Goal: Task Accomplishment & Management: Manage account settings

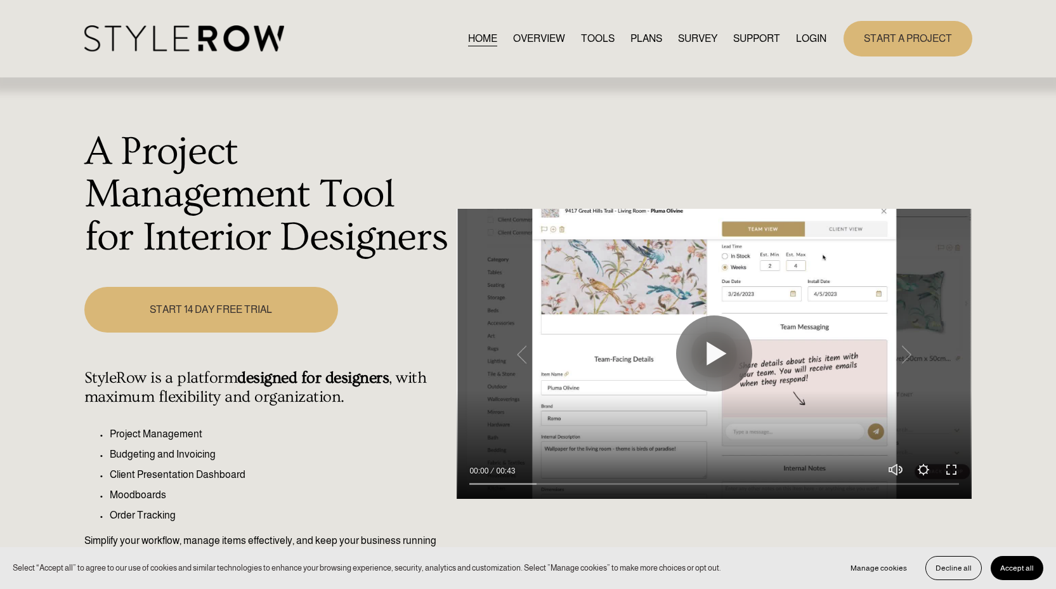
click at [807, 42] on link "LOGIN" at bounding box center [811, 38] width 30 height 17
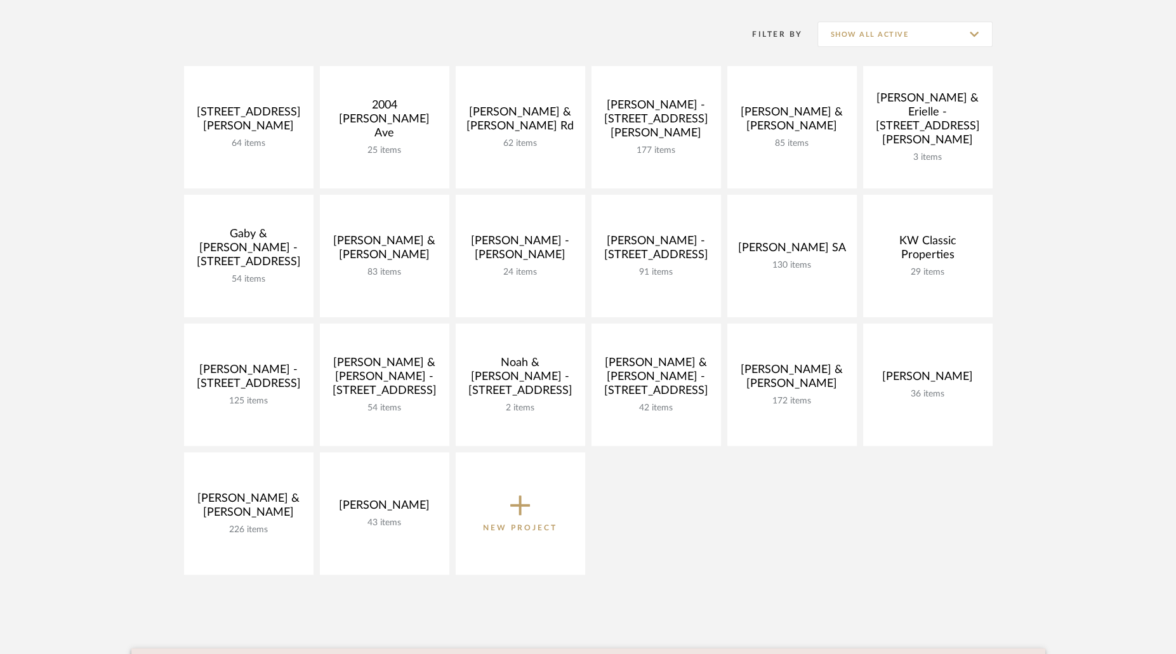
scroll to position [251, 0]
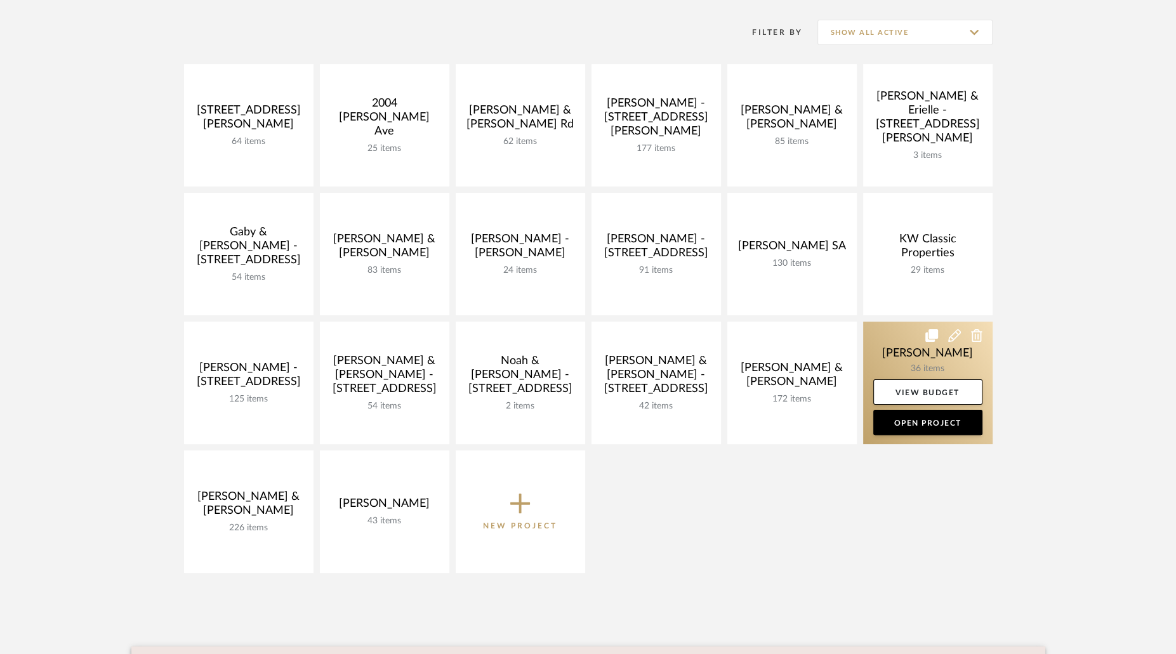
click at [902, 362] on link at bounding box center [927, 383] width 129 height 122
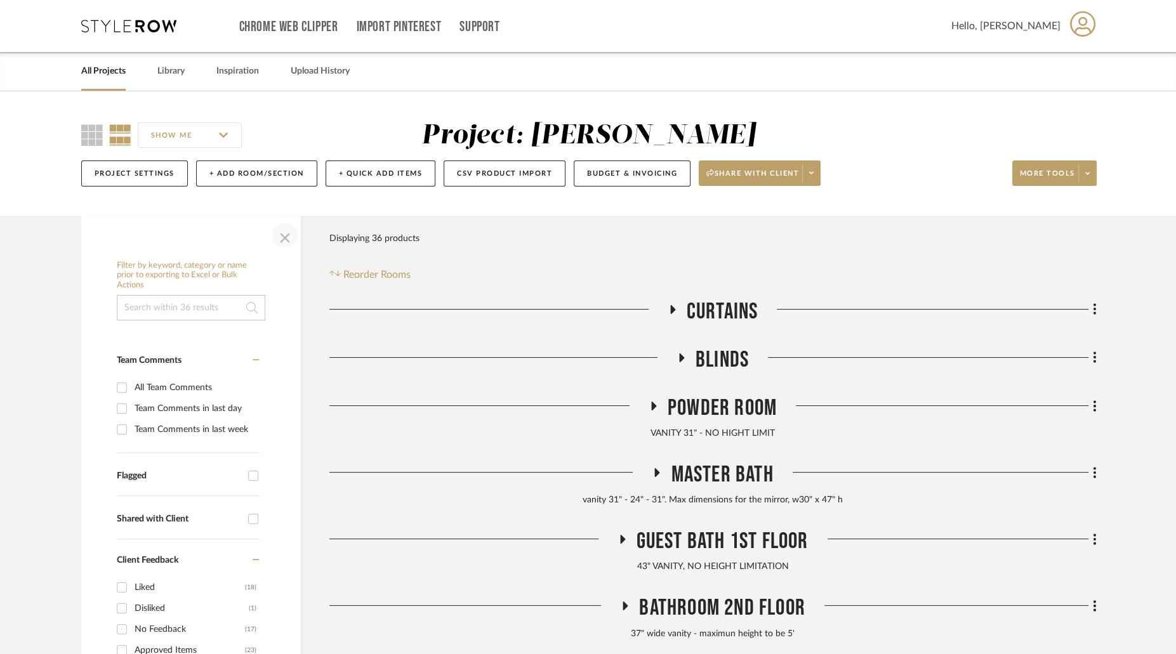
click at [278, 233] on span "button" at bounding box center [285, 235] width 30 height 30
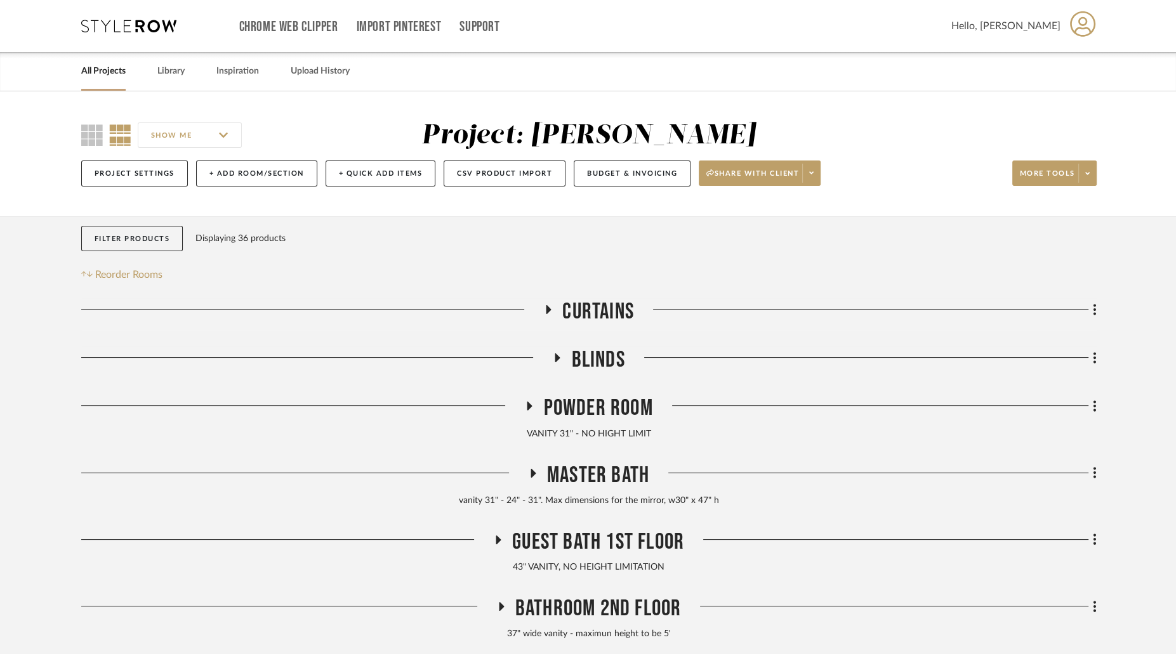
click at [545, 307] on icon at bounding box center [548, 310] width 15 height 10
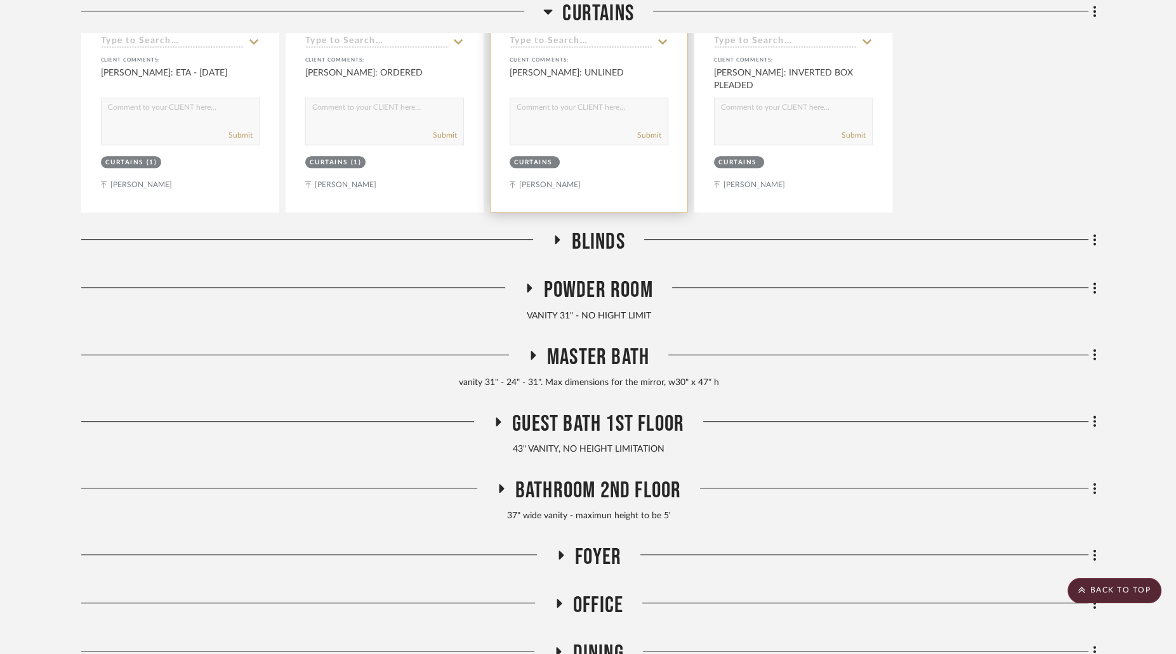
scroll to position [707, 0]
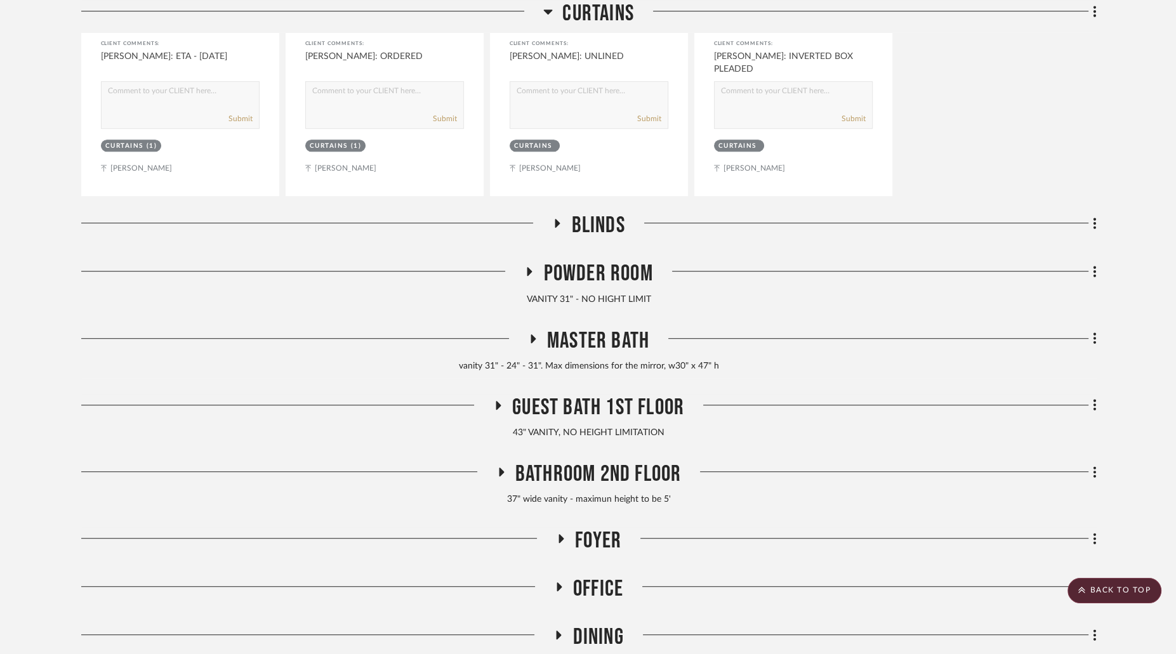
click at [526, 267] on icon at bounding box center [528, 272] width 15 height 10
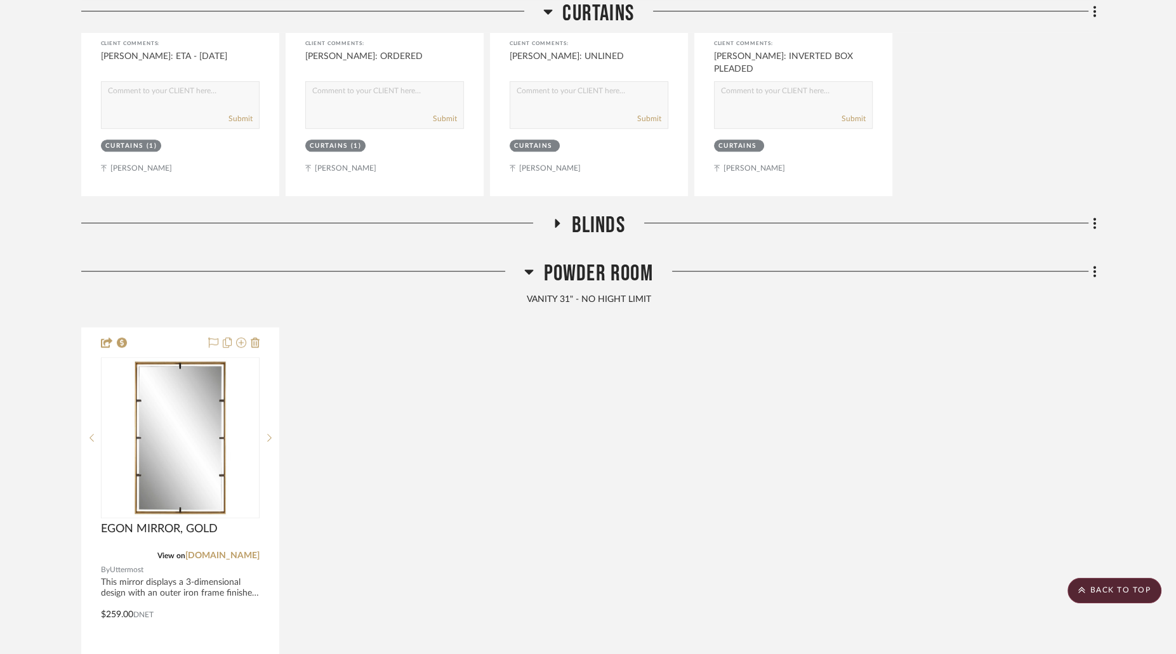
click at [532, 270] on icon at bounding box center [529, 272] width 9 height 5
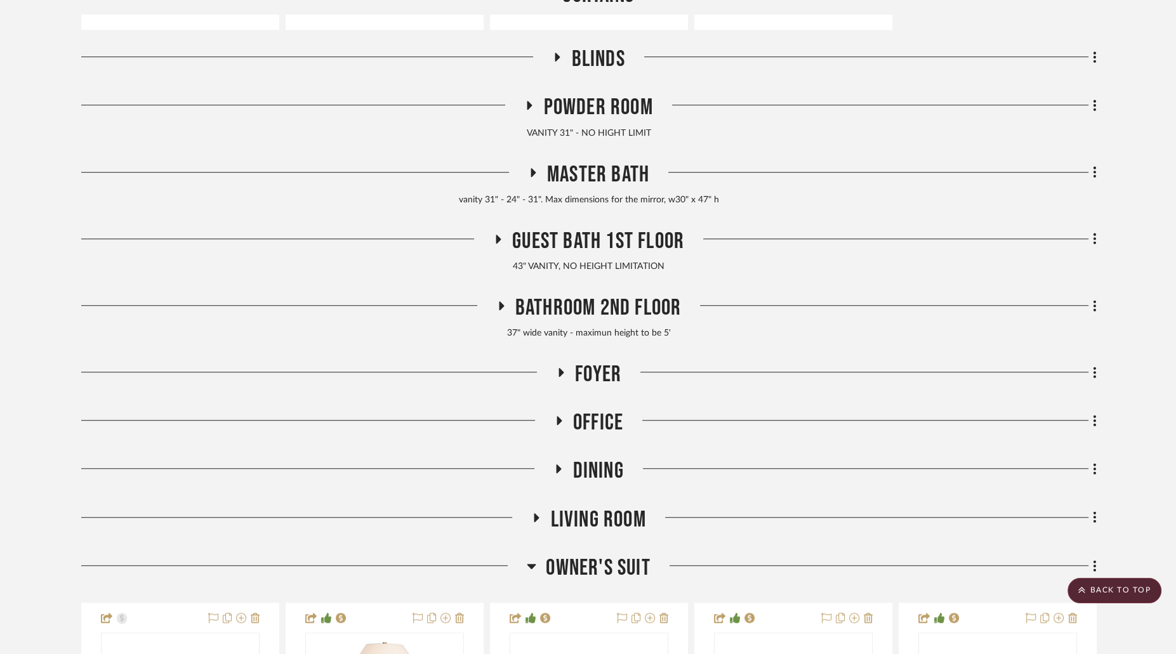
scroll to position [879, 0]
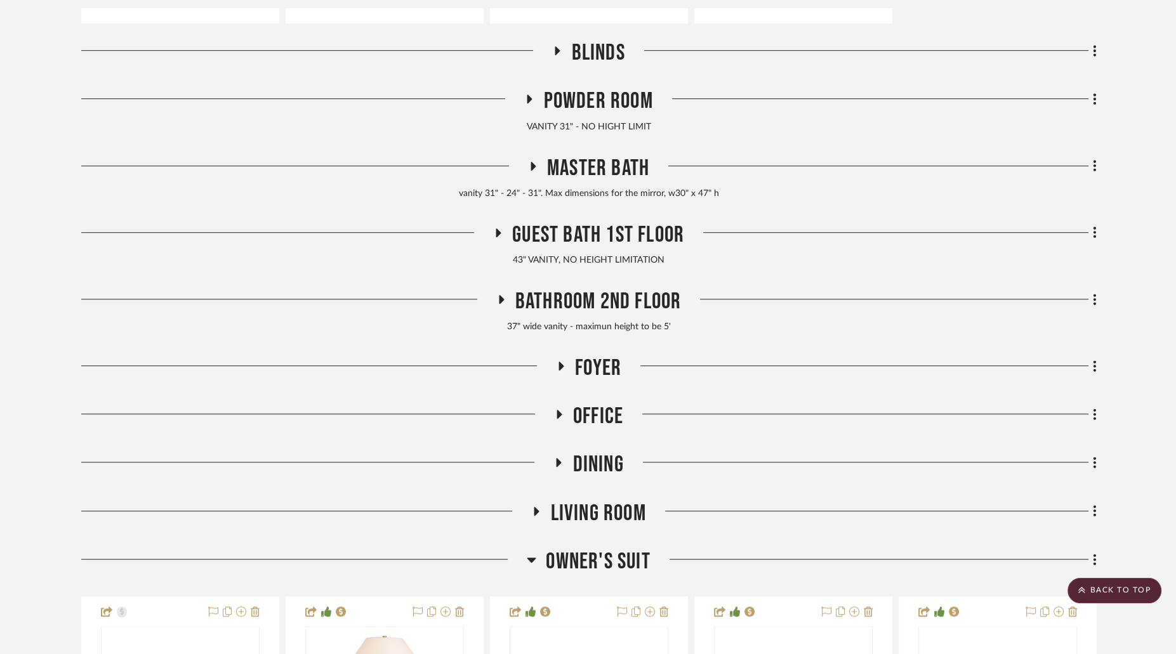
click at [560, 410] on icon at bounding box center [558, 414] width 5 height 9
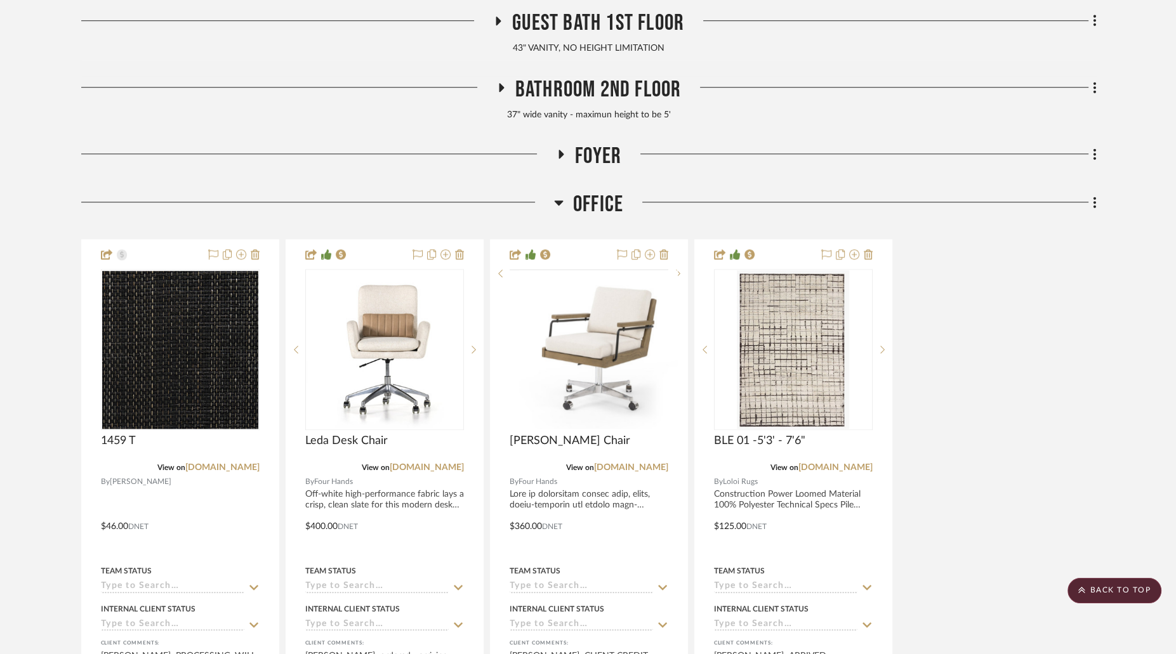
scroll to position [1094, 0]
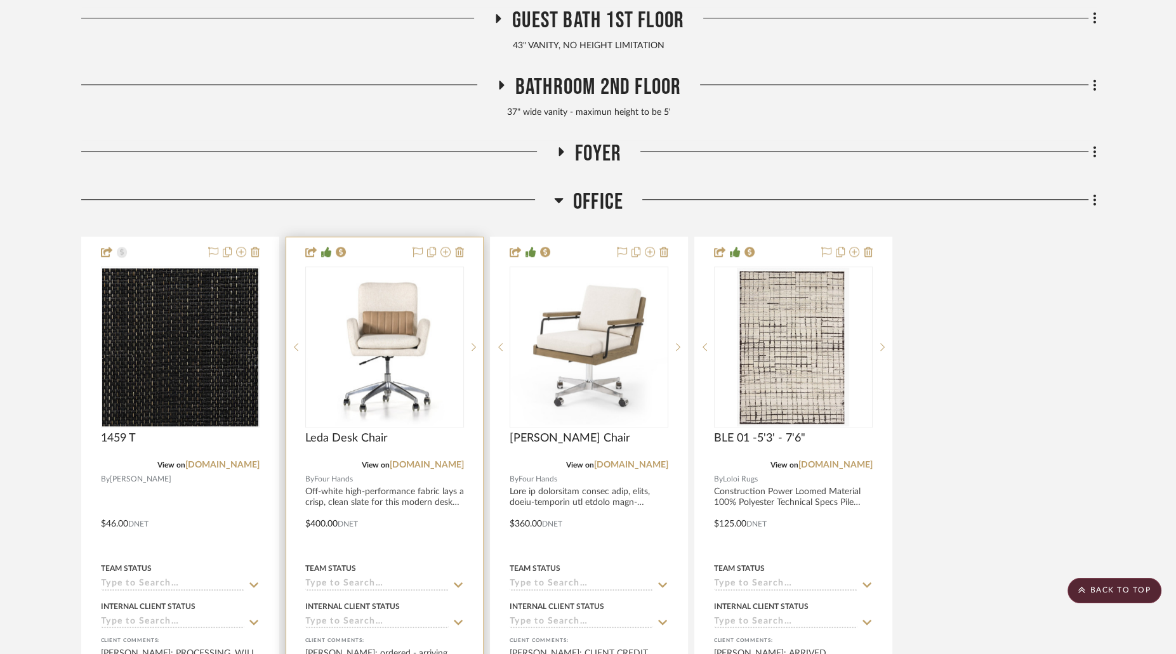
click at [423, 358] on img "0" at bounding box center [384, 347] width 156 height 156
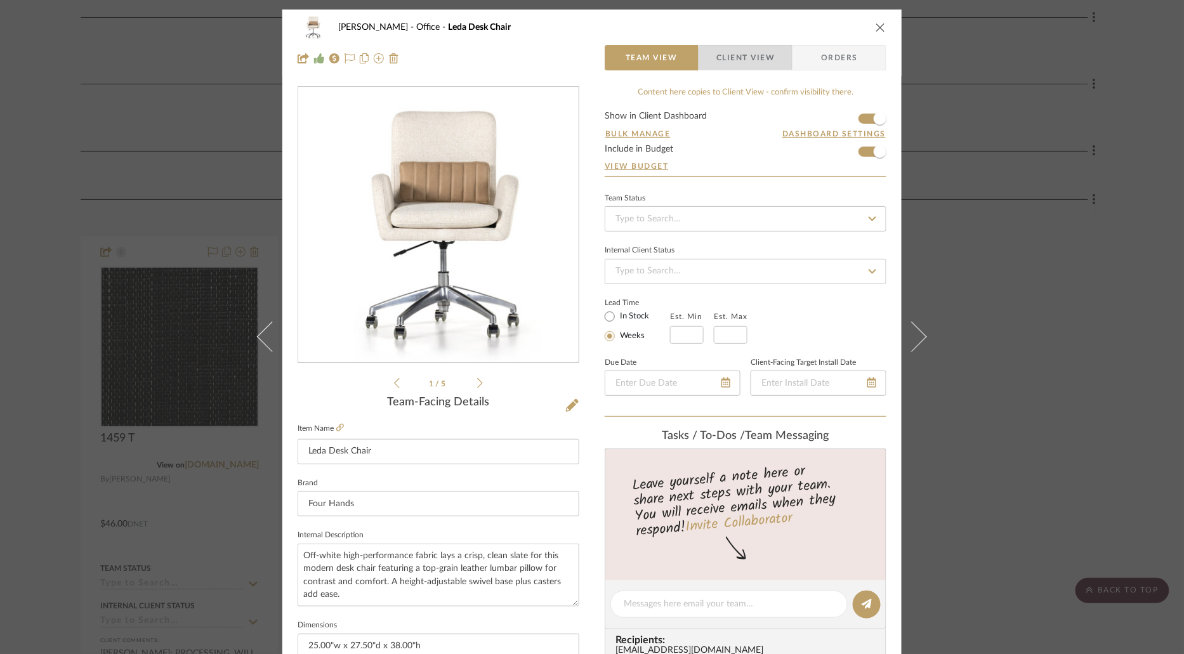
click at [744, 62] on span "Client View" at bounding box center [745, 57] width 58 height 25
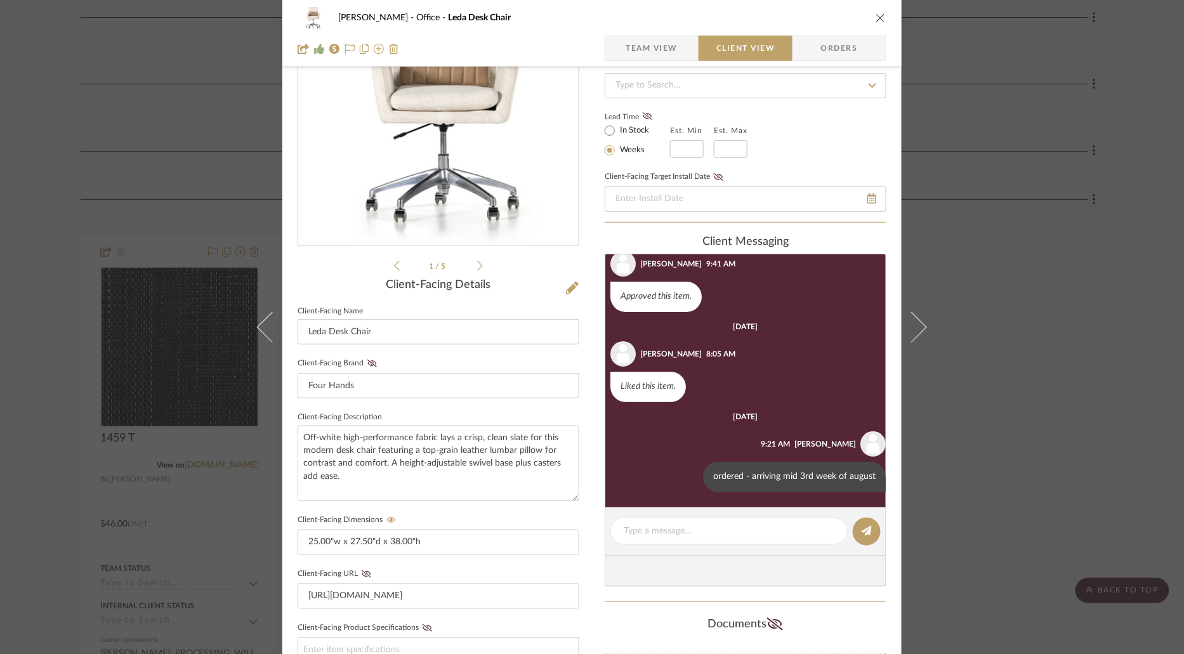
scroll to position [225, 0]
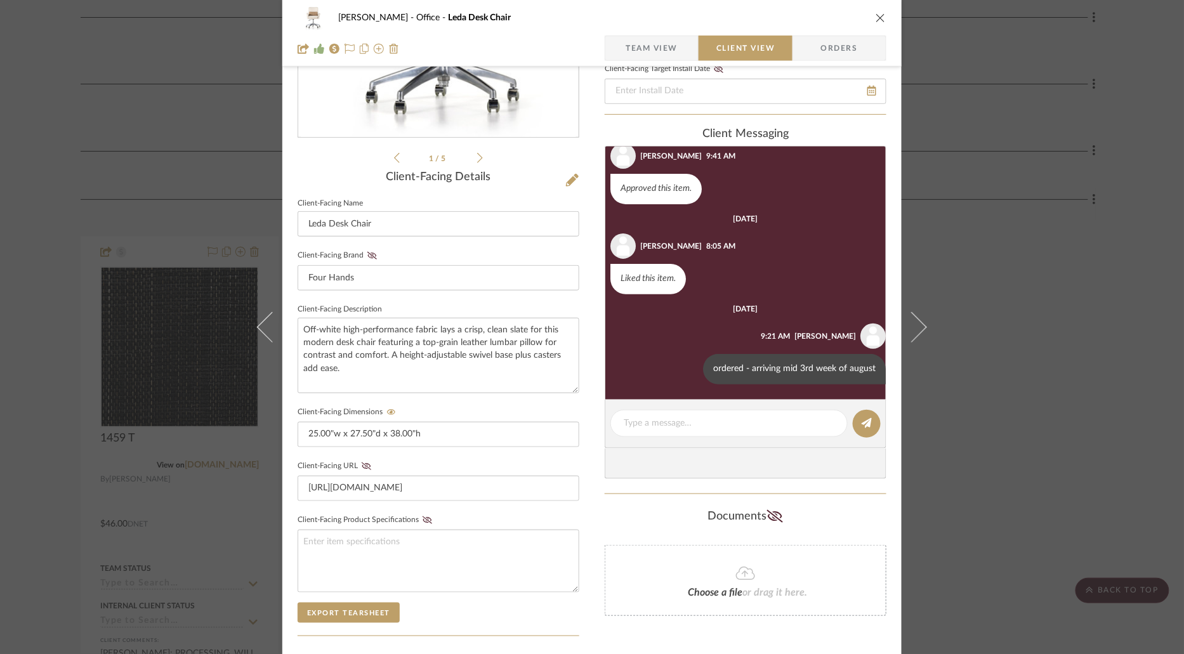
click at [877, 16] on icon "close" at bounding box center [880, 18] width 10 height 10
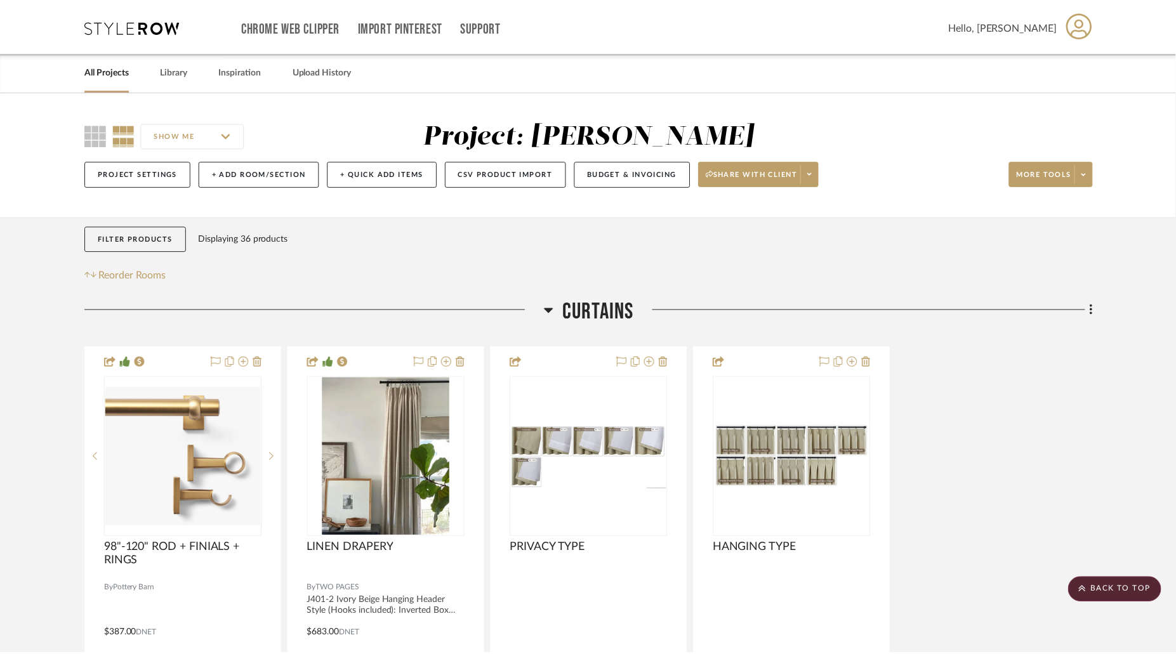
scroll to position [1094, 0]
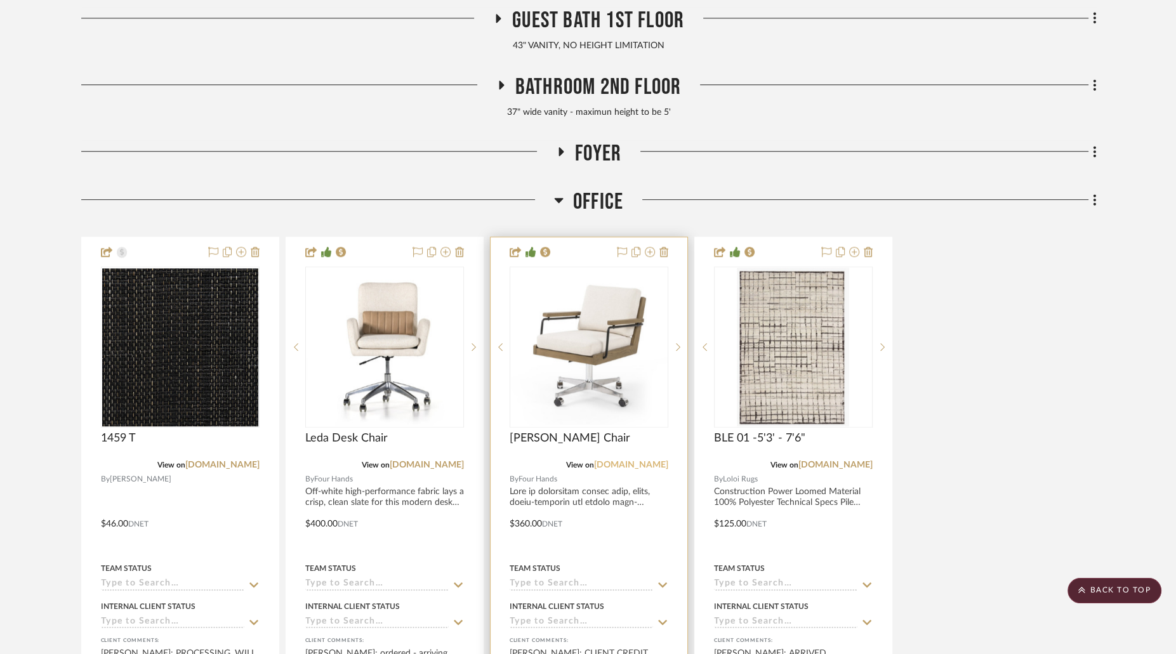
click at [643, 464] on link "[DOMAIN_NAME]" at bounding box center [631, 465] width 74 height 9
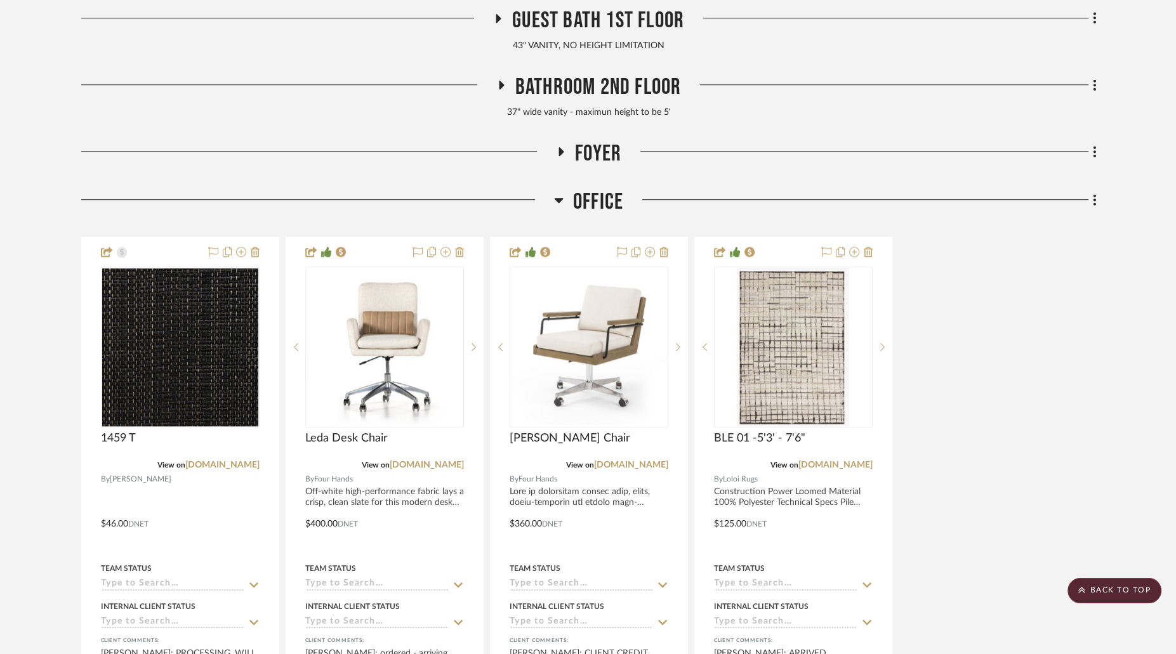
click at [561, 193] on icon at bounding box center [559, 199] width 10 height 15
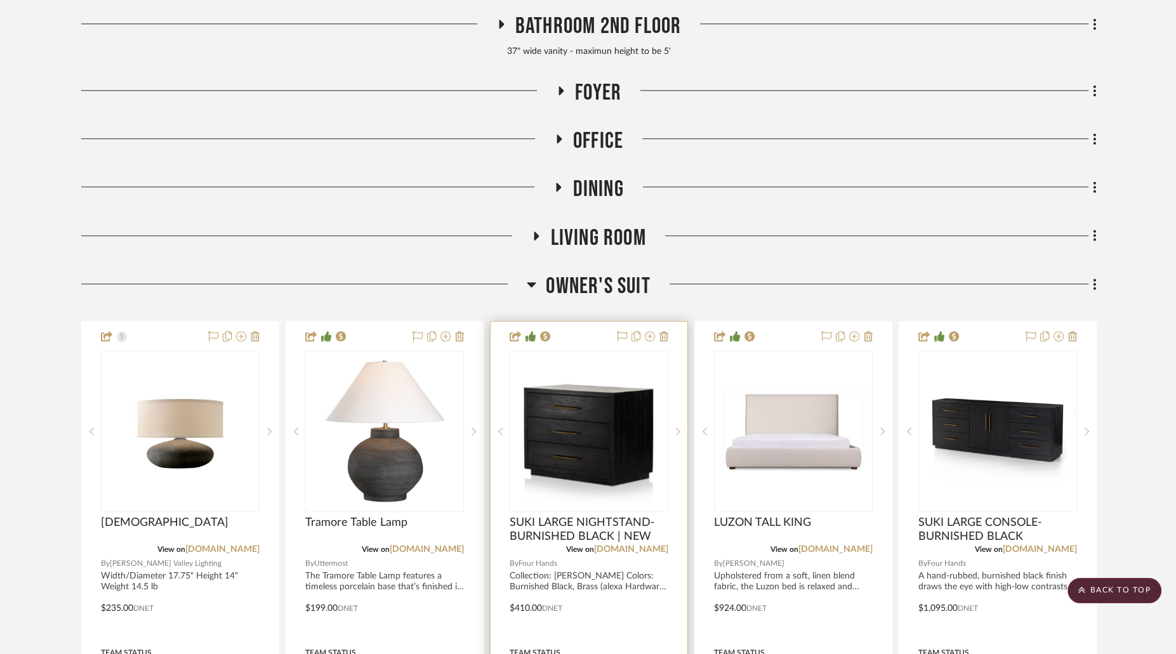
scroll to position [1161, 0]
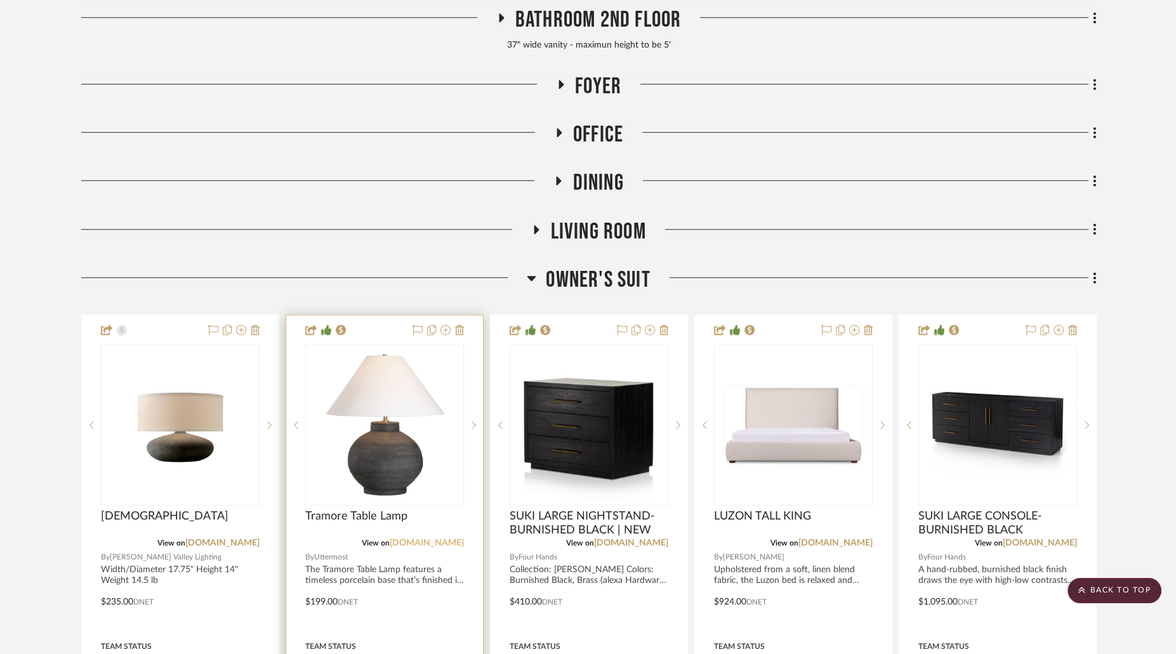
click at [444, 543] on link "[DOMAIN_NAME]" at bounding box center [427, 543] width 74 height 9
click at [356, 384] on img "0" at bounding box center [394, 425] width 159 height 159
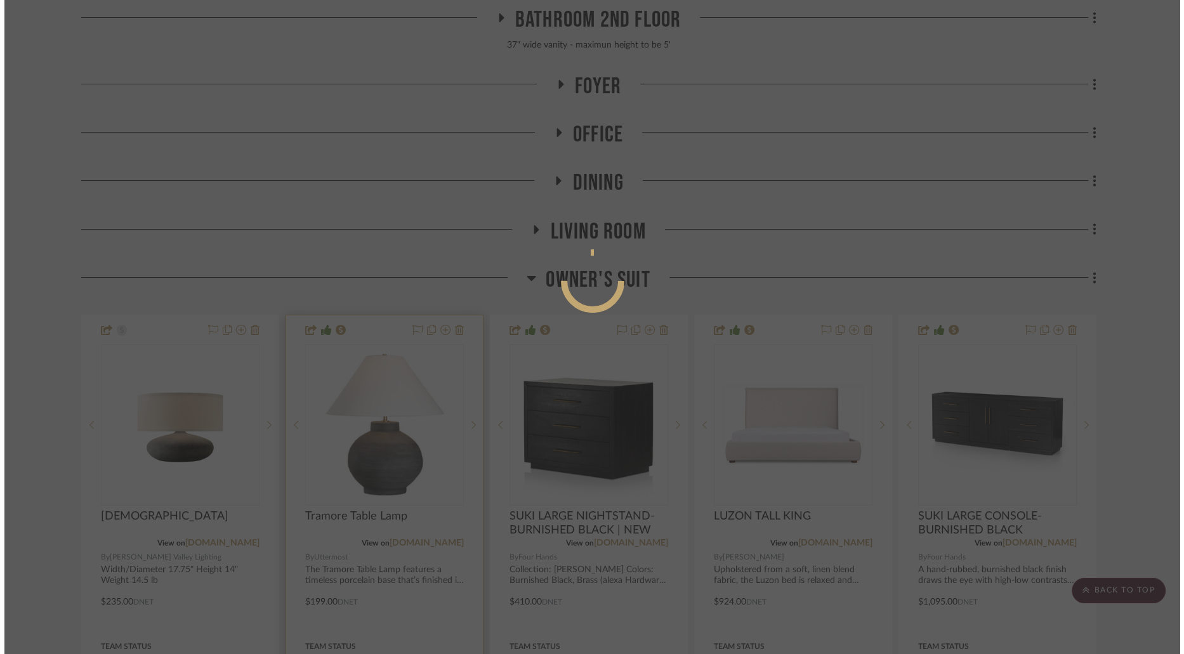
scroll to position [0, 0]
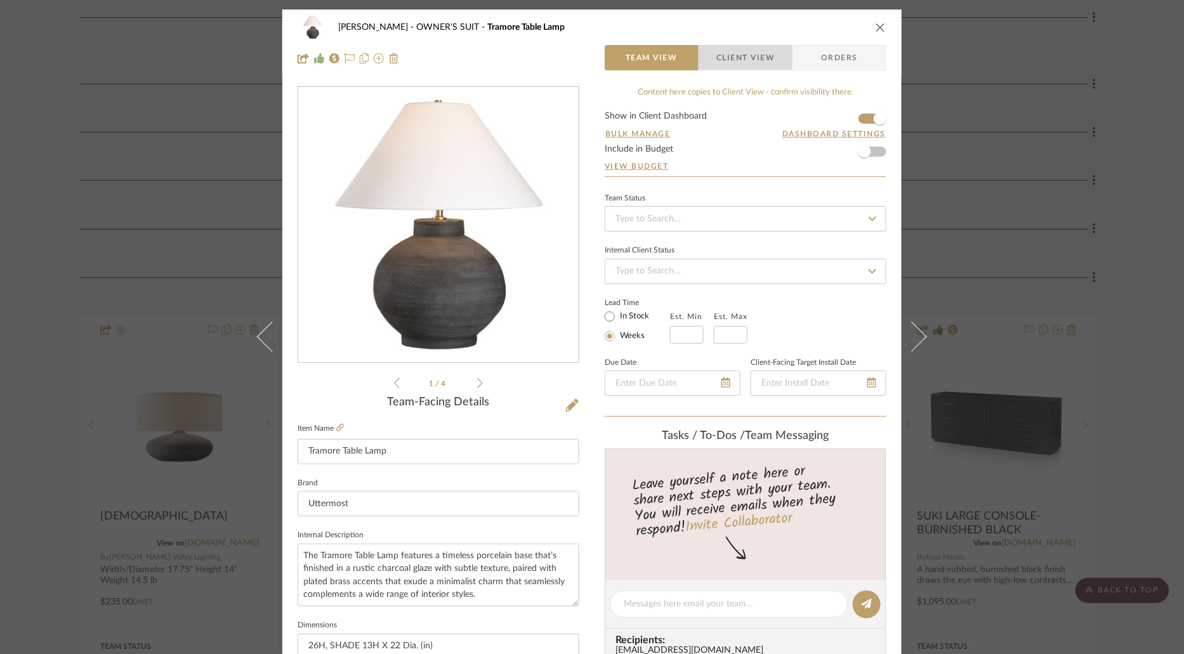
click at [749, 65] on span "Client View" at bounding box center [745, 57] width 58 height 25
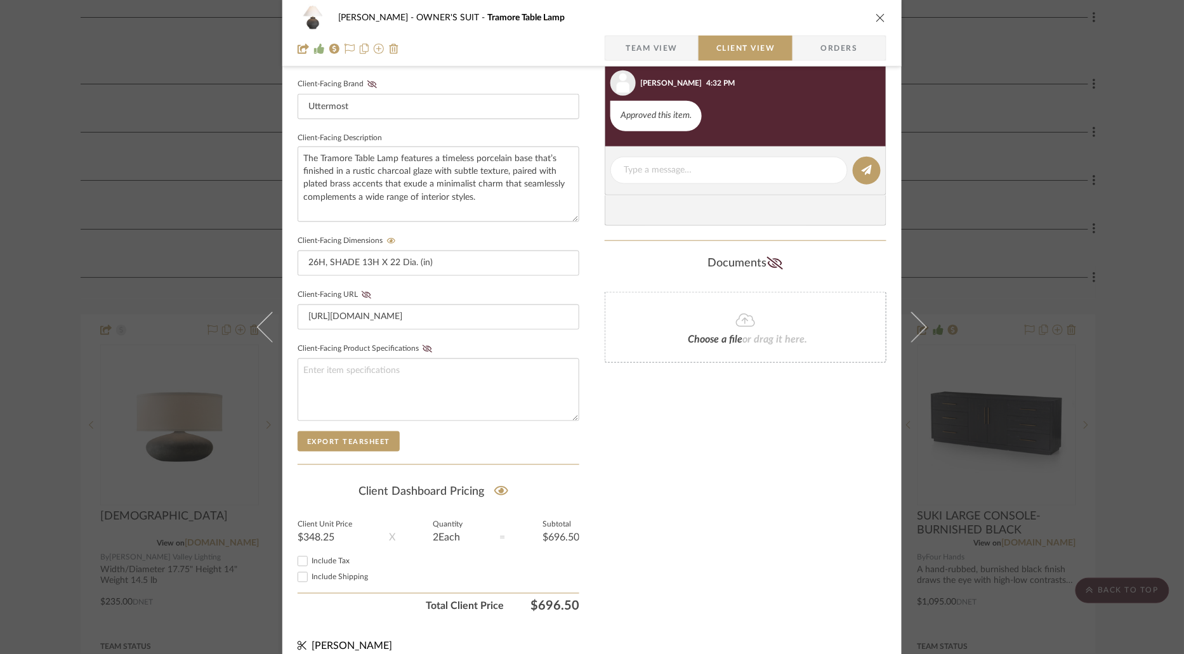
scroll to position [408, 0]
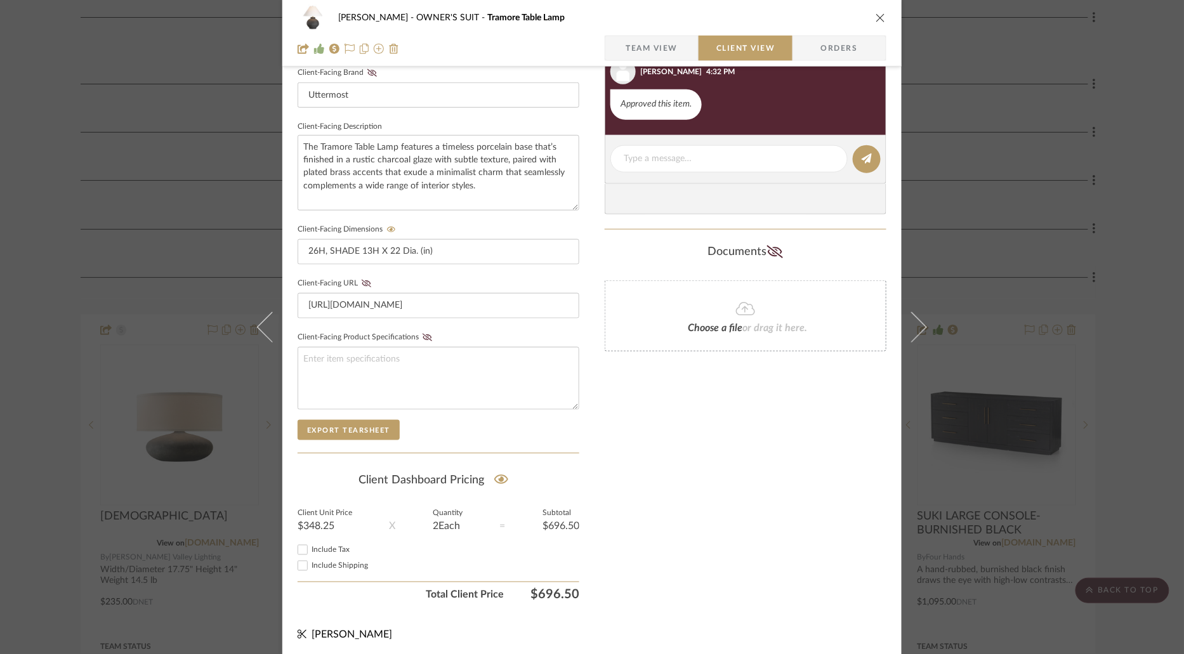
click at [878, 20] on icon "close" at bounding box center [880, 18] width 10 height 10
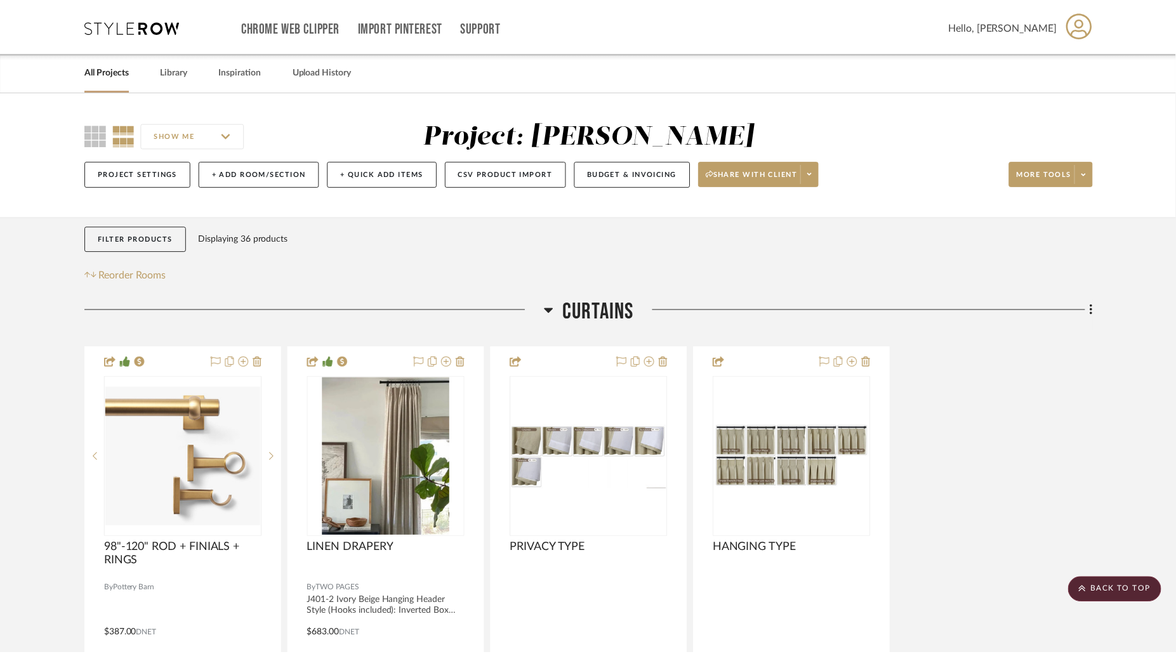
scroll to position [1161, 0]
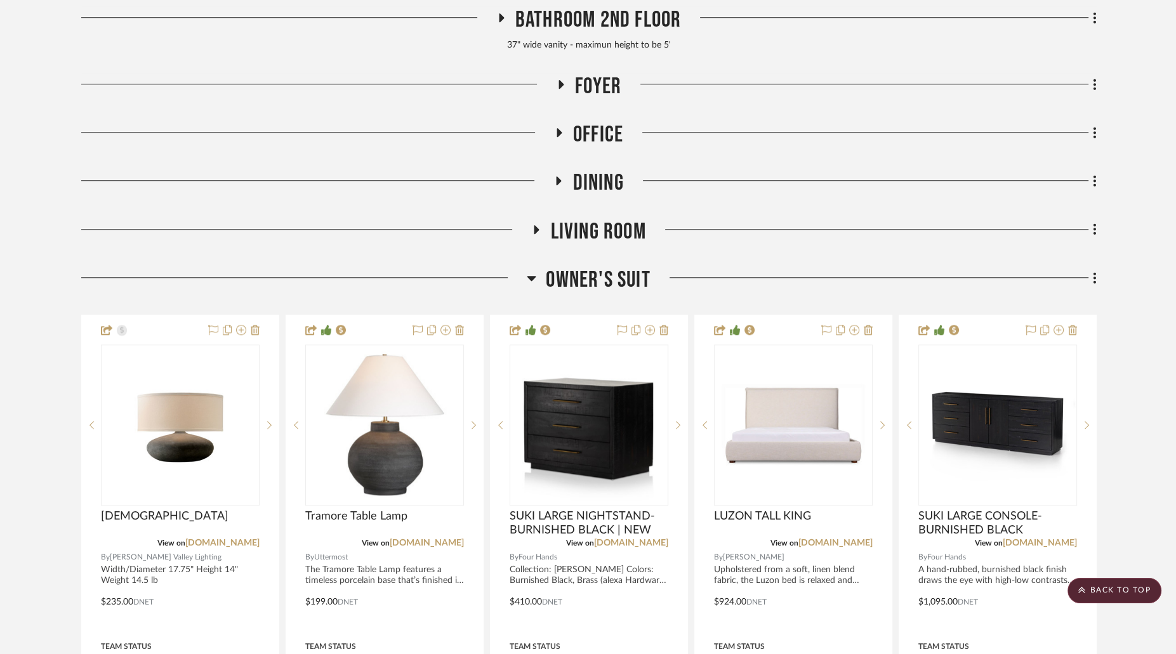
click at [531, 270] on icon at bounding box center [532, 277] width 10 height 15
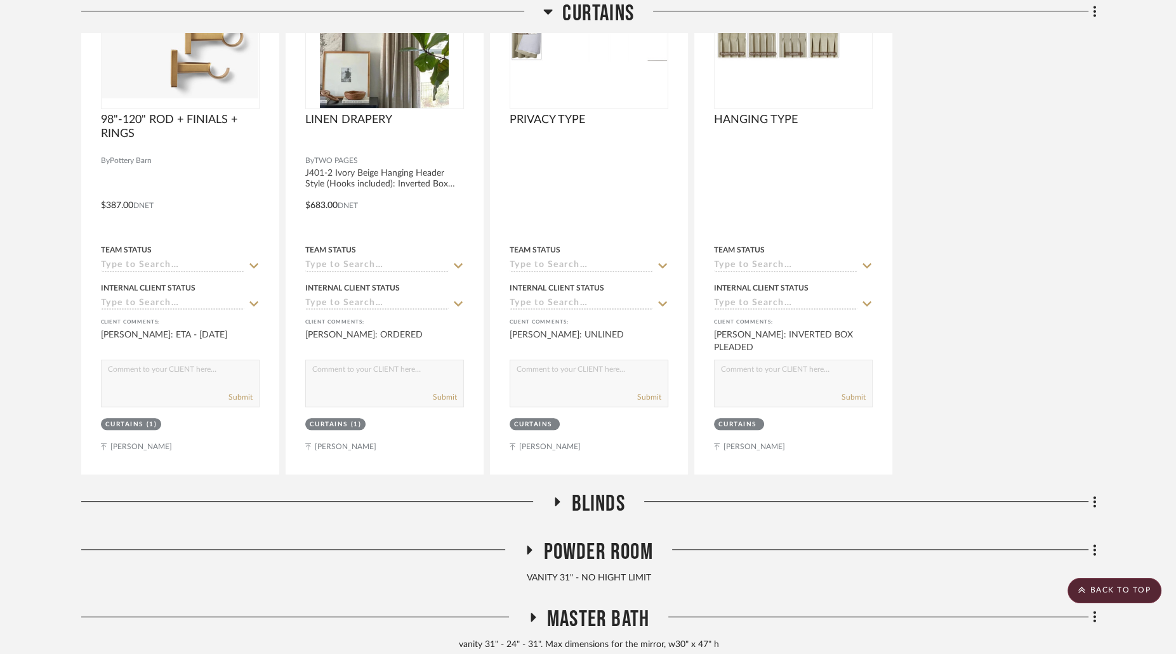
scroll to position [0, 0]
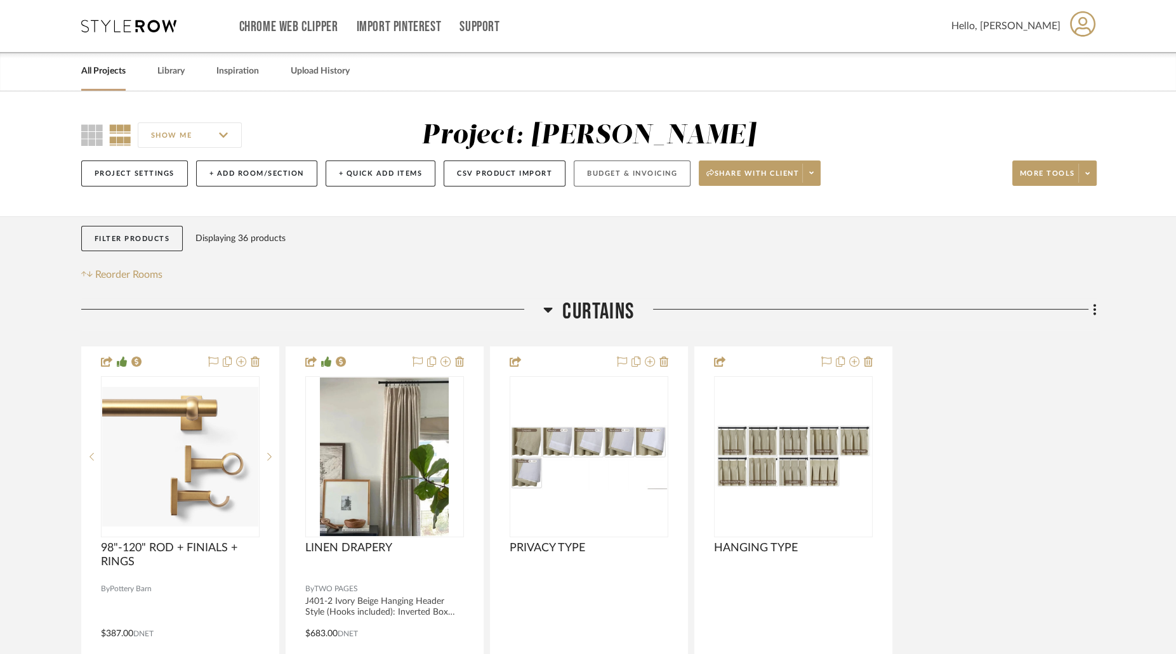
click at [650, 171] on button "Budget & Invoicing" at bounding box center [631, 174] width 117 height 26
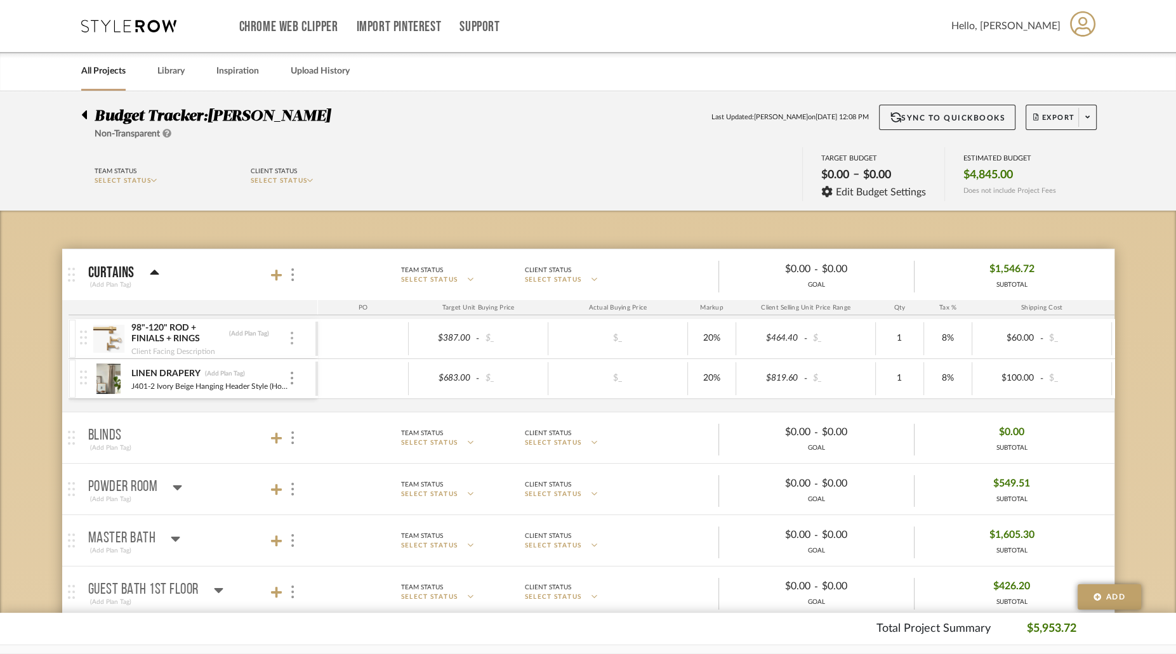
click at [291, 334] on img at bounding box center [292, 338] width 3 height 13
click at [341, 433] on span "Remove Item" at bounding box center [352, 432] width 79 height 11
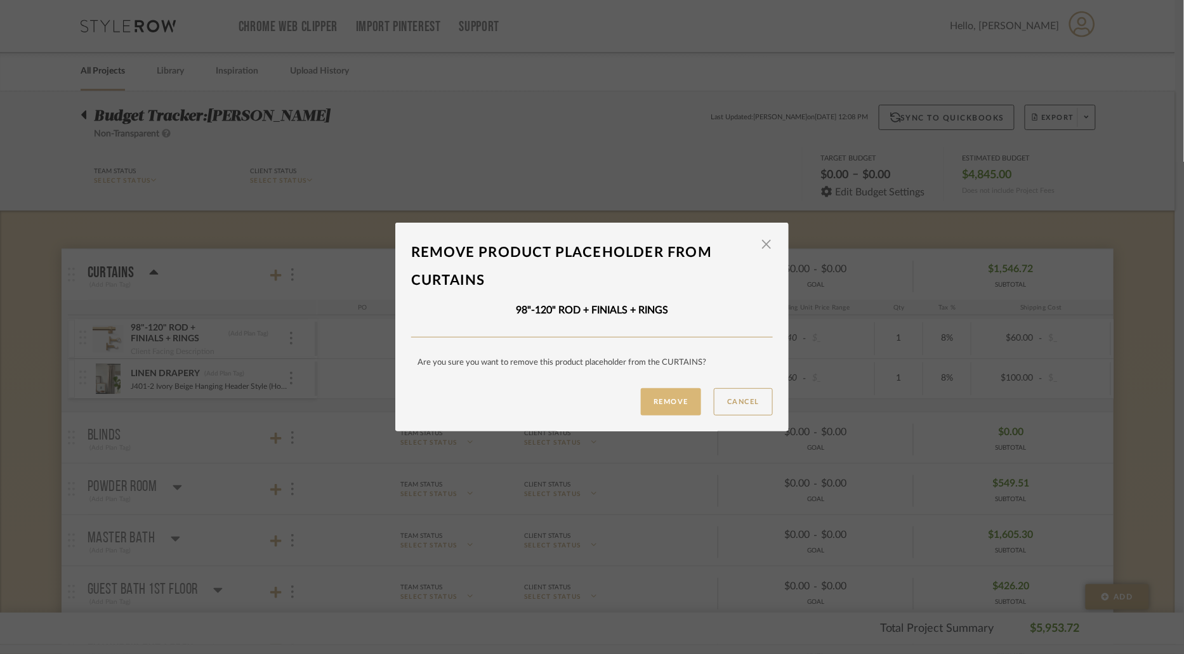
click at [667, 412] on button "Remove" at bounding box center [671, 401] width 60 height 27
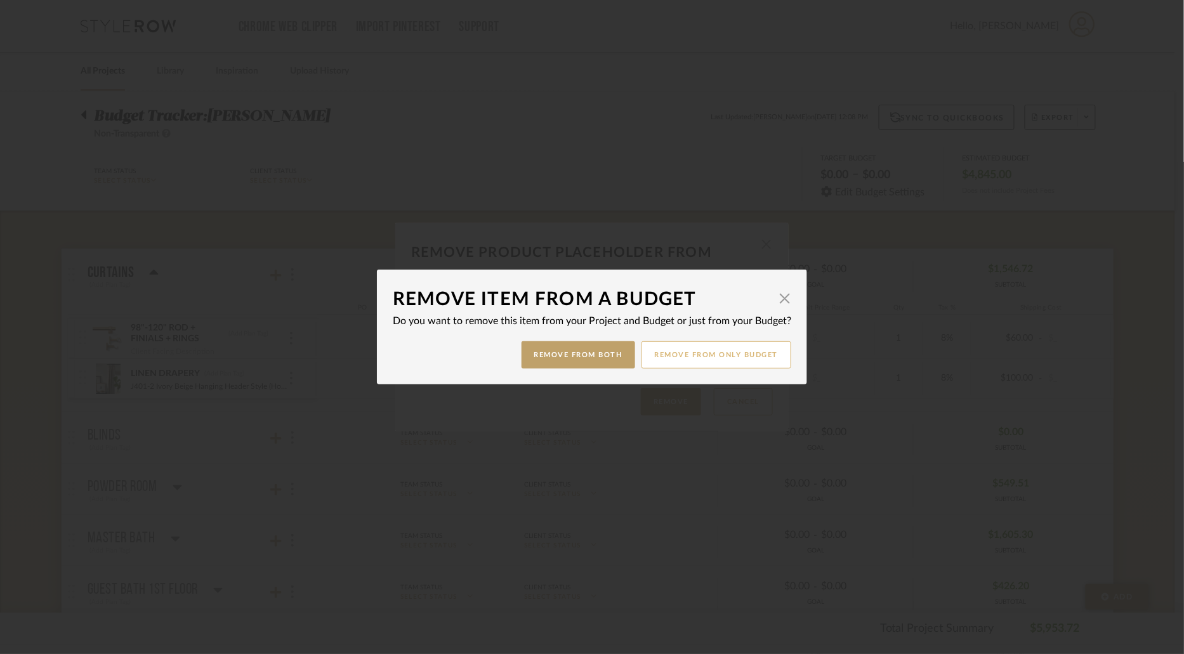
click at [685, 359] on button "Remove from only Budget" at bounding box center [716, 354] width 150 height 27
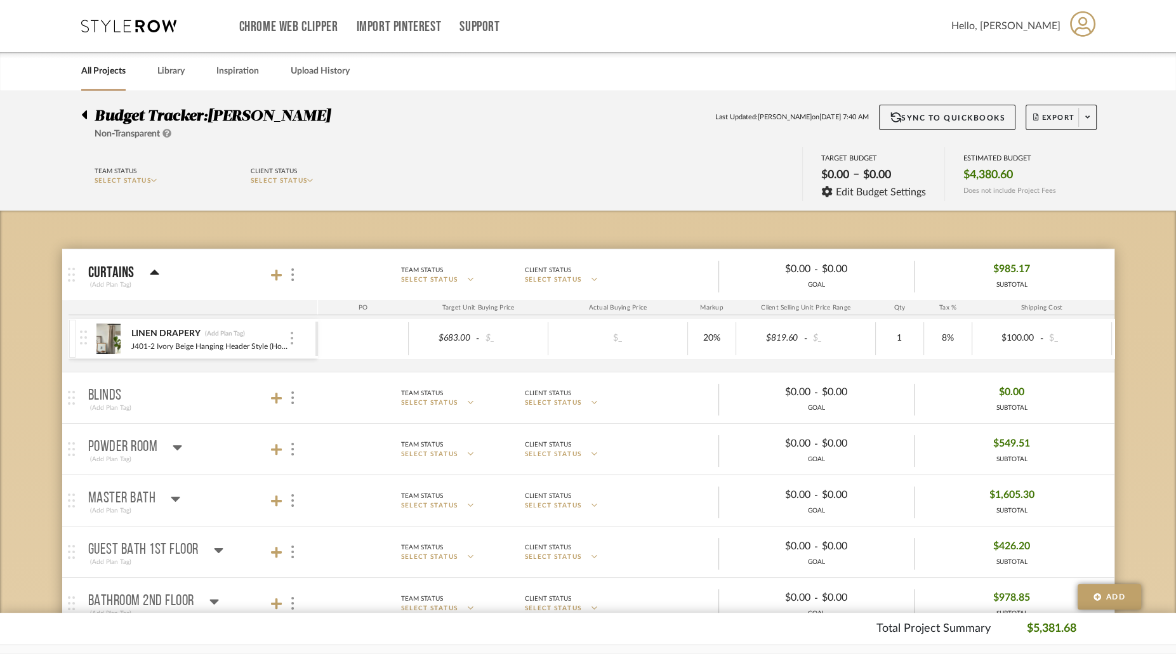
click at [291, 341] on img at bounding box center [292, 338] width 3 height 13
click at [344, 428] on span "Remove Item" at bounding box center [352, 432] width 79 height 11
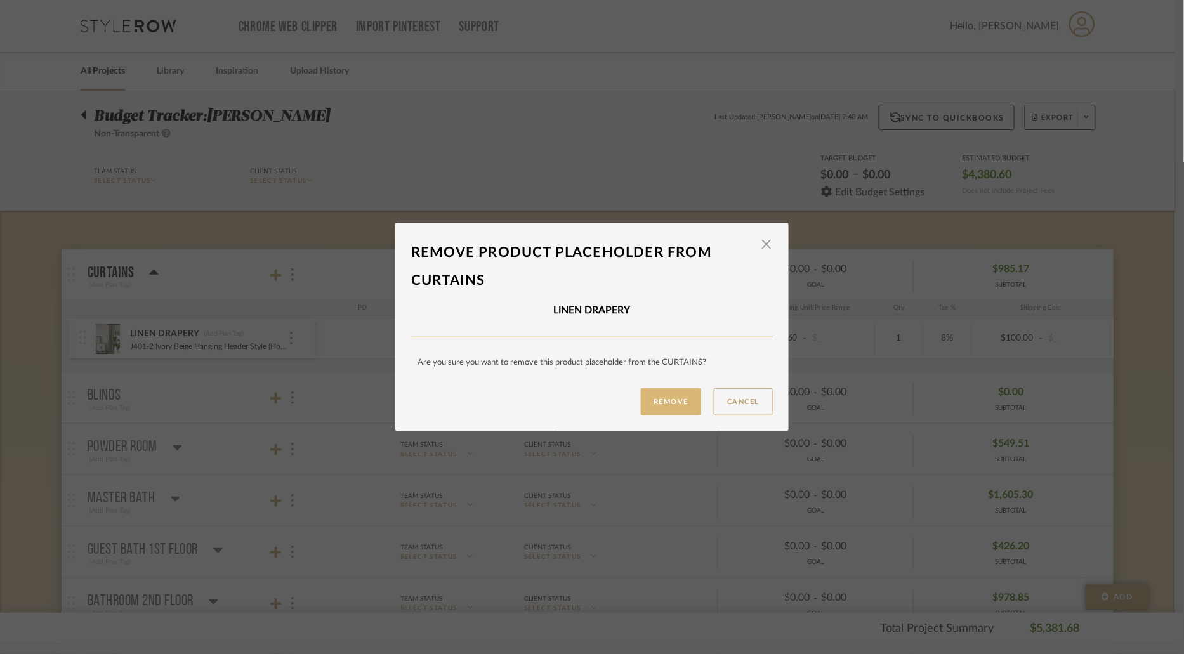
click at [646, 393] on button "Remove" at bounding box center [671, 401] width 60 height 27
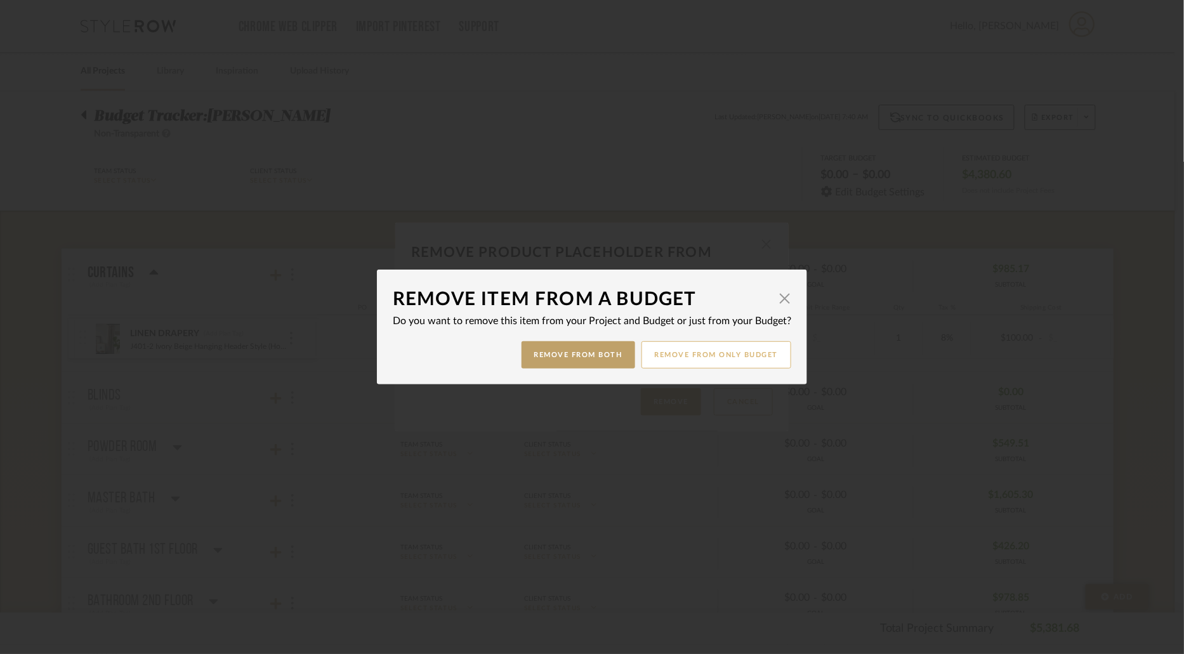
click at [683, 361] on button "Remove from only Budget" at bounding box center [716, 354] width 150 height 27
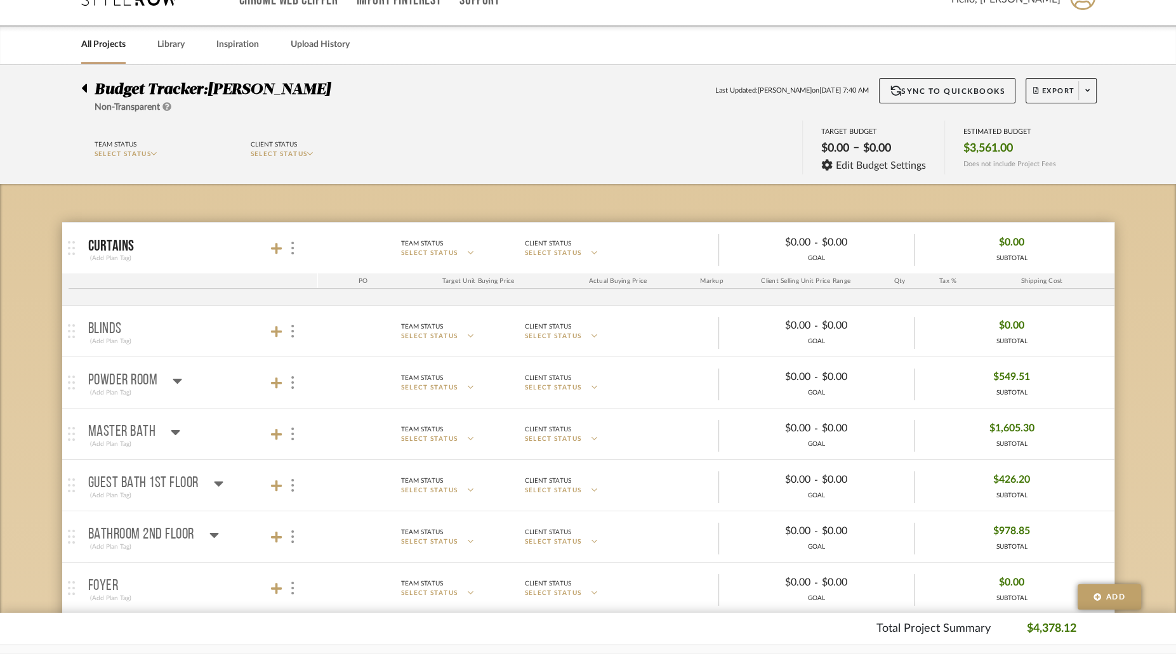
scroll to position [29, 0]
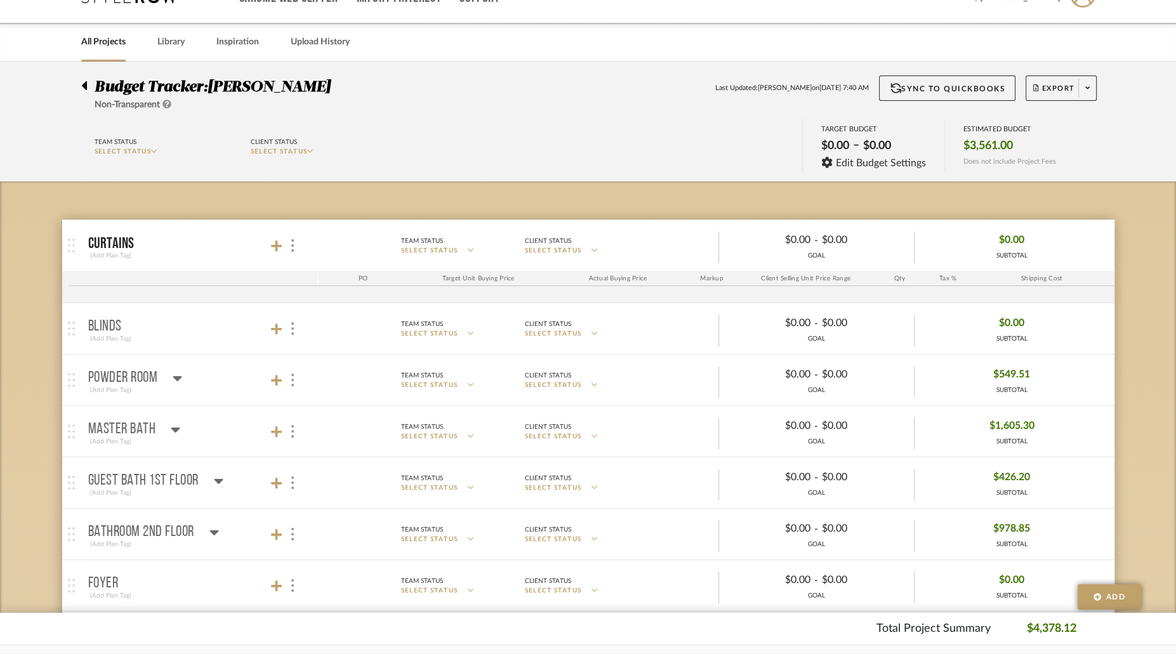
click at [177, 381] on icon at bounding box center [178, 377] width 10 height 15
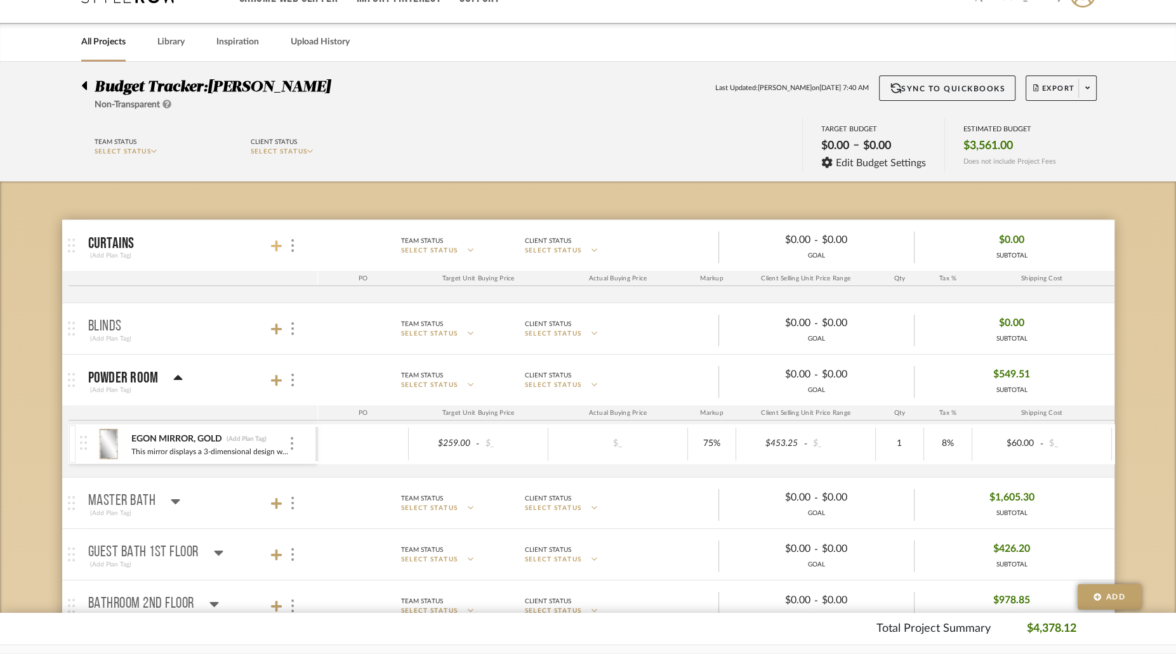
click at [273, 247] on icon at bounding box center [276, 246] width 11 height 13
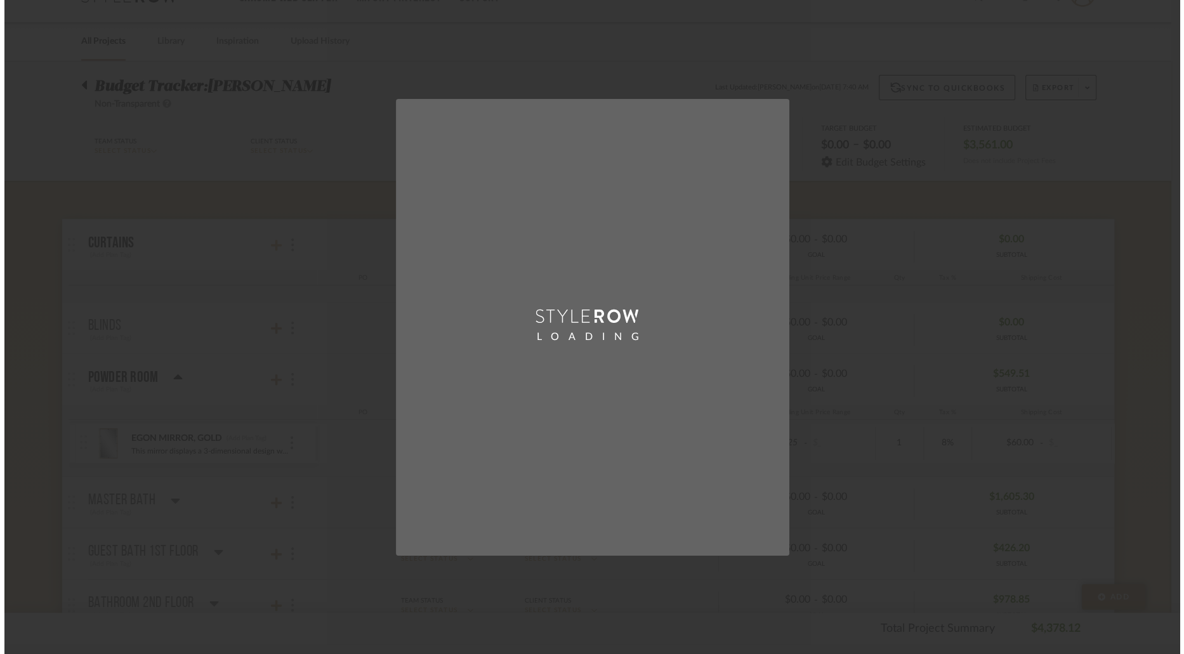
scroll to position [0, 0]
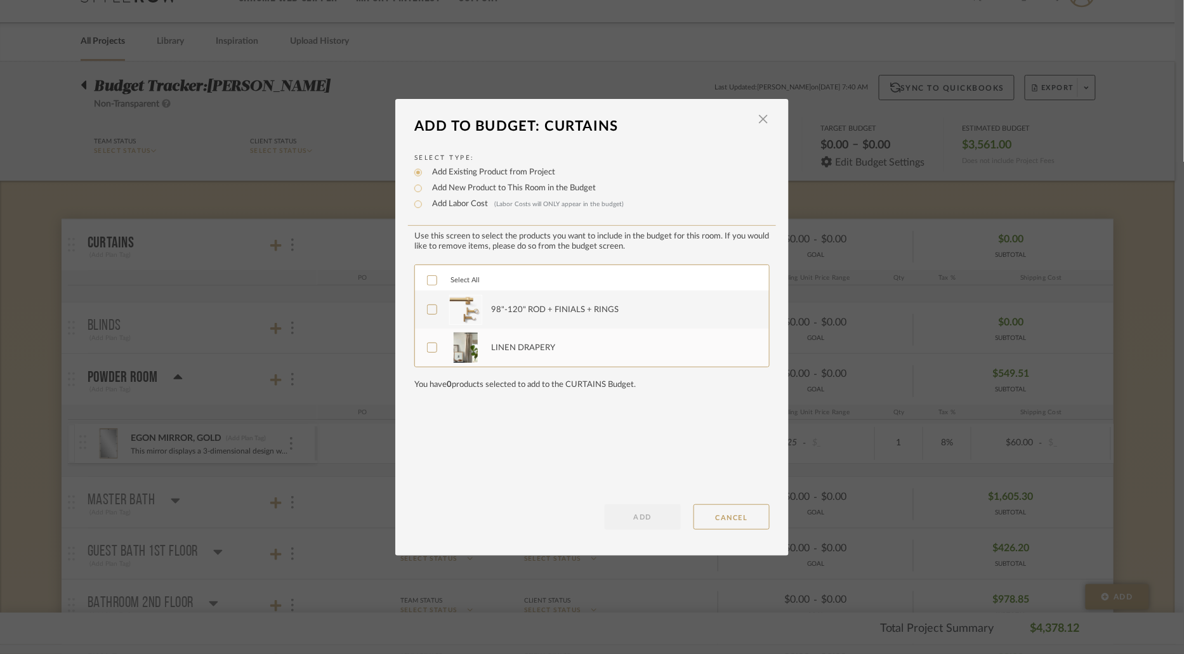
click at [421, 311] on div "98"-120" ROD + FINIALS + RINGS" at bounding box center [592, 310] width 354 height 38
click at [428, 311] on icon at bounding box center [432, 310] width 8 height 6
click at [428, 342] on label "LINEN DRAPERY" at bounding box center [590, 348] width 327 height 32
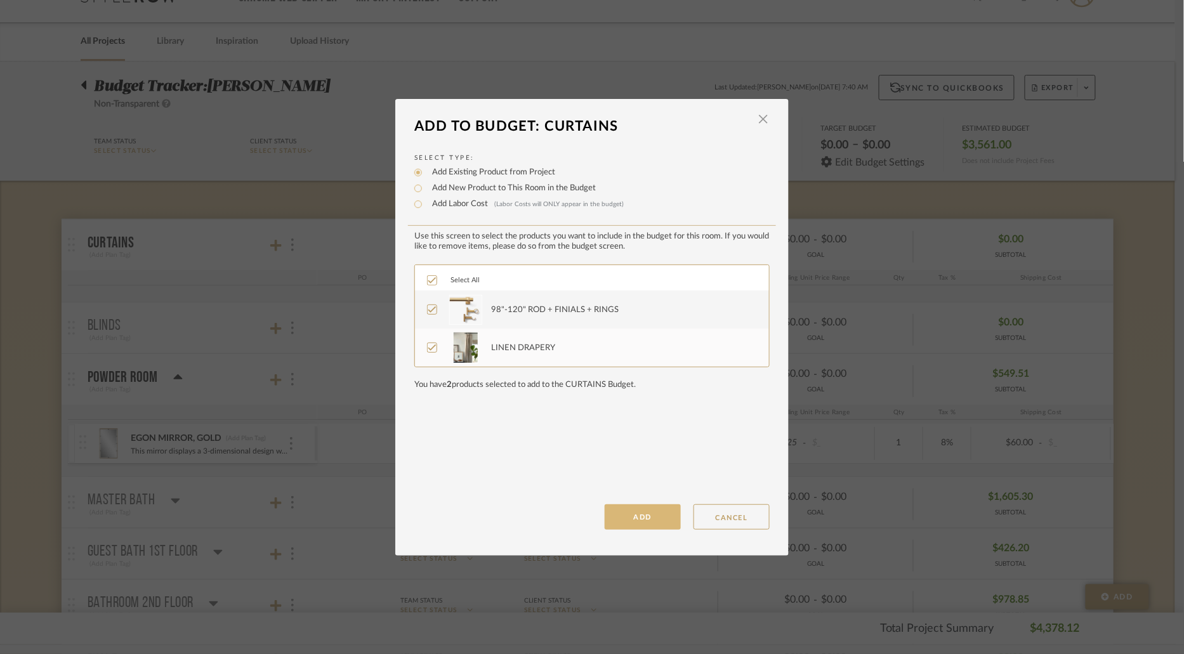
click at [619, 509] on button "ADD" at bounding box center [643, 516] width 76 height 25
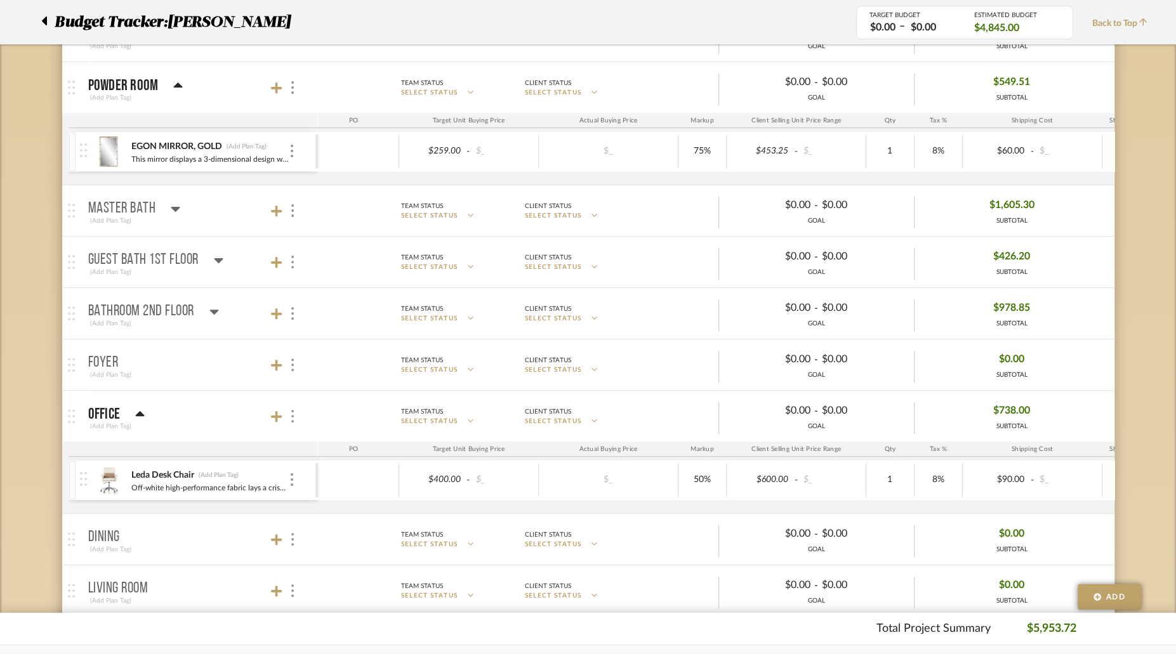
scroll to position [494, 0]
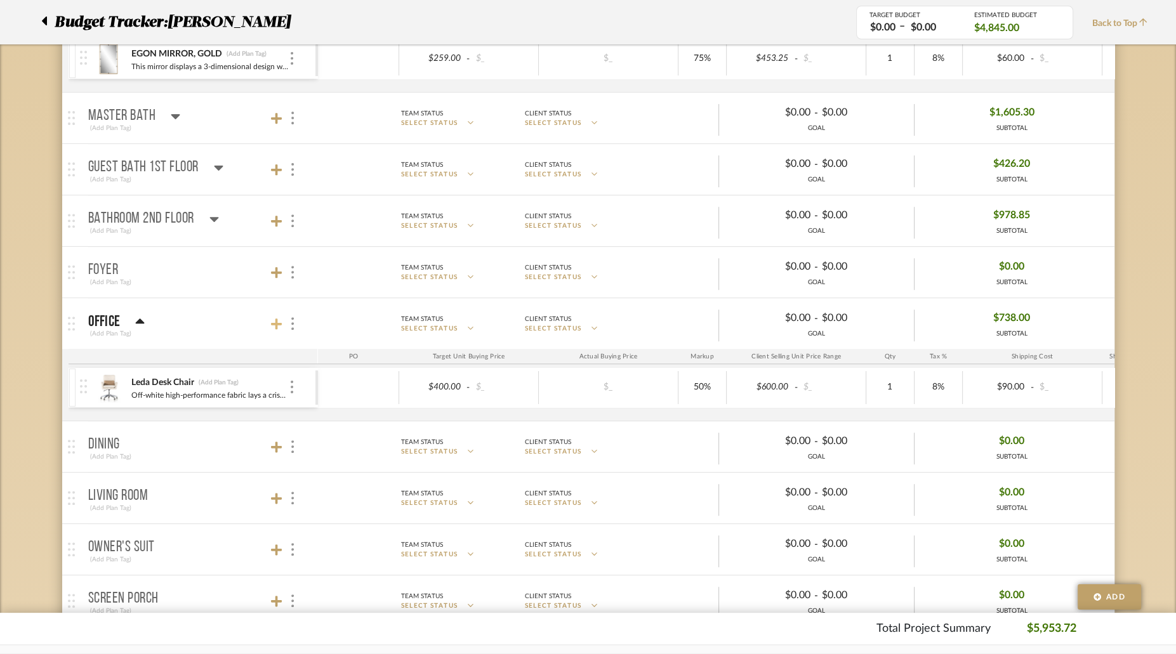
click at [272, 323] on icon at bounding box center [276, 324] width 11 height 13
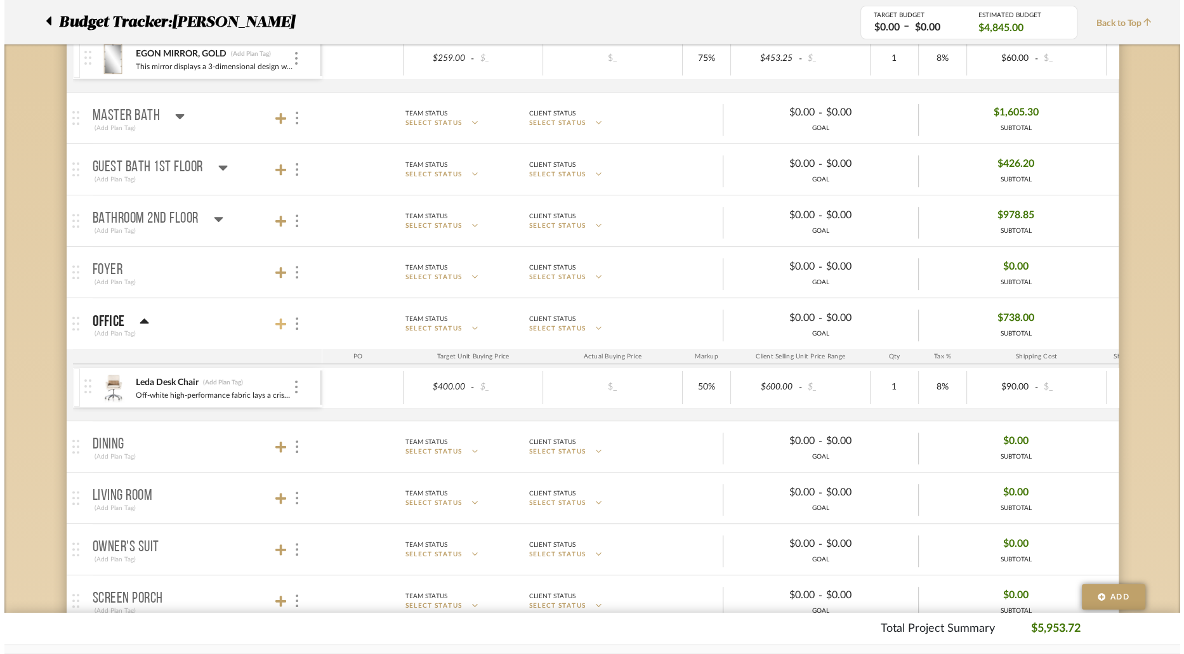
scroll to position [0, 0]
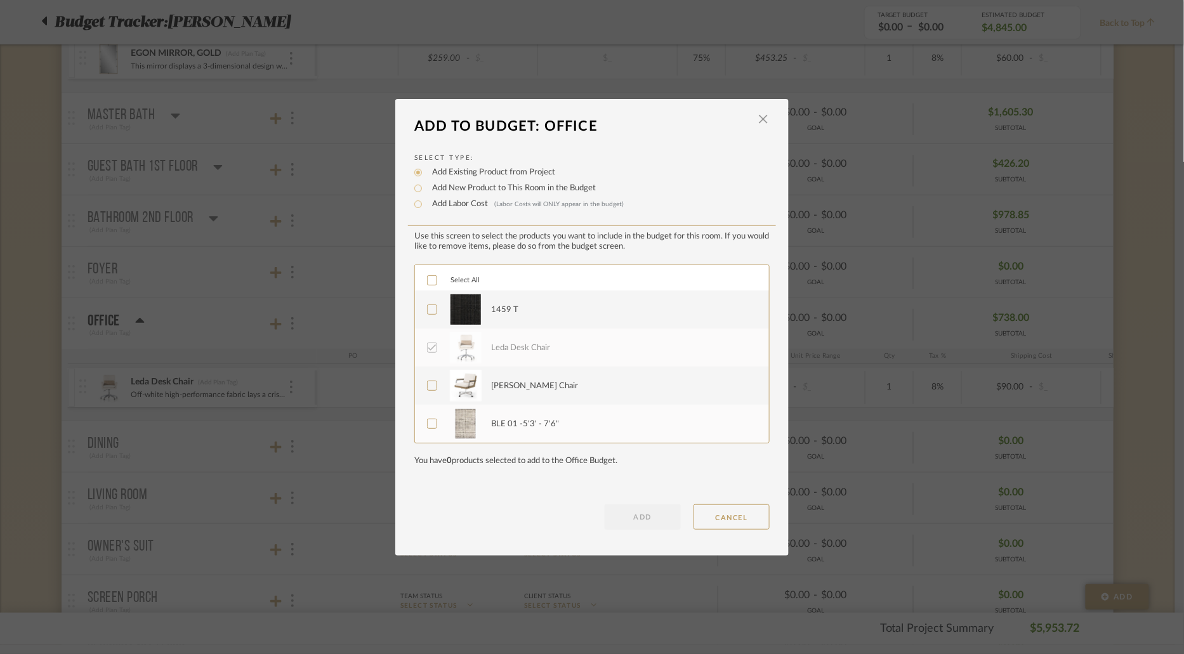
click at [429, 308] on icon at bounding box center [432, 309] width 9 height 9
click at [670, 527] on button "ADD" at bounding box center [643, 516] width 76 height 25
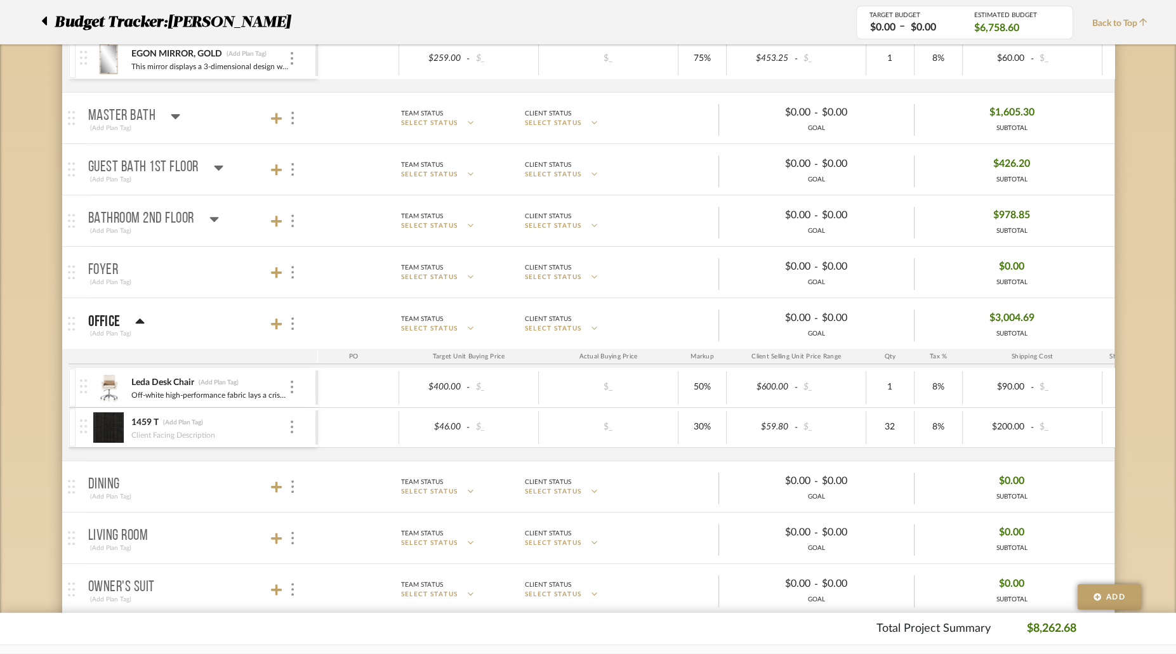
scroll to position [0, 32]
type input "0"
click at [1163, 457] on div "Budget Tracker: [PERSON_NAME] Non-Transparent Last Updated: [PERSON_NAME] on [D…" at bounding box center [588, 407] width 1176 height 1620
type input "7.5"
click at [1155, 478] on div "Budget Tracker: [PERSON_NAME] Non-Transparent Last Updated: [PERSON_NAME] on [D…" at bounding box center [588, 407] width 1176 height 1620
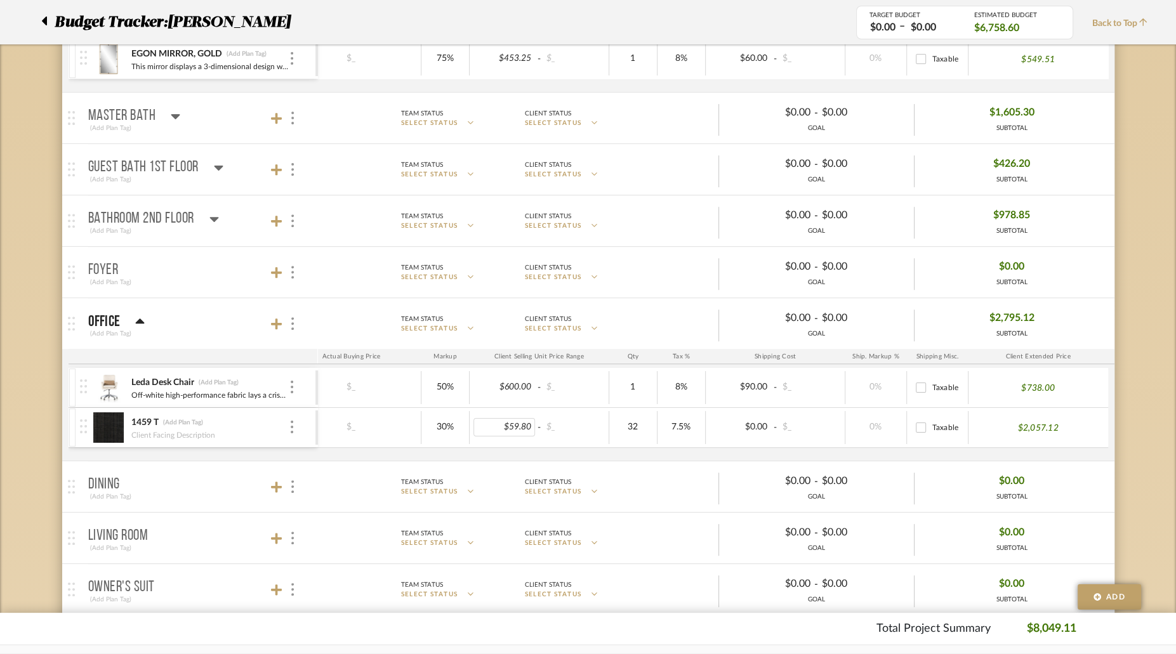
scroll to position [0, 241]
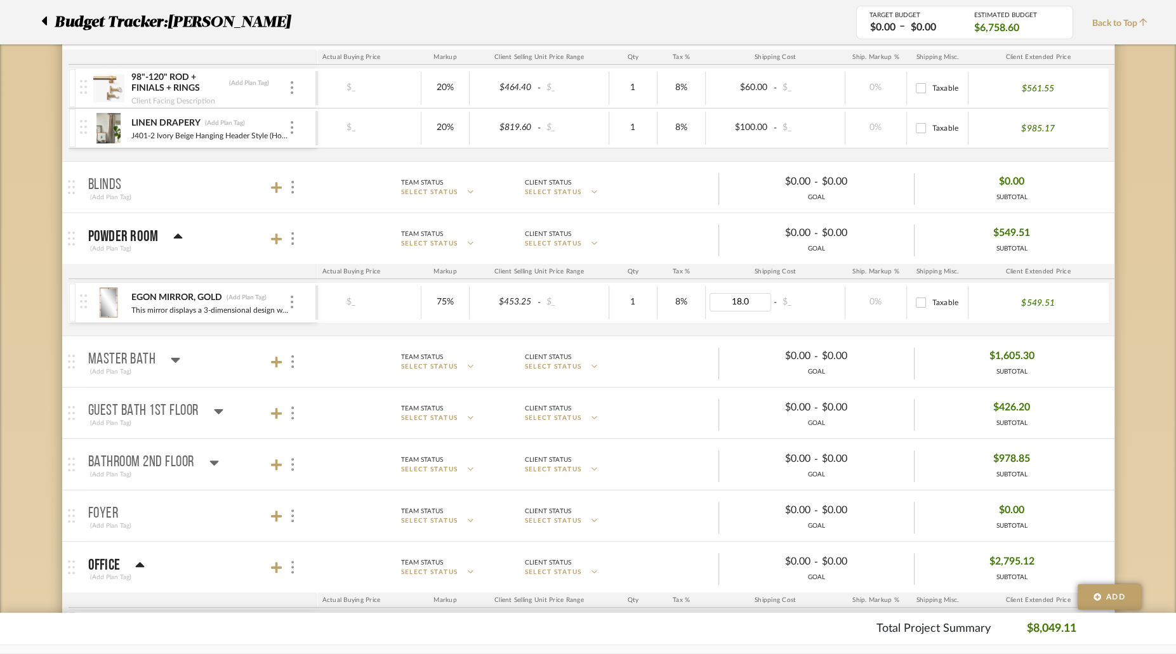
type input "18.05"
click at [1120, 377] on div "Budget Tracker: [PERSON_NAME] Non-Transparent Last Updated: [PERSON_NAME] on [D…" at bounding box center [588, 651] width 1176 height 1620
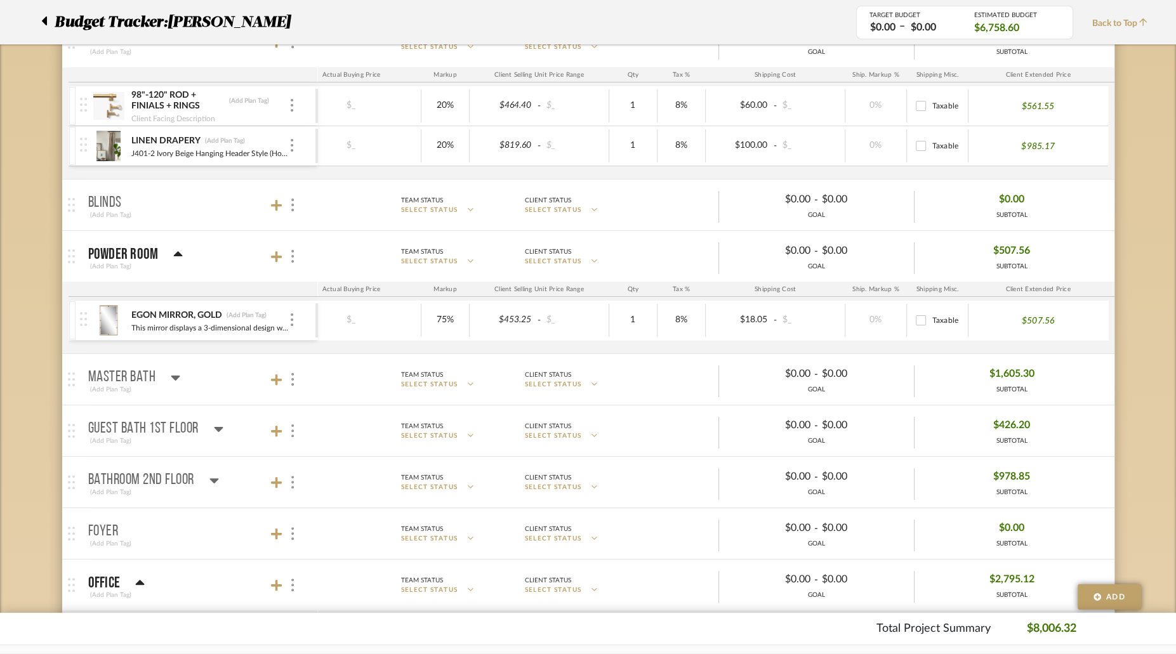
scroll to position [228, 0]
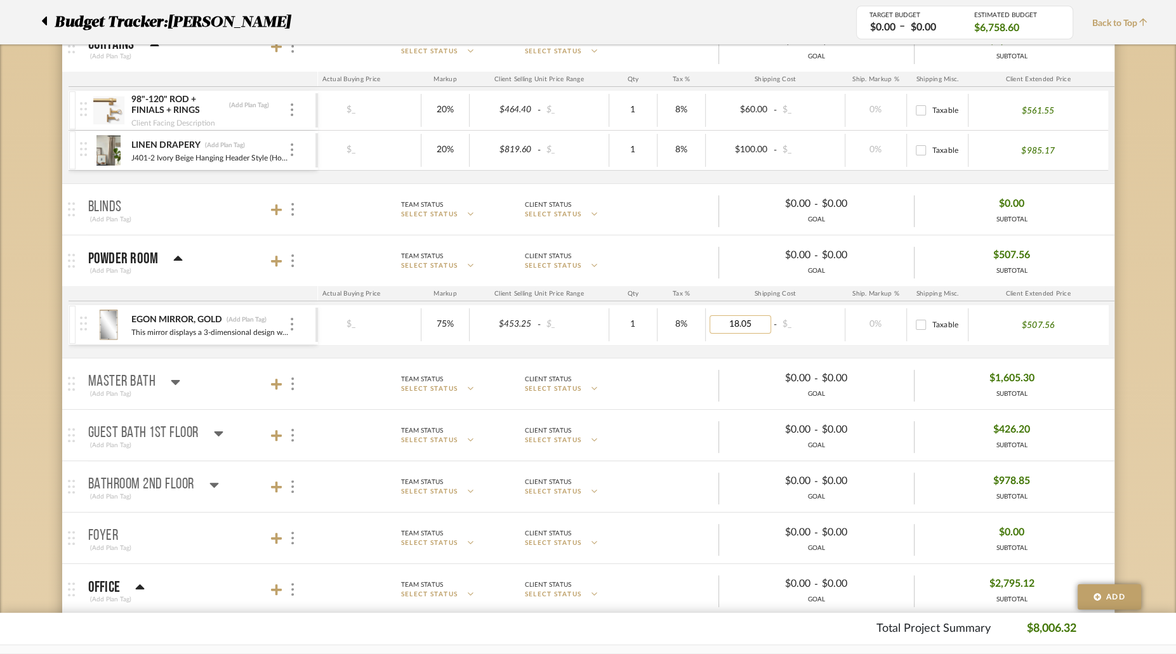
click at [761, 324] on input "18.05" at bounding box center [740, 324] width 62 height 18
type input "18.89"
click at [760, 326] on input "18.89" at bounding box center [740, 324] width 62 height 18
type input "18.91"
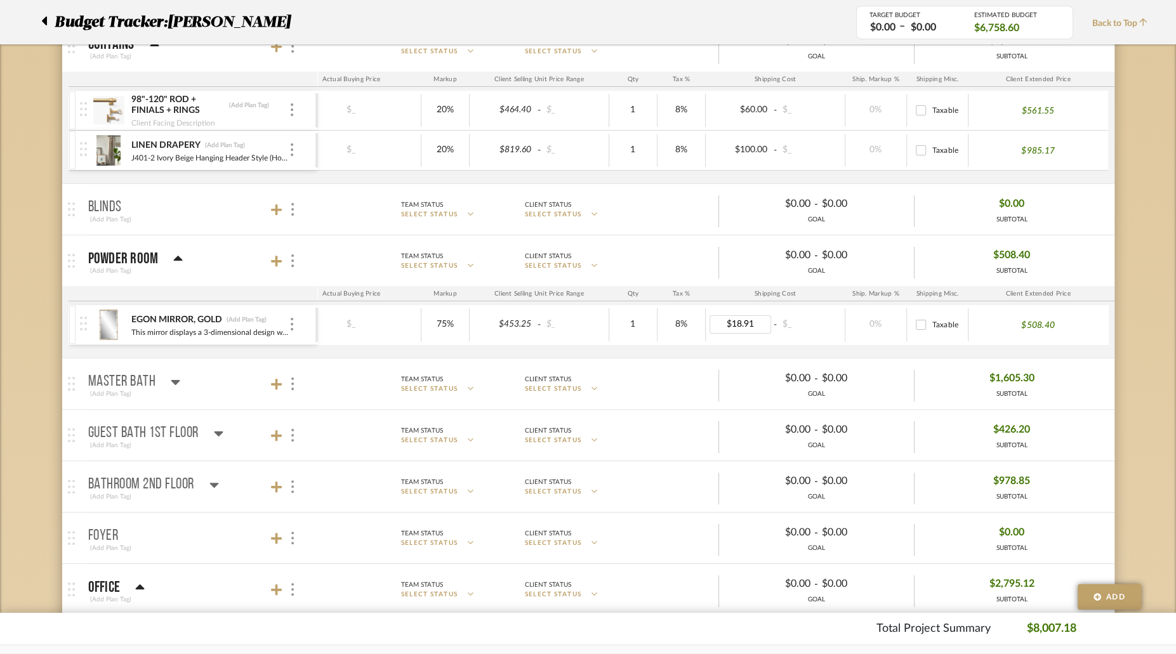
click at [760, 321] on input "18.91" at bounding box center [740, 324] width 62 height 18
type input "18.89"
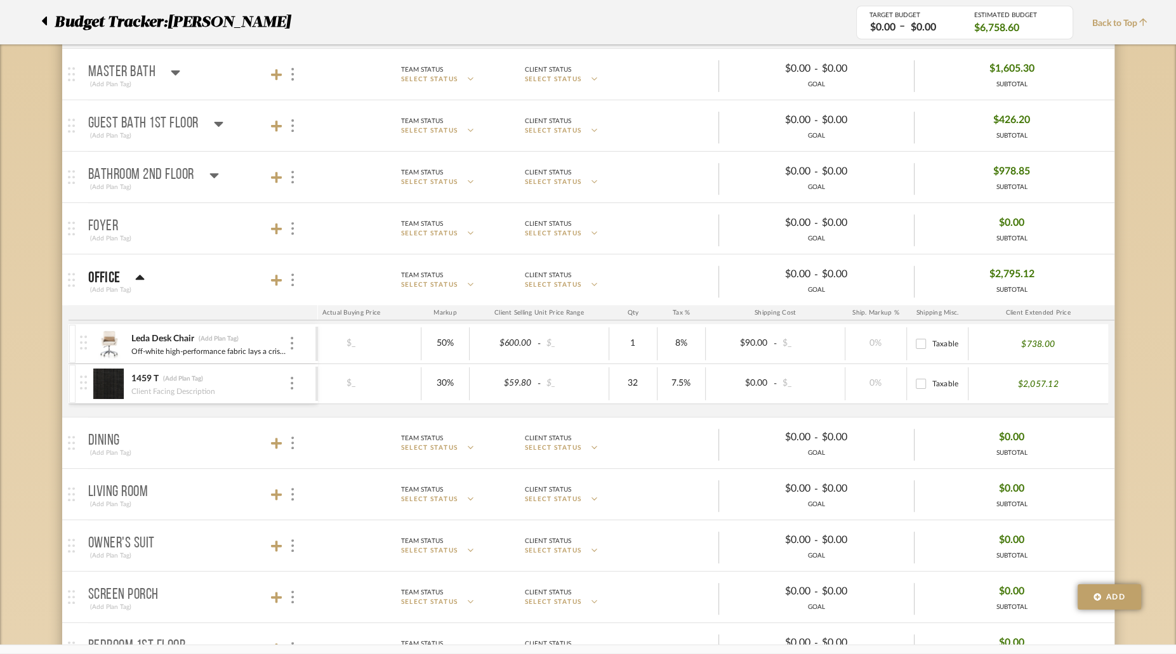
scroll to position [0, 0]
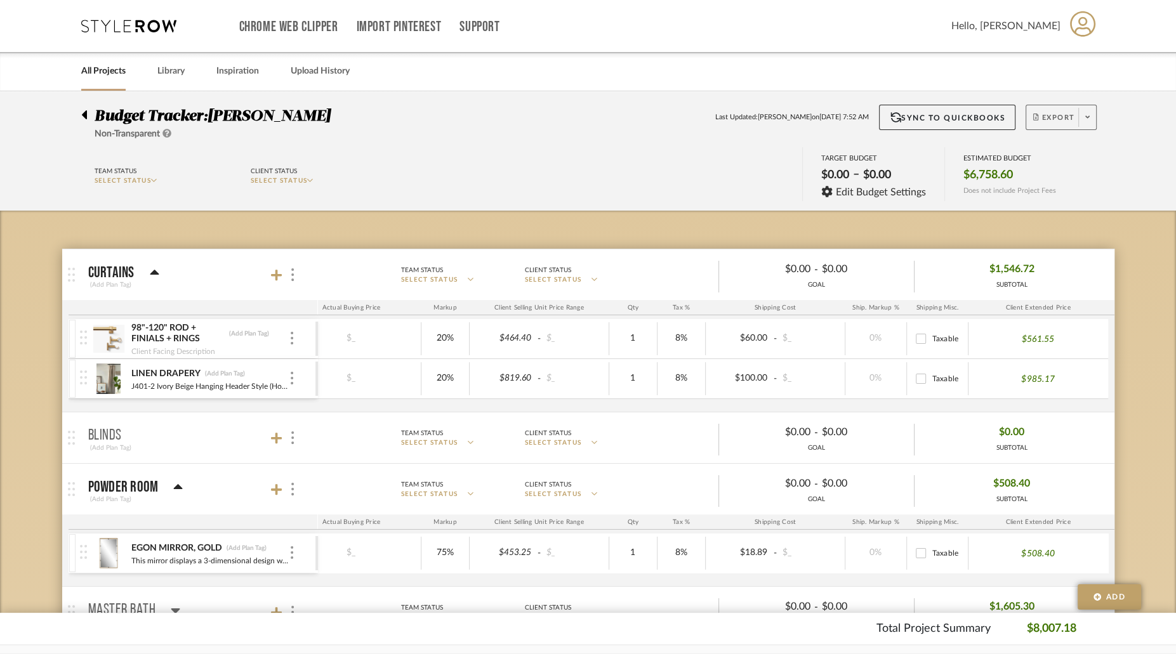
click at [1057, 117] on span "Export" at bounding box center [1054, 122] width 42 height 19
click at [1053, 149] on span "Export PDF" at bounding box center [1083, 153] width 95 height 11
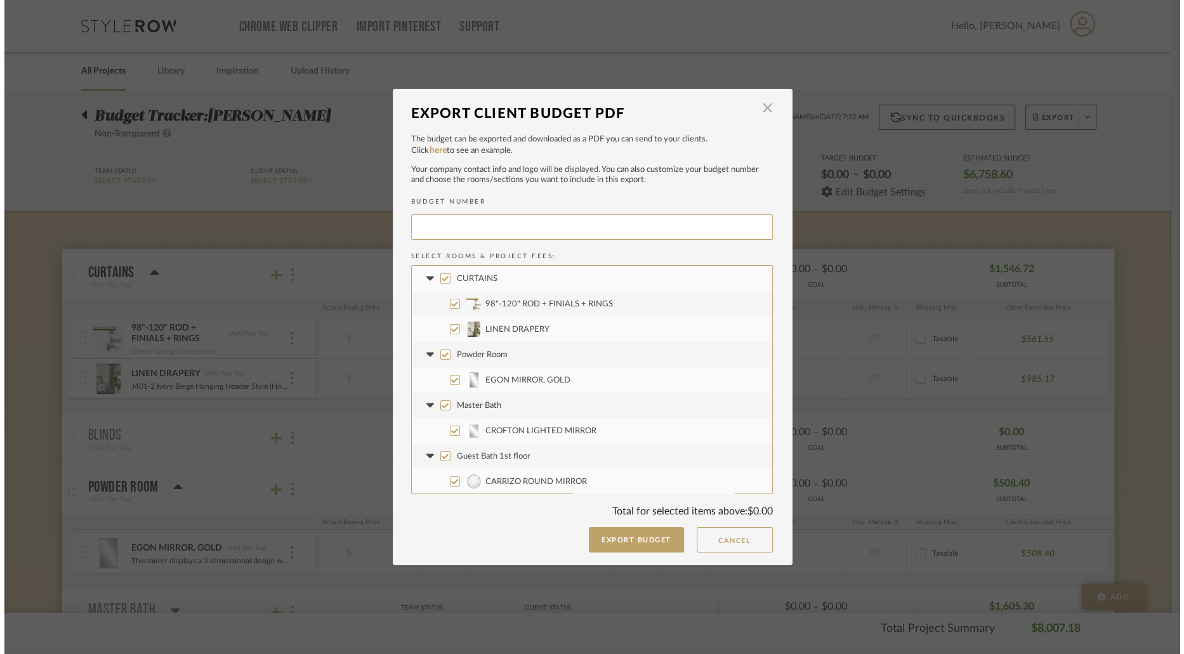
scroll to position [0, 172]
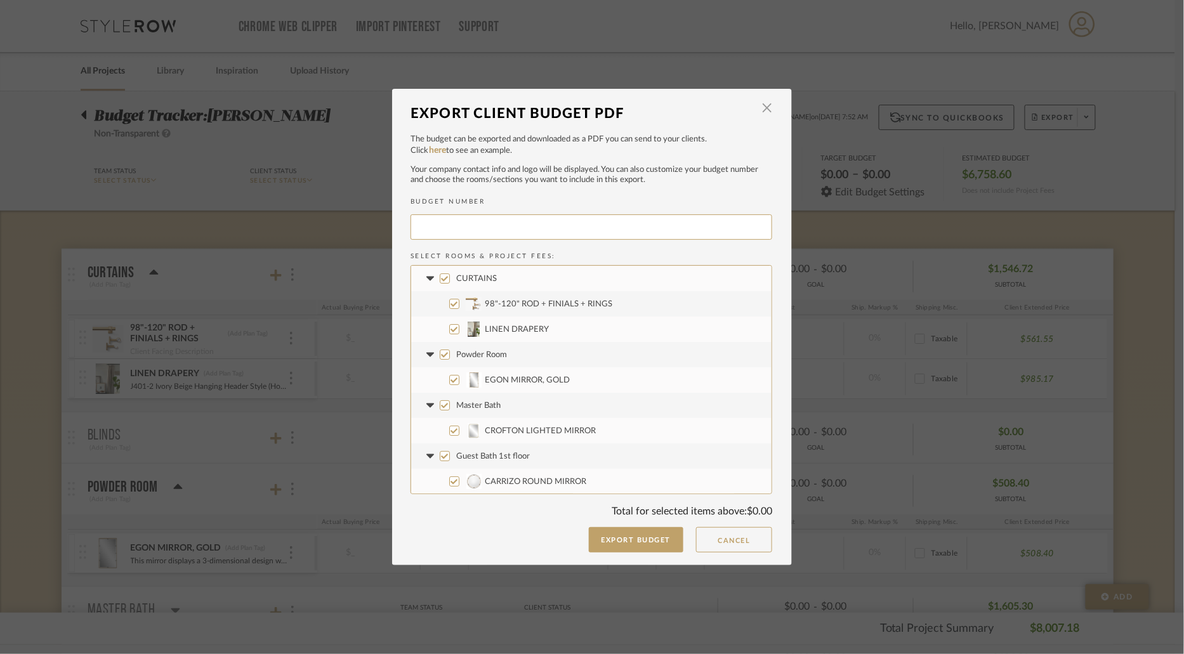
type input "TESSKA-008"
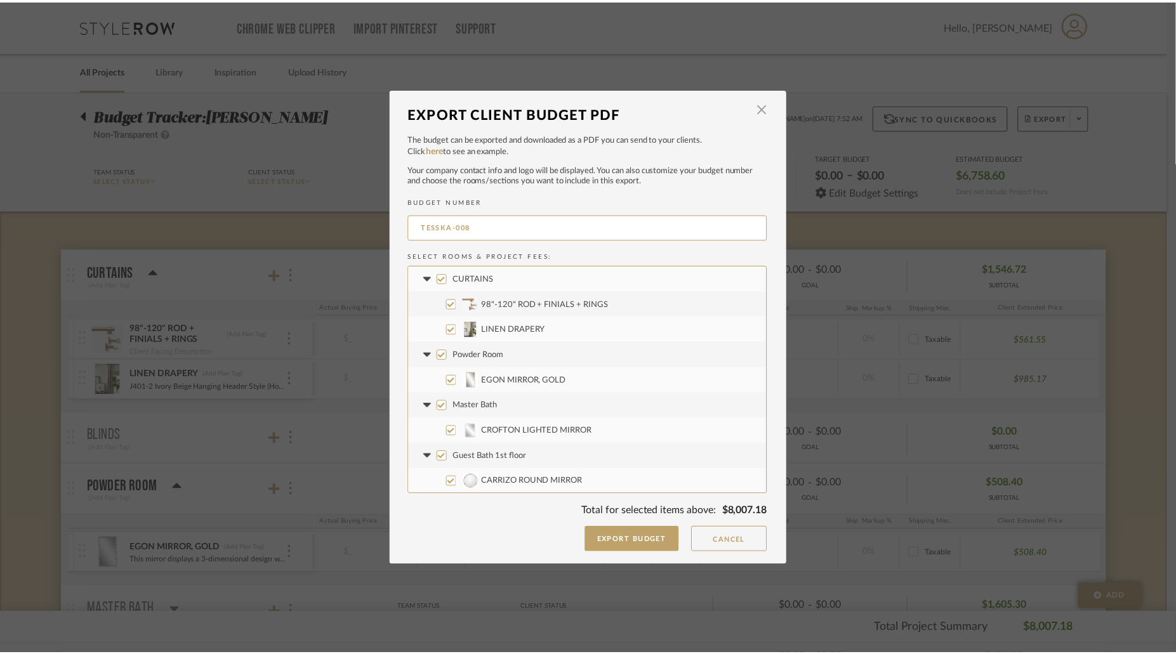
scroll to position [178, 0]
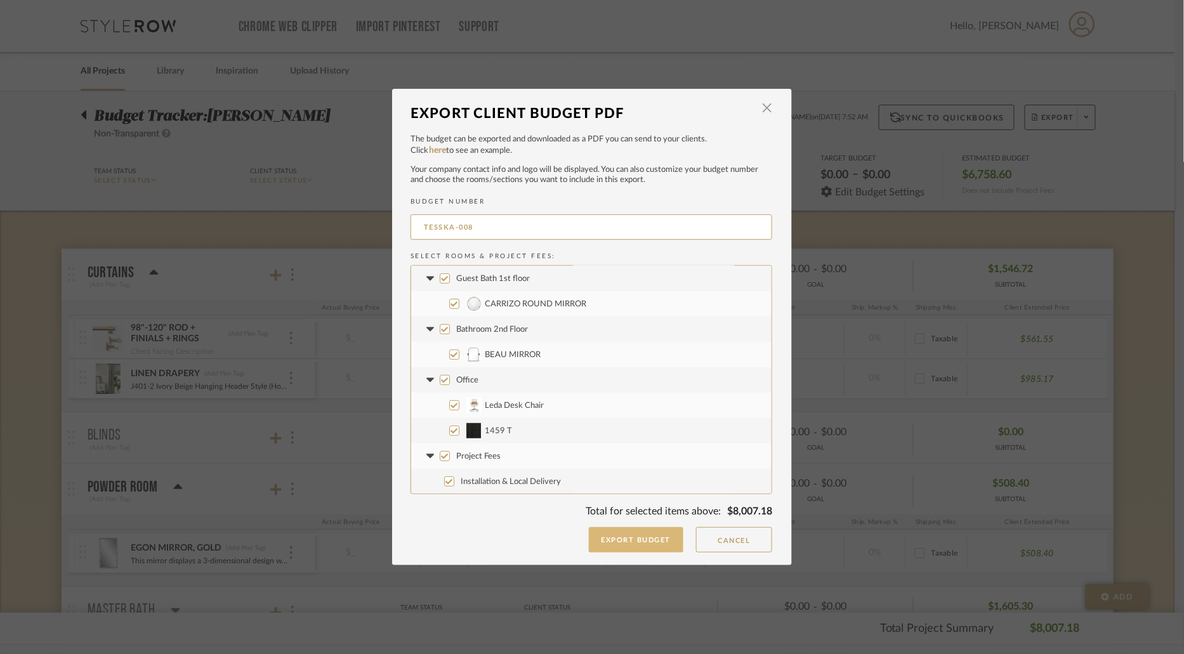
click at [617, 538] on button "Export Budget" at bounding box center [636, 539] width 95 height 25
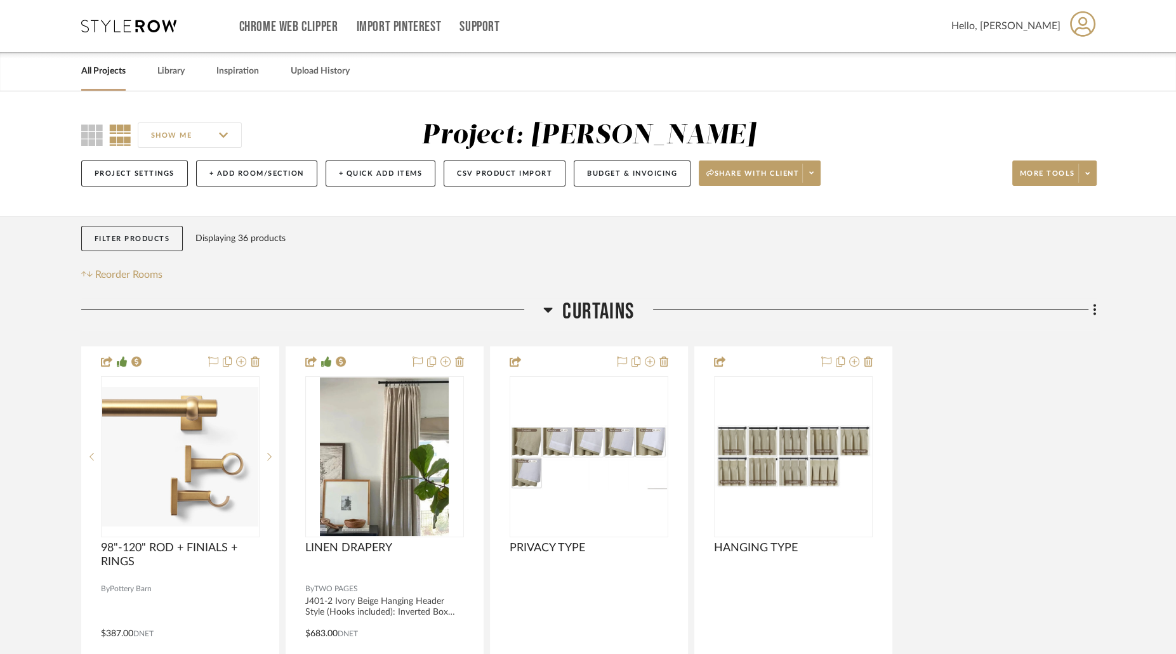
click at [549, 308] on icon at bounding box center [548, 310] width 9 height 5
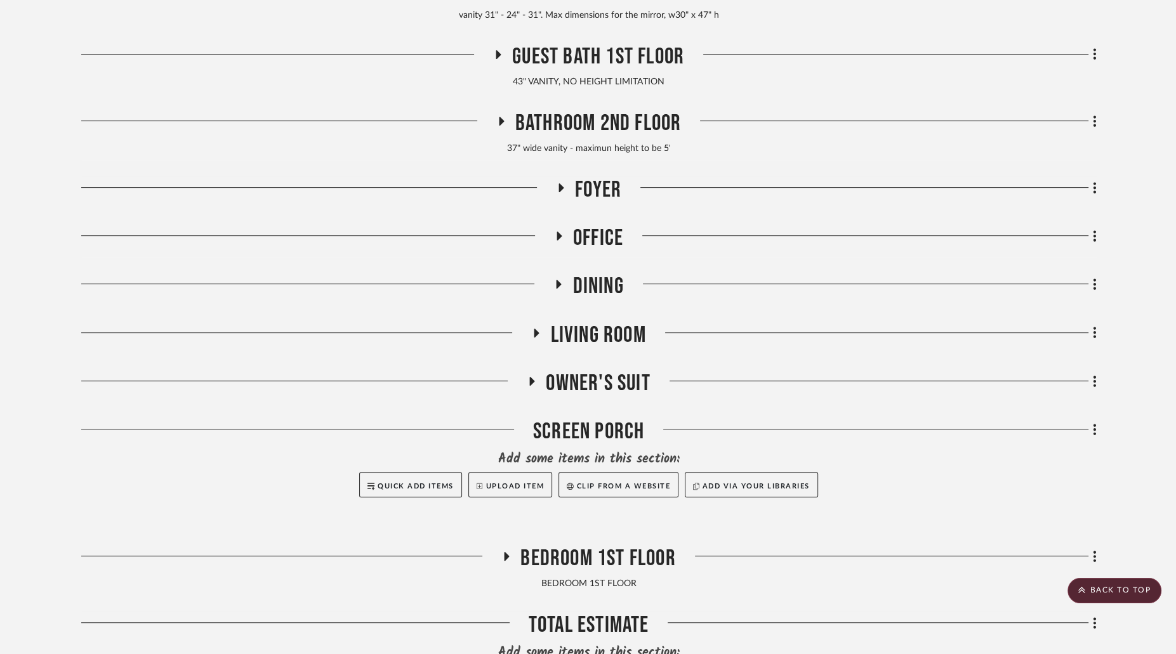
scroll to position [494, 0]
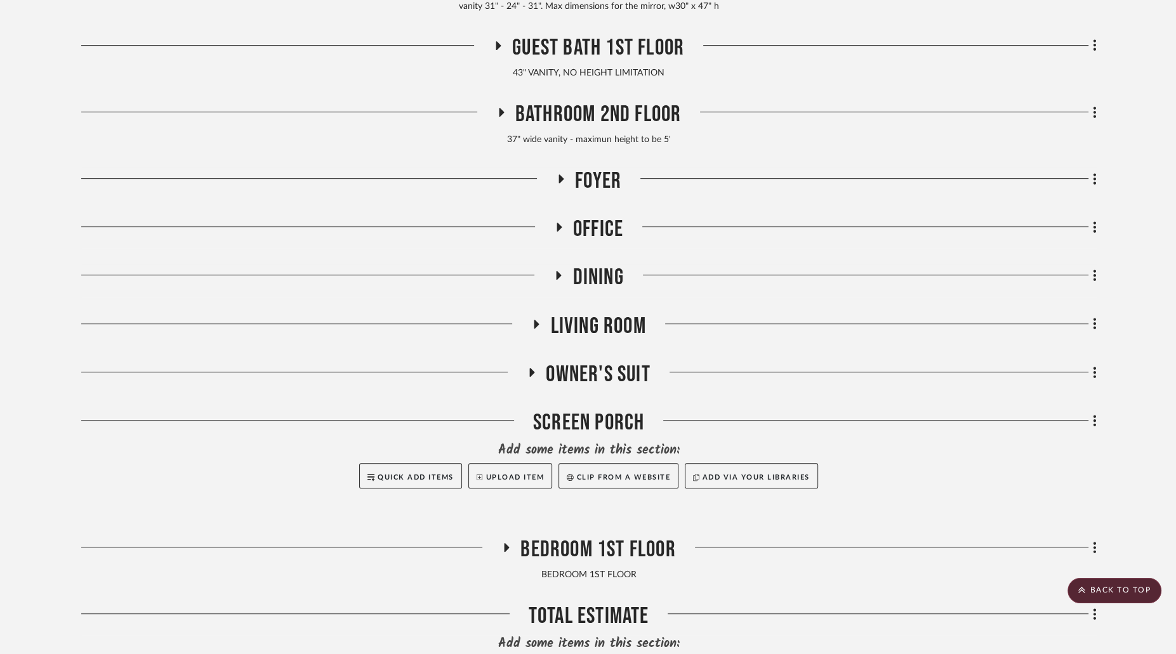
click at [535, 370] on icon at bounding box center [531, 372] width 15 height 10
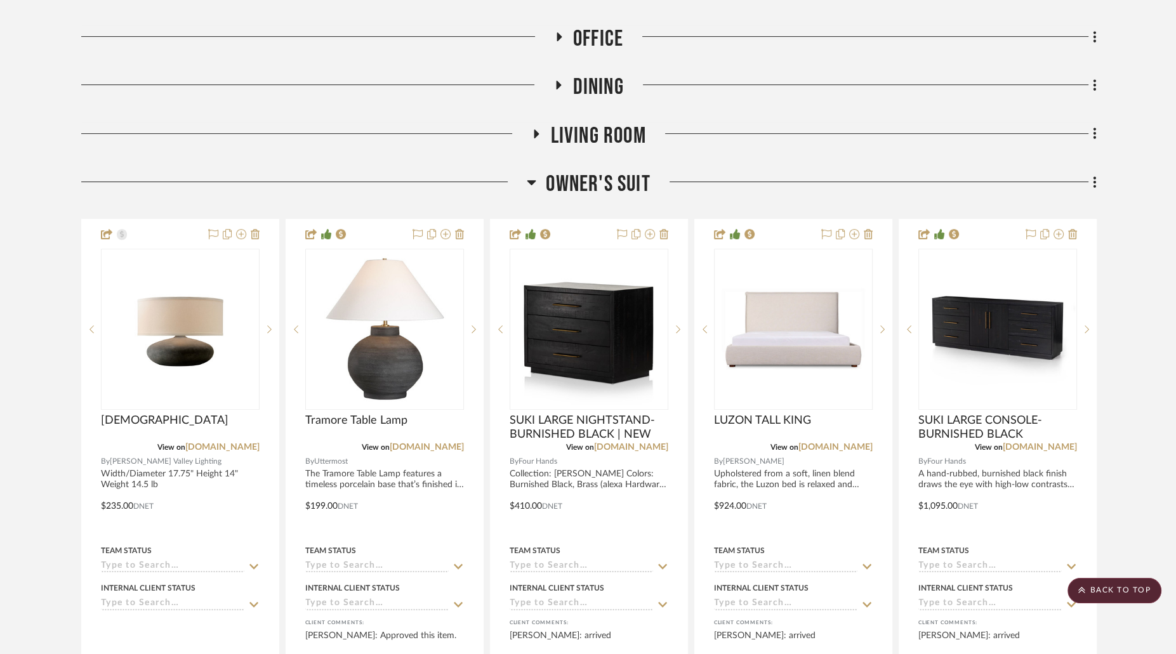
scroll to position [797, 0]
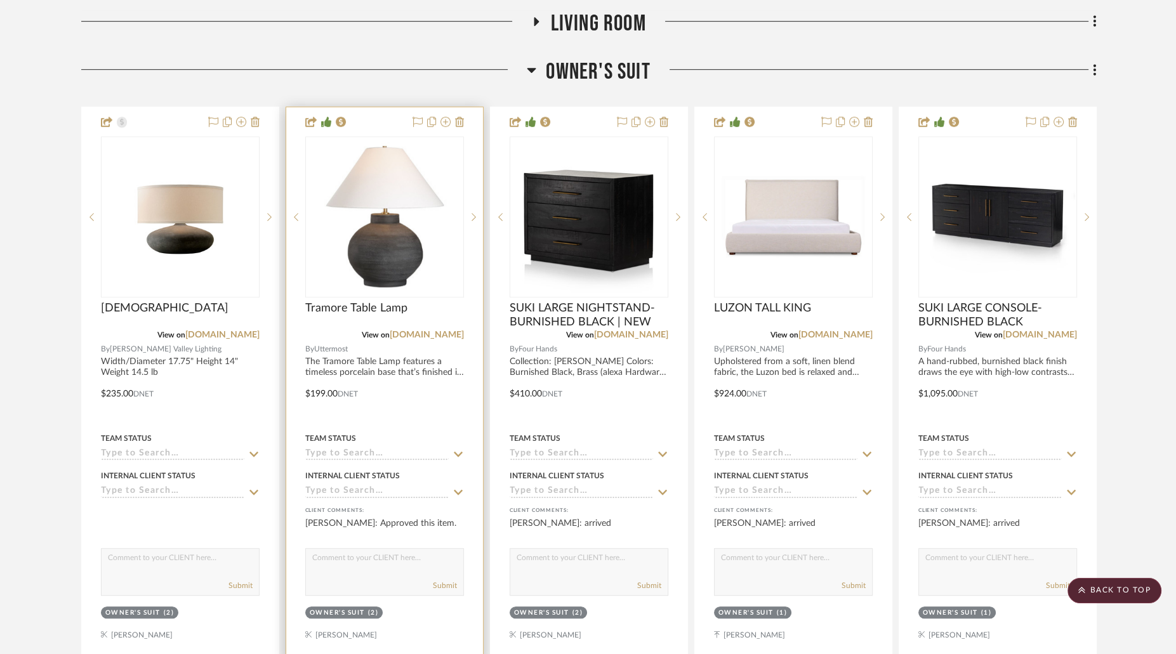
click at [0, 0] on img at bounding box center [0, 0] width 0 height 0
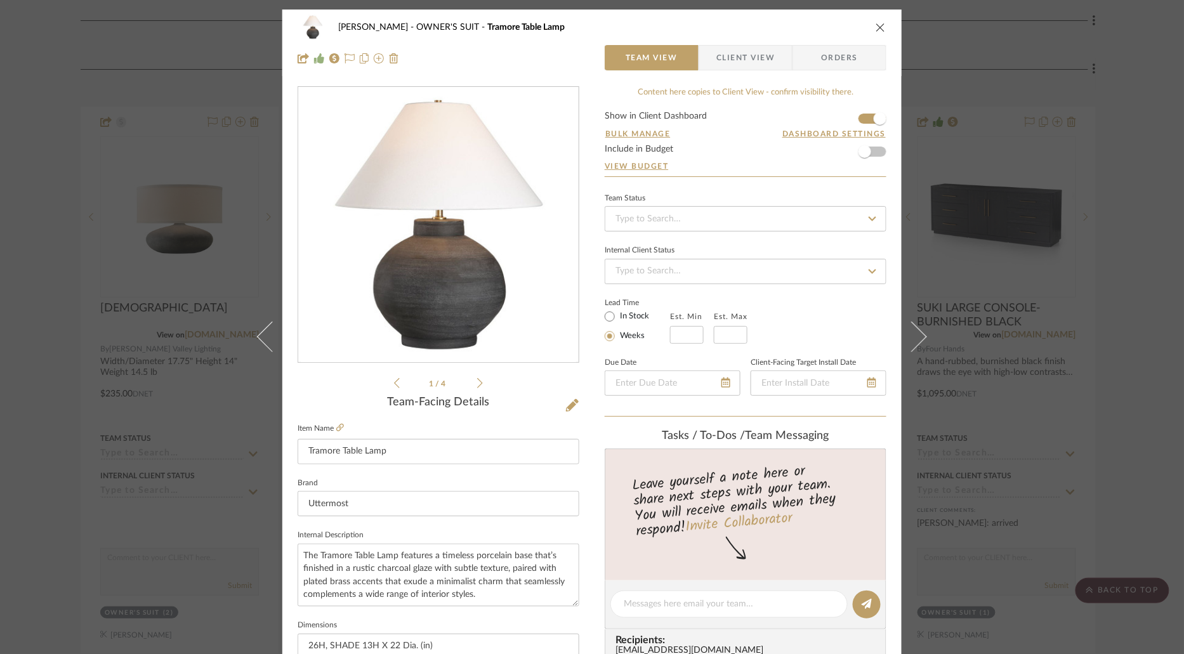
click at [731, 57] on span "Client View" at bounding box center [745, 57] width 58 height 25
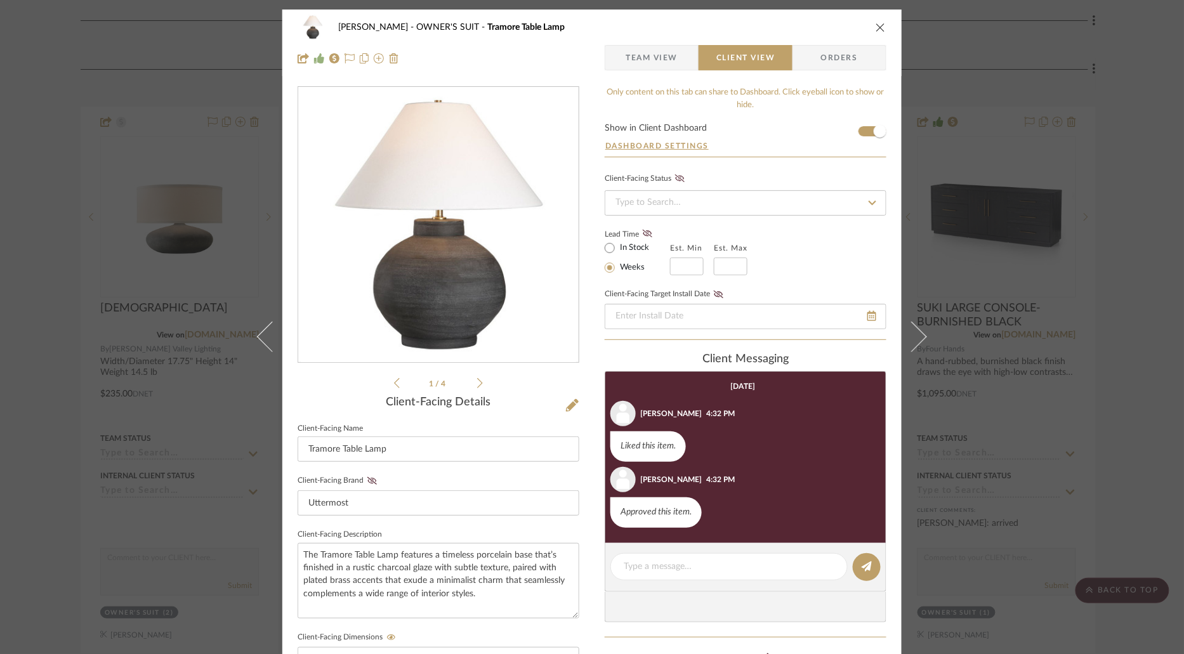
click at [881, 30] on icon "close" at bounding box center [880, 27] width 10 height 10
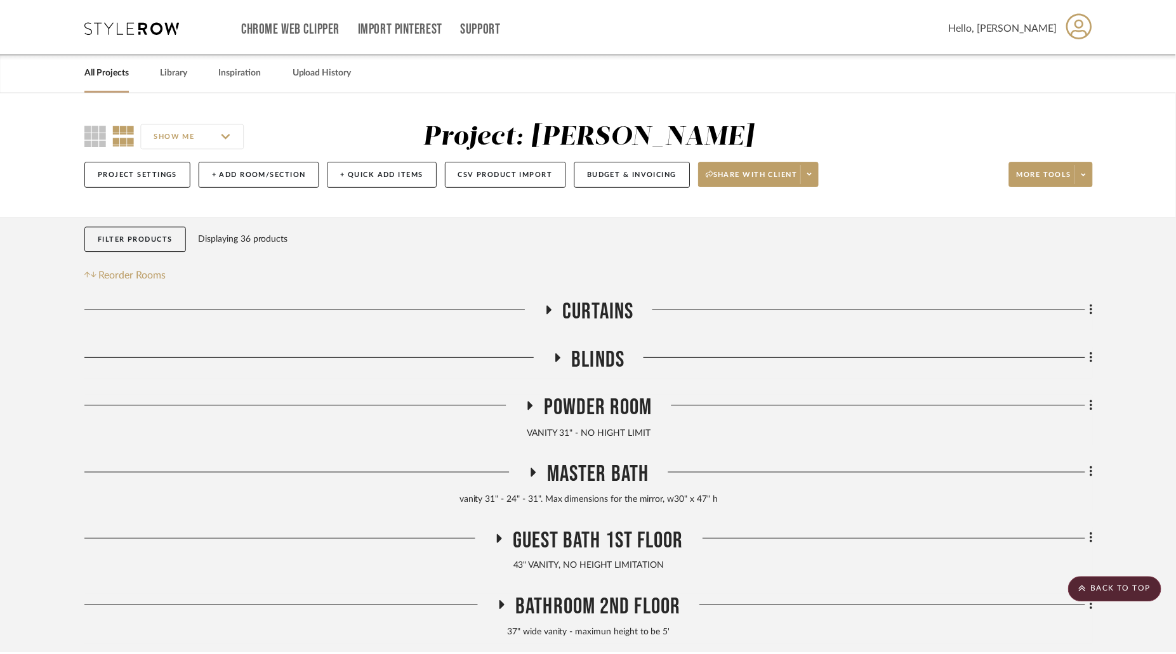
scroll to position [797, 0]
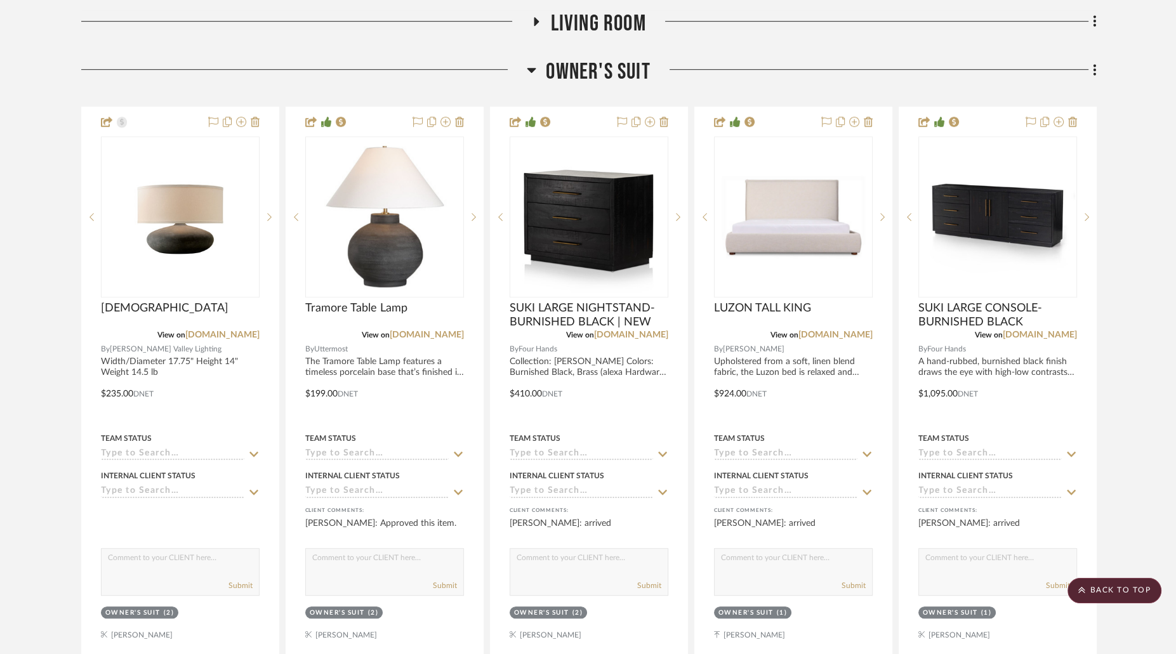
click at [534, 68] on icon at bounding box center [531, 70] width 9 height 5
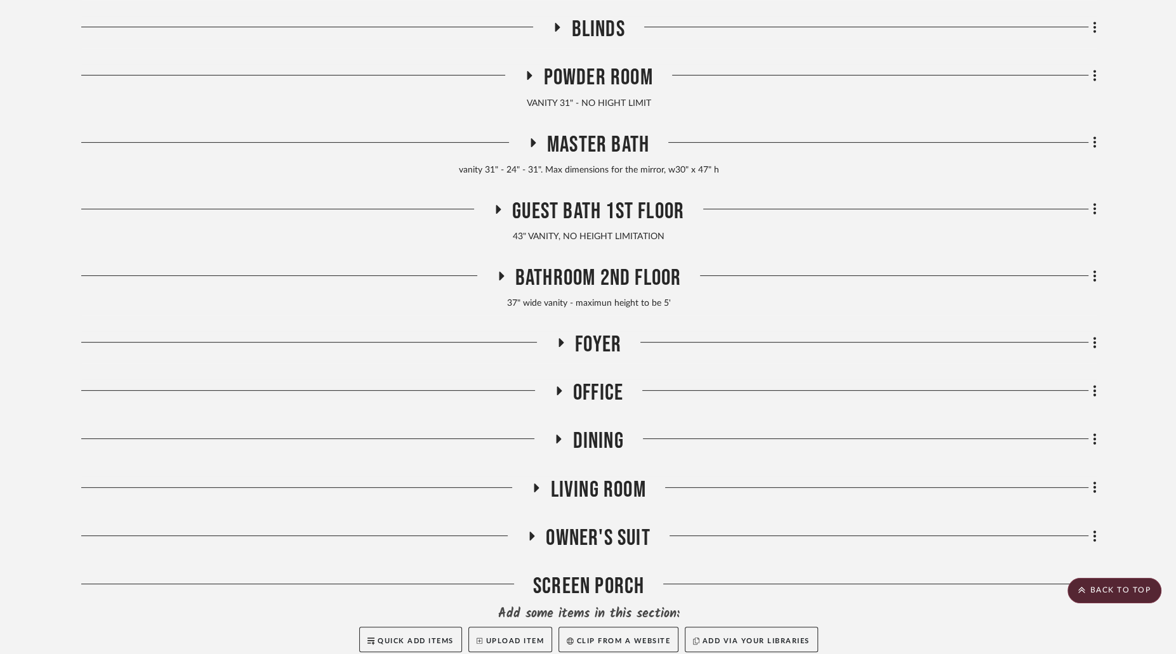
scroll to position [322, 0]
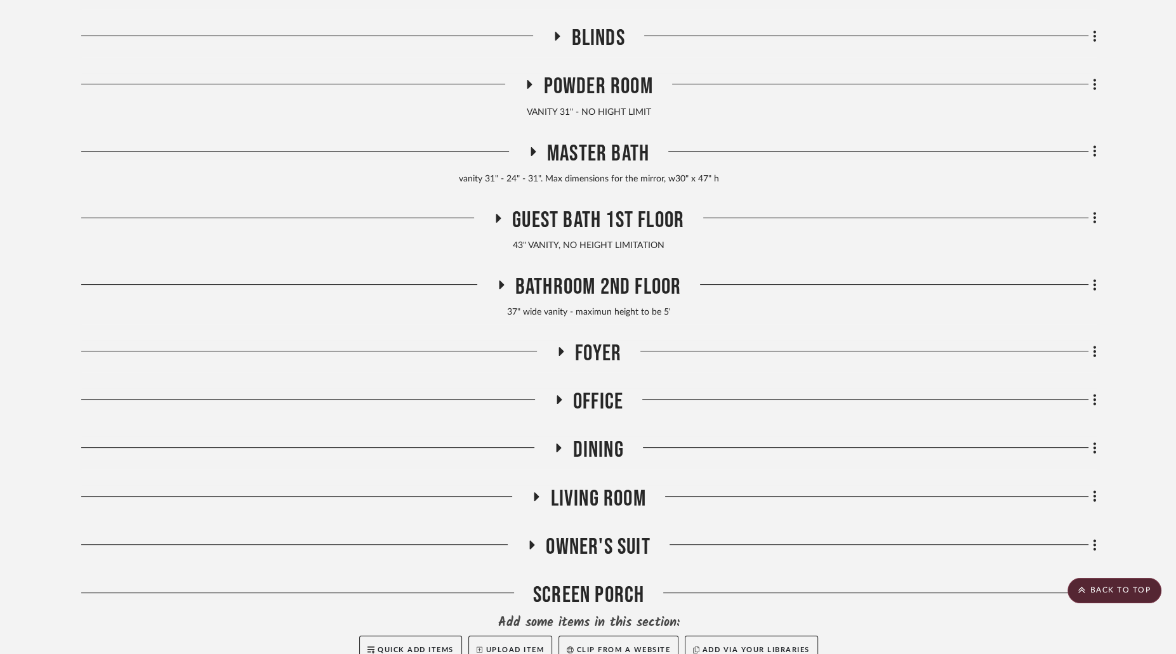
click at [497, 214] on icon at bounding box center [497, 218] width 15 height 10
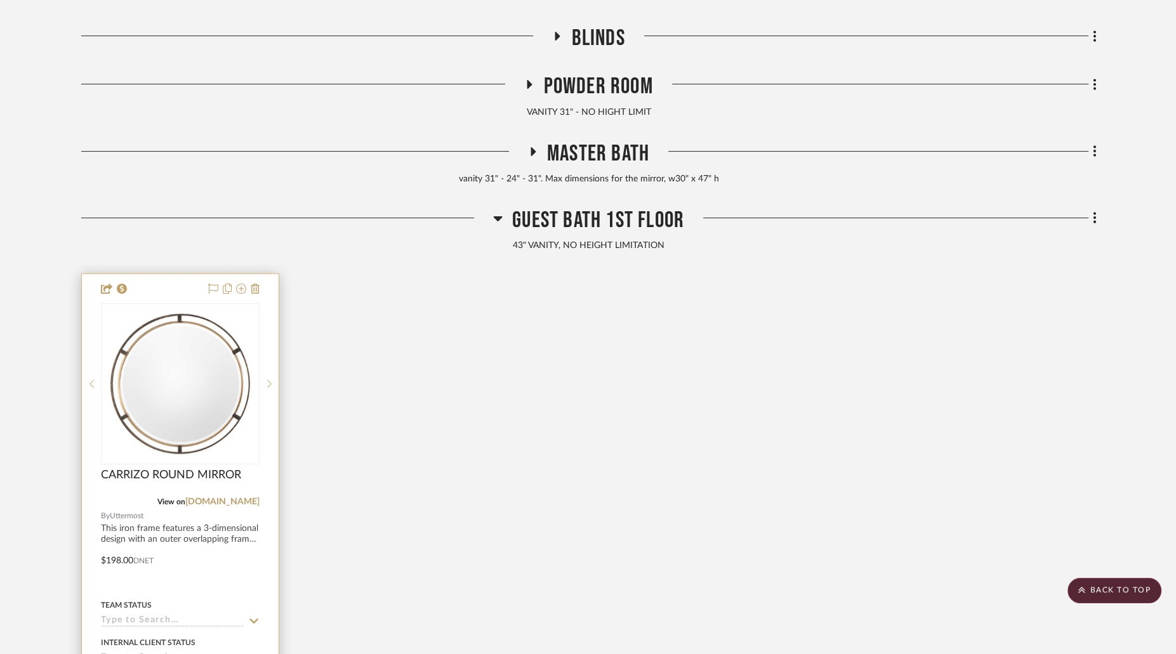
click at [0, 0] on img at bounding box center [0, 0] width 0 height 0
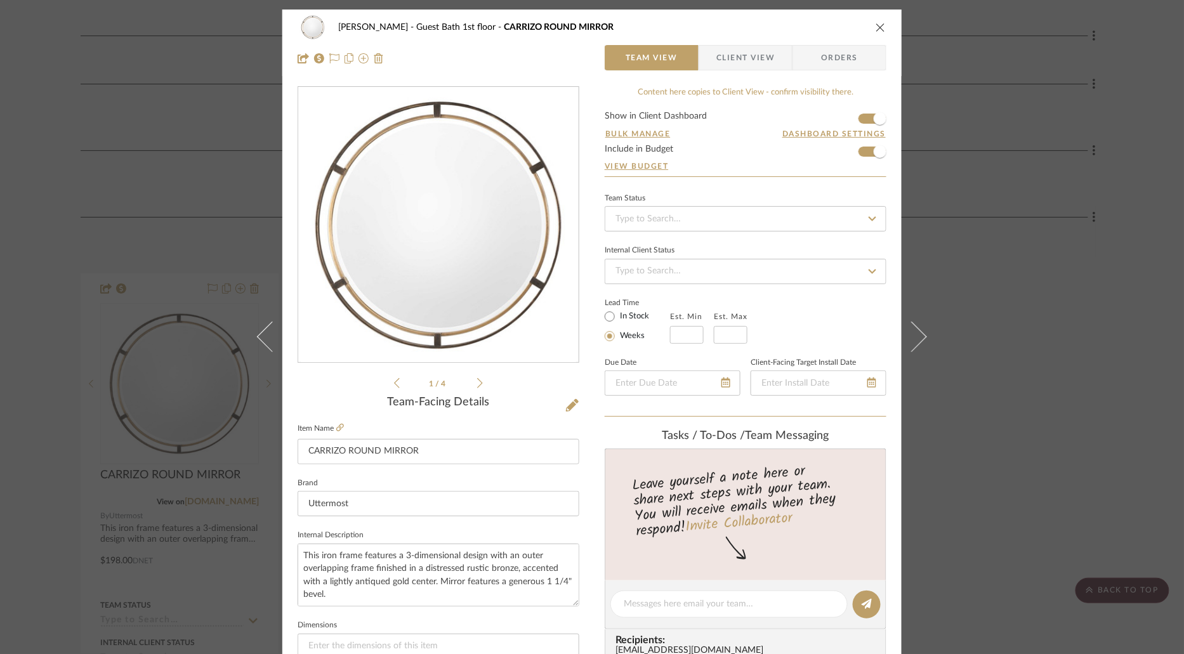
click at [737, 65] on span "Client View" at bounding box center [745, 57] width 58 height 25
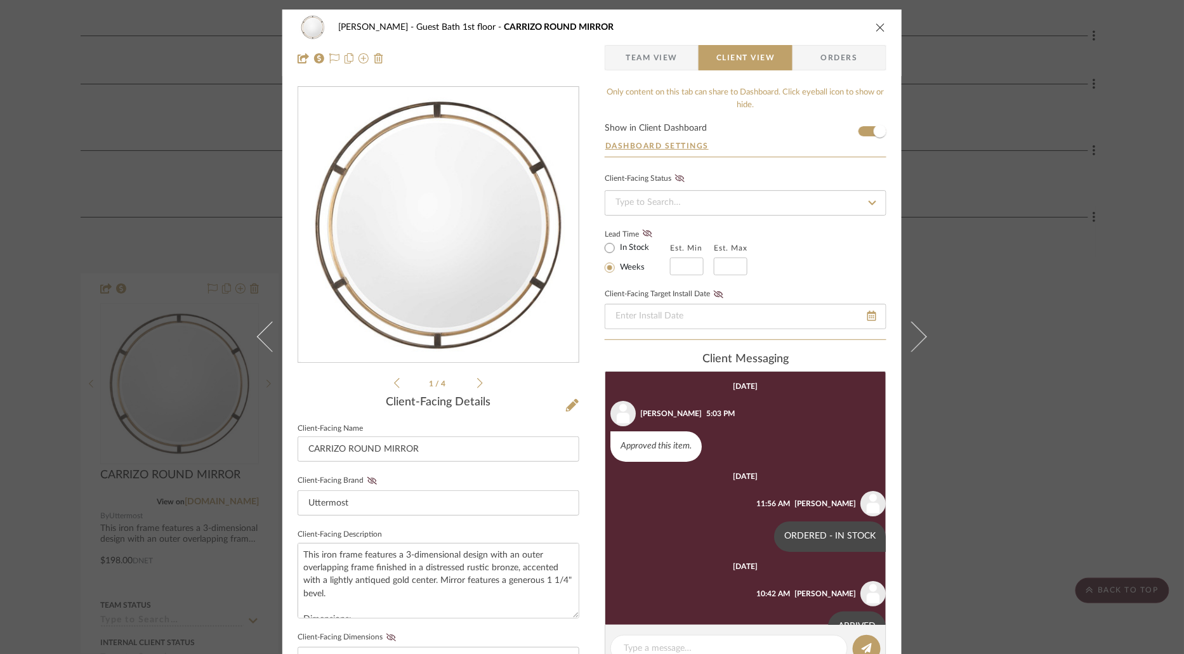
click at [876, 27] on icon "close" at bounding box center [880, 27] width 10 height 10
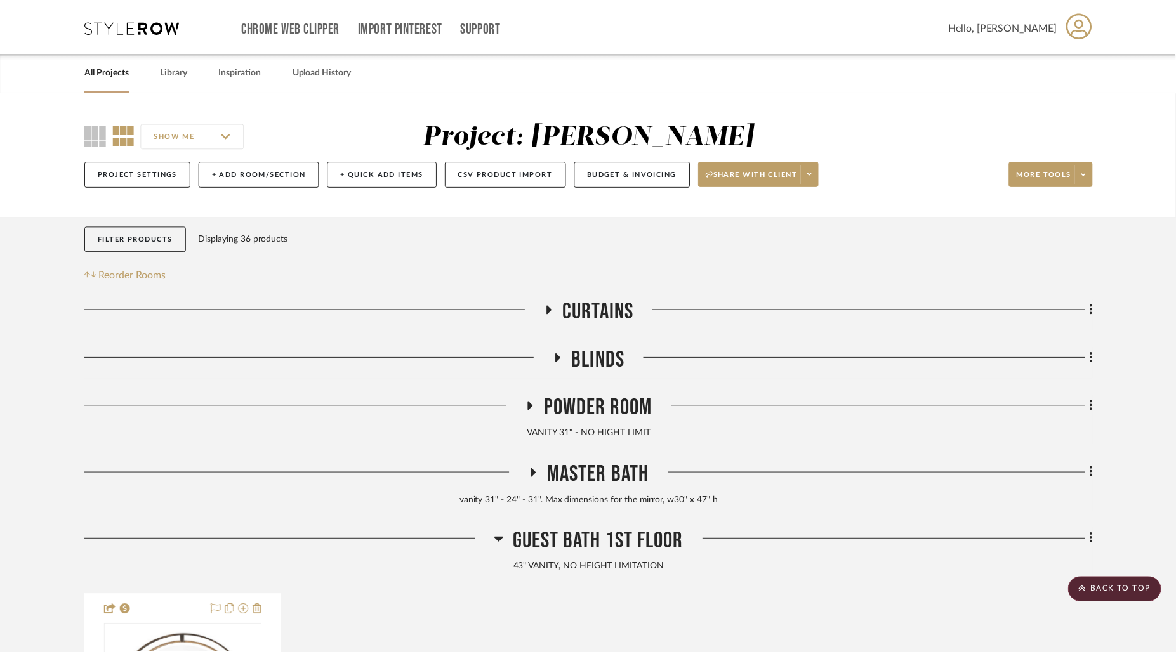
scroll to position [322, 0]
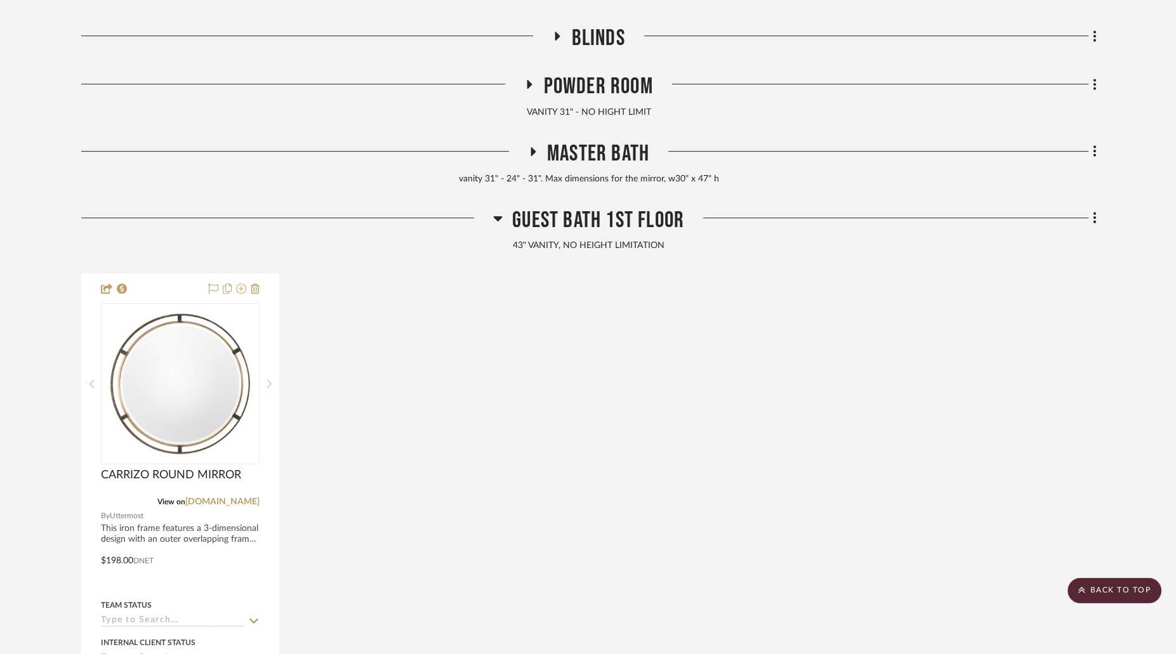
click at [501, 219] on icon at bounding box center [498, 218] width 10 height 15
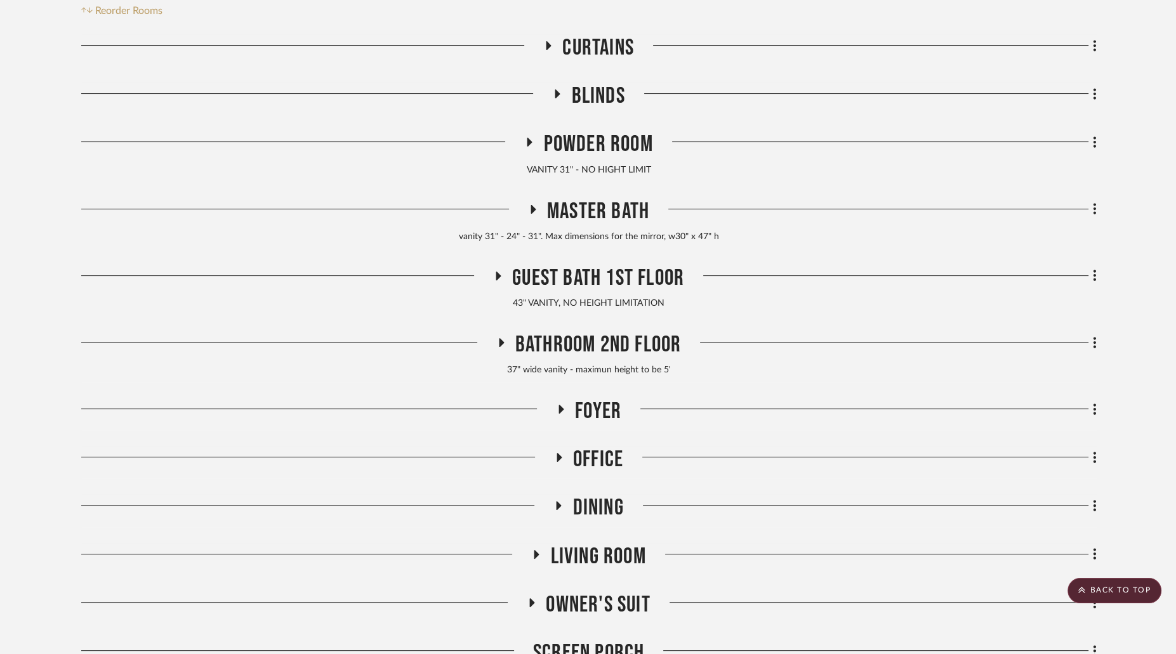
scroll to position [254, 0]
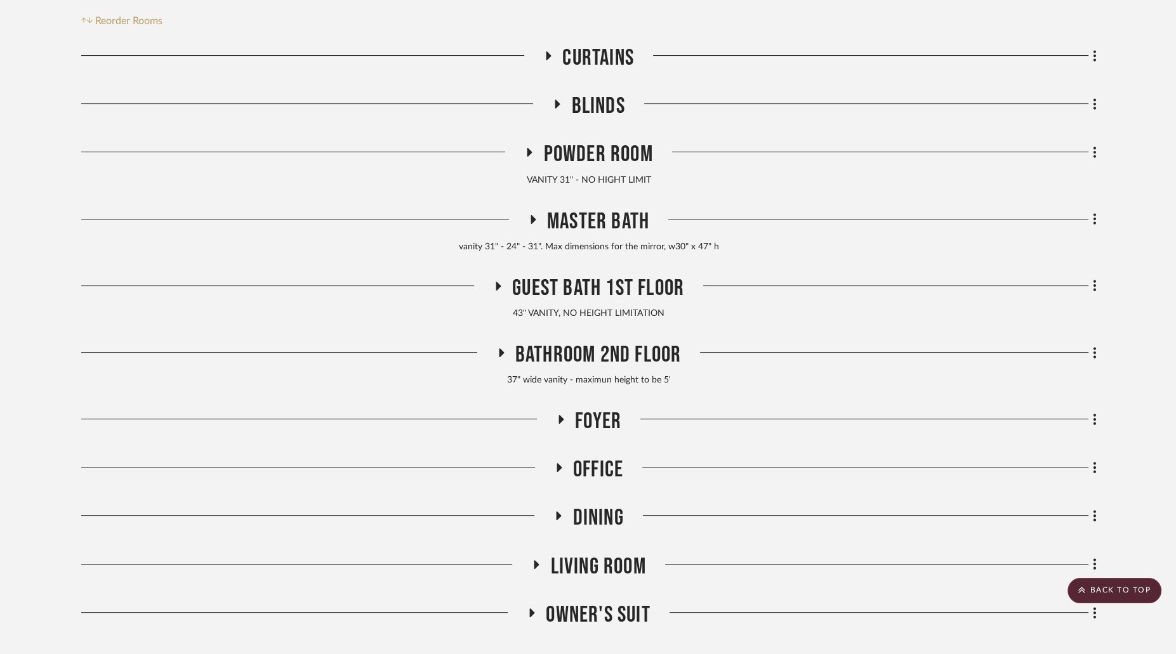
click at [540, 560] on icon at bounding box center [535, 565] width 15 height 10
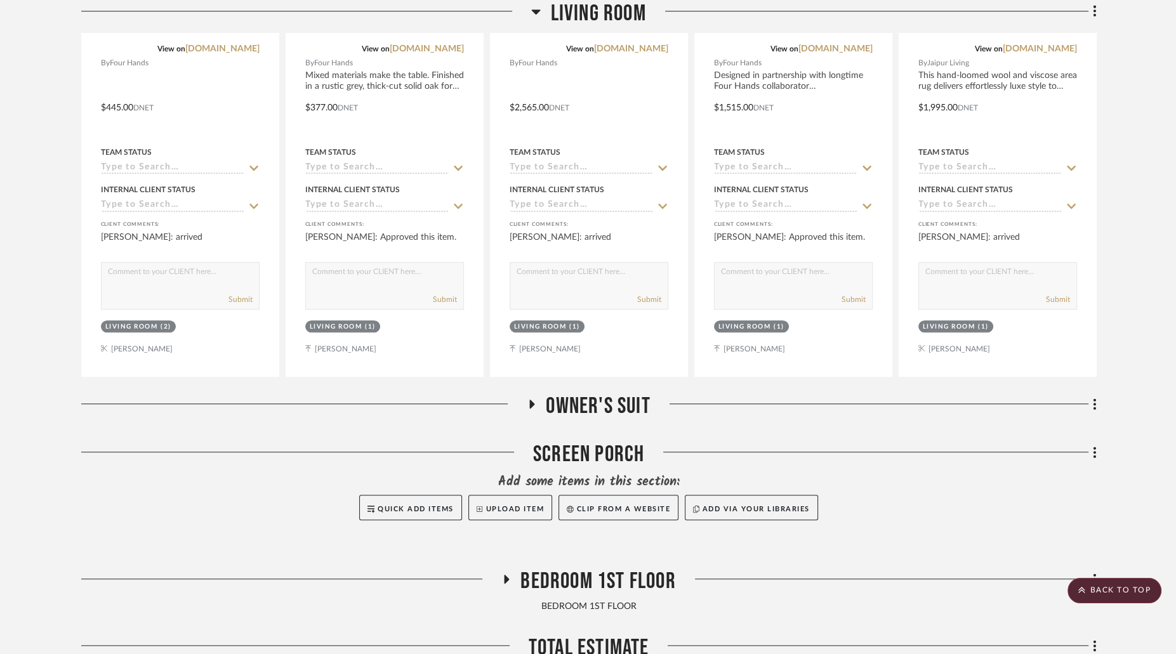
scroll to position [1052, 0]
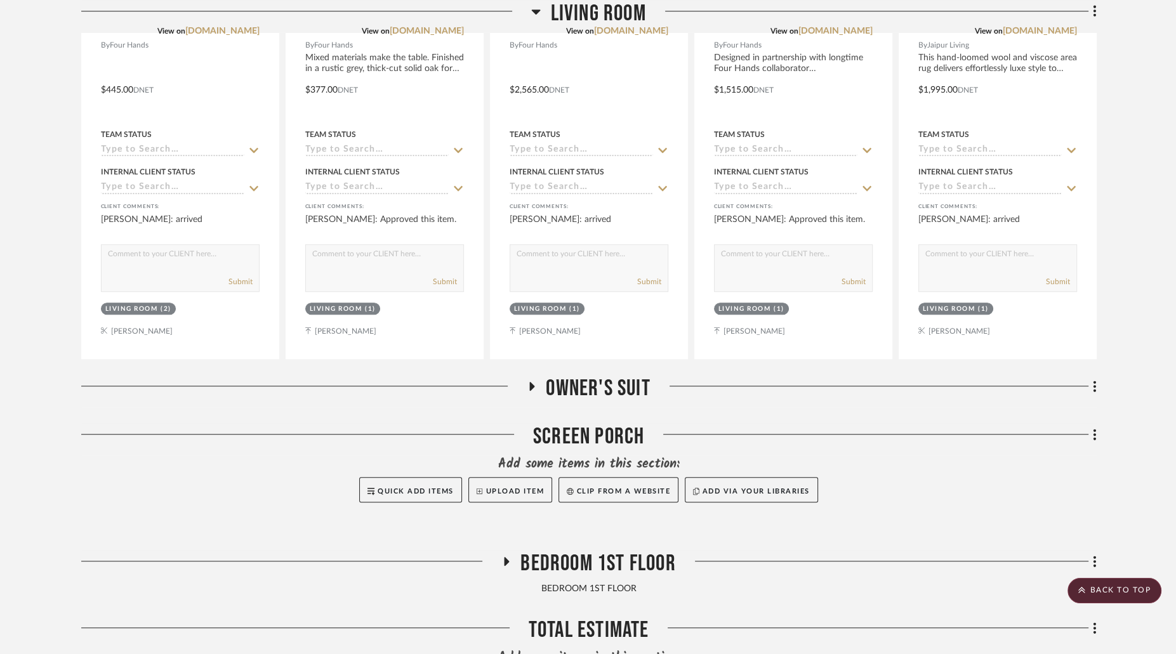
click at [530, 384] on icon at bounding box center [532, 386] width 5 height 9
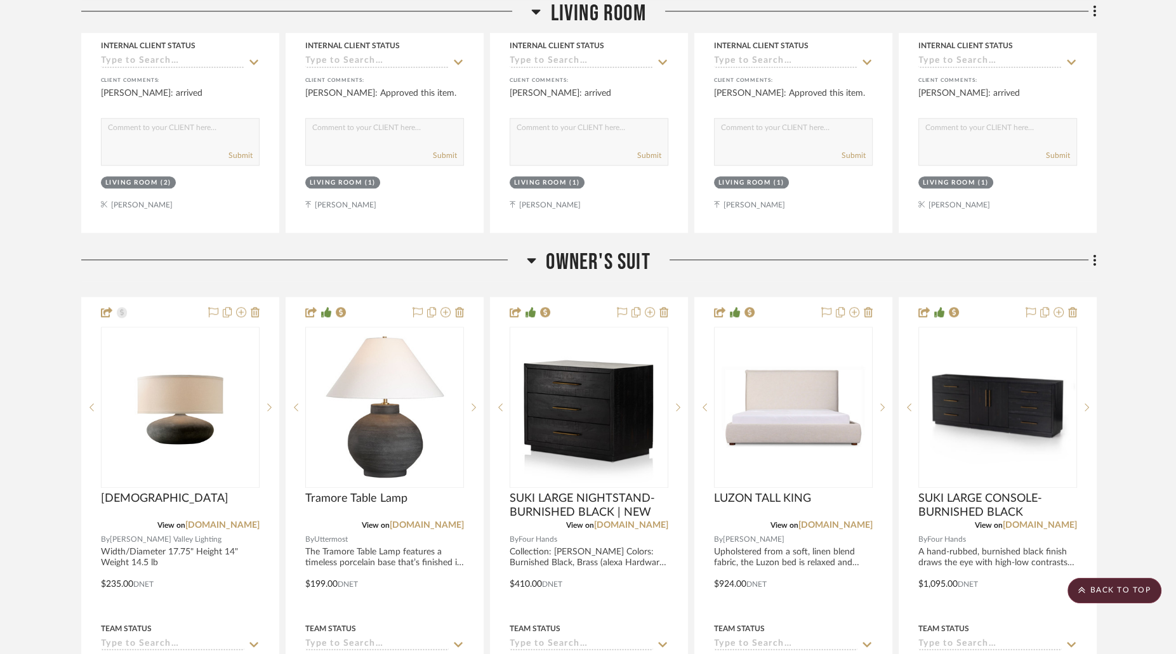
scroll to position [1180, 0]
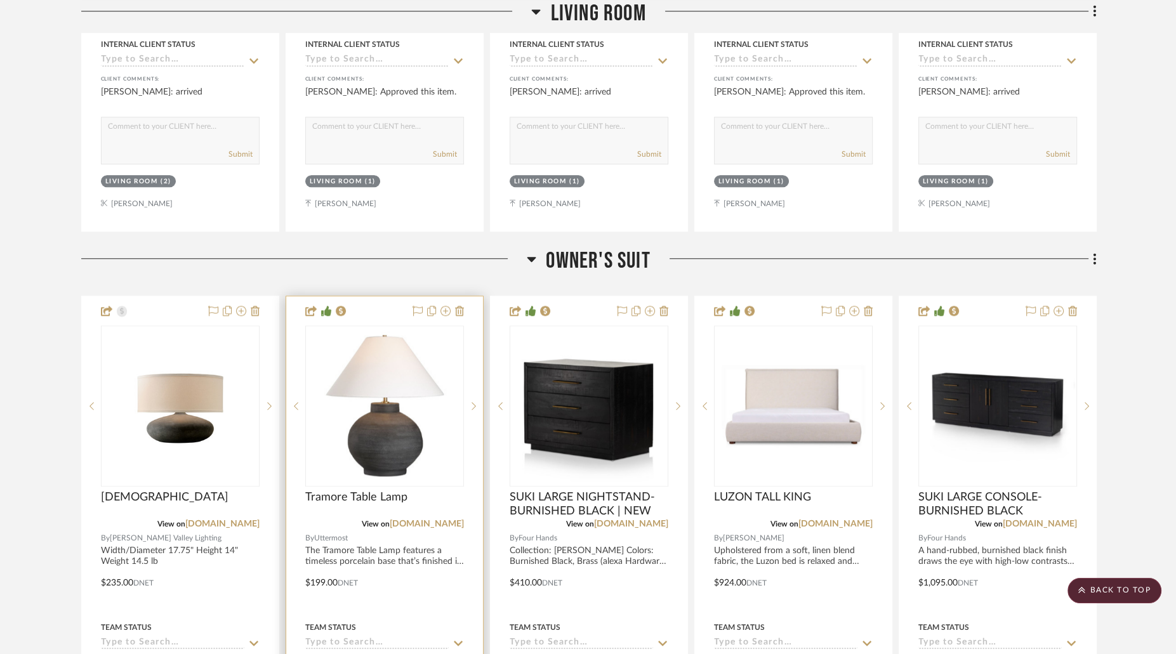
click at [440, 371] on img "0" at bounding box center [384, 406] width 156 height 156
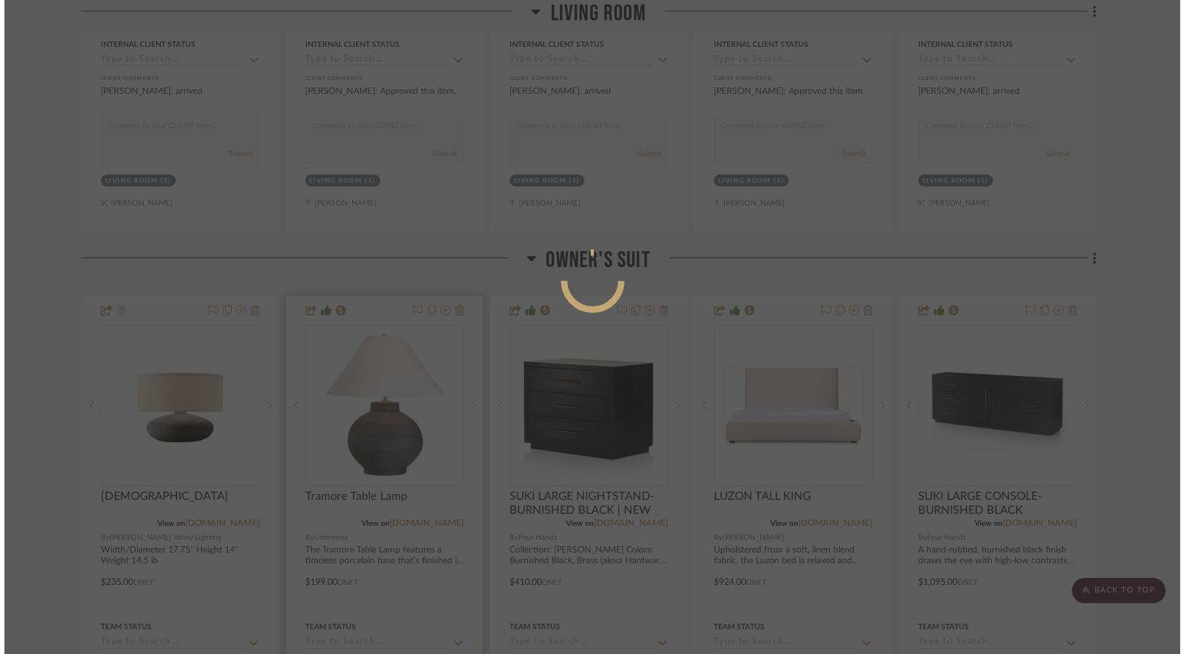
scroll to position [0, 0]
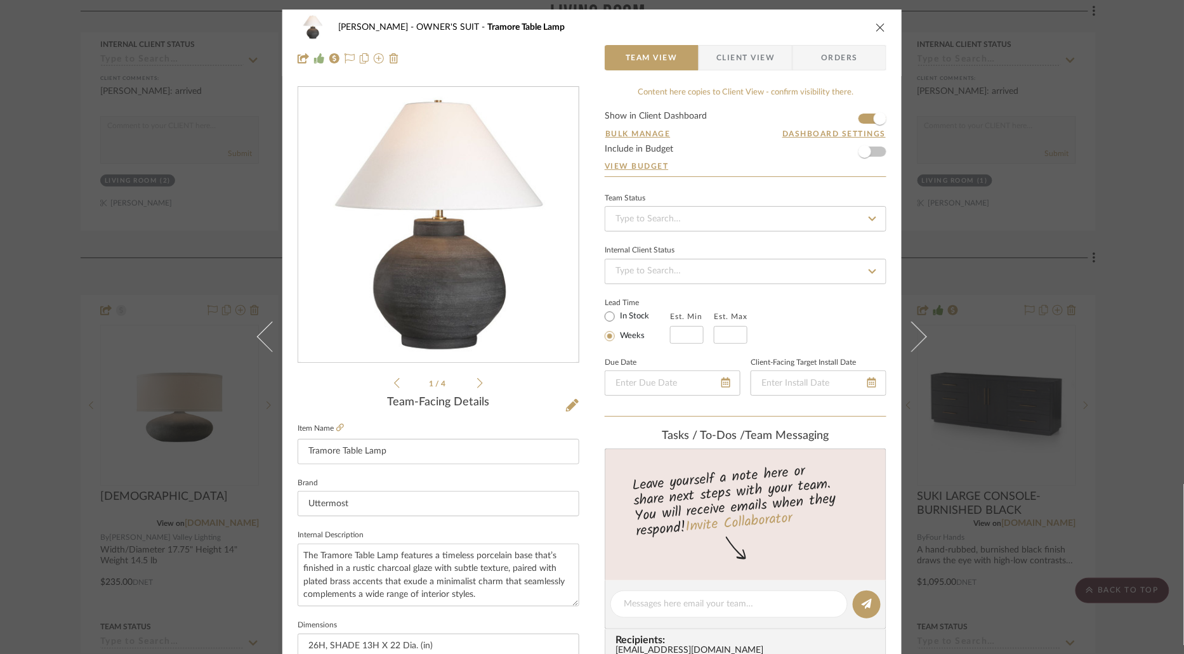
click at [875, 27] on icon "close" at bounding box center [880, 27] width 10 height 10
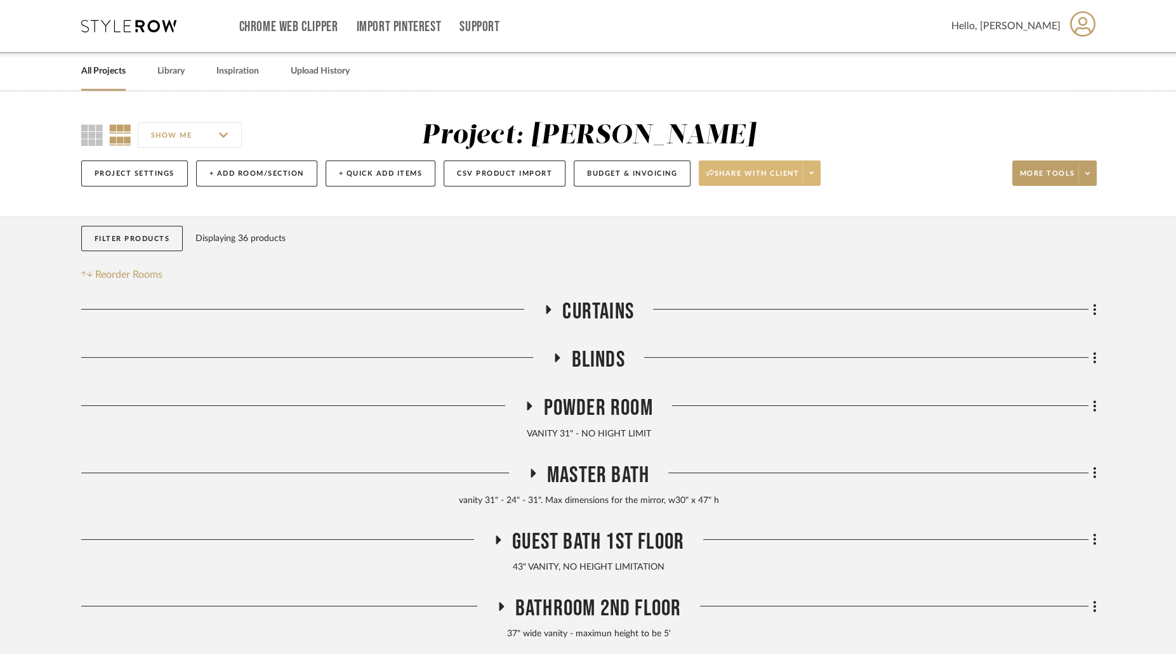
click at [811, 176] on span at bounding box center [811, 173] width 18 height 19
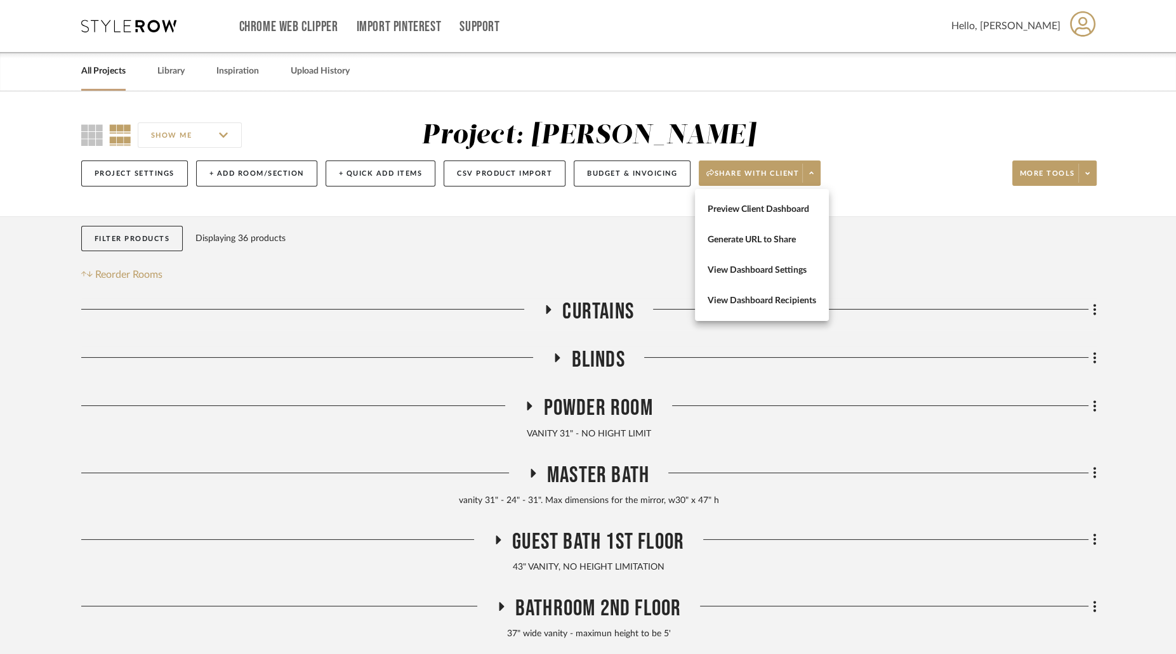
click at [1015, 317] on div at bounding box center [588, 327] width 1176 height 654
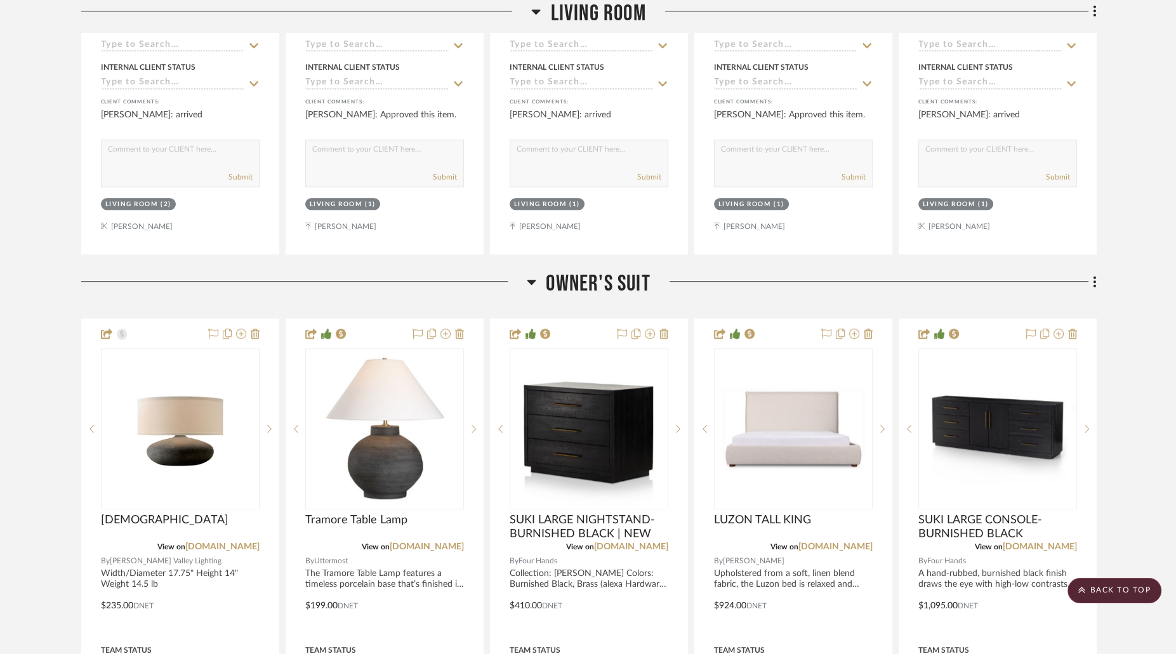
scroll to position [1196, 0]
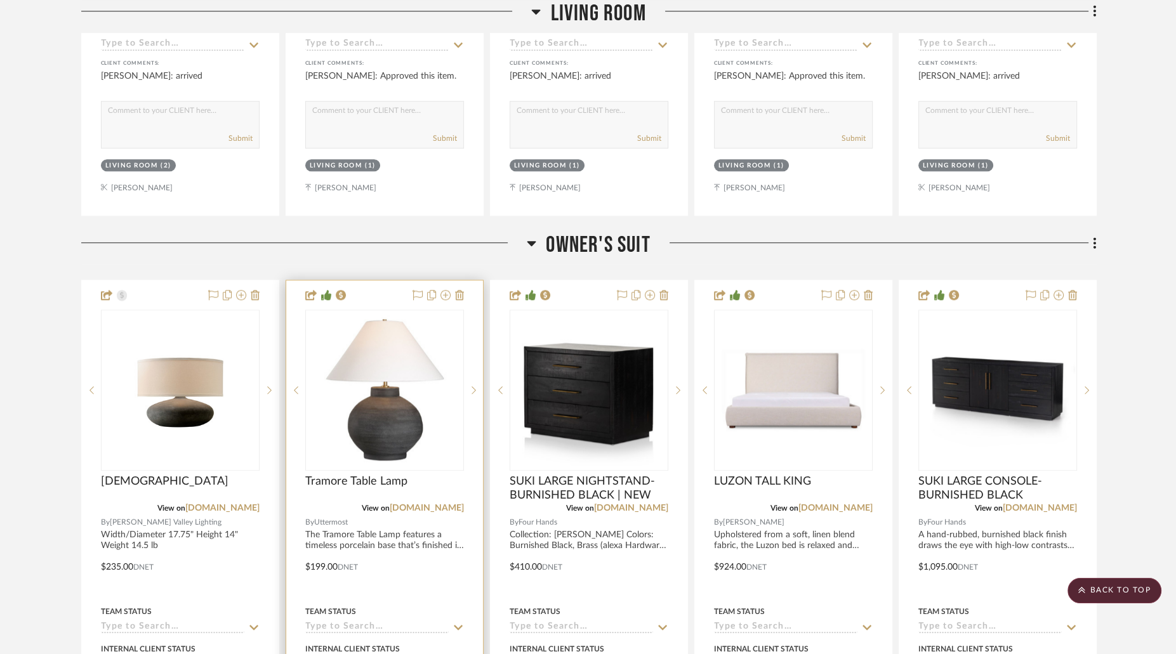
click at [416, 359] on img "0" at bounding box center [384, 390] width 156 height 156
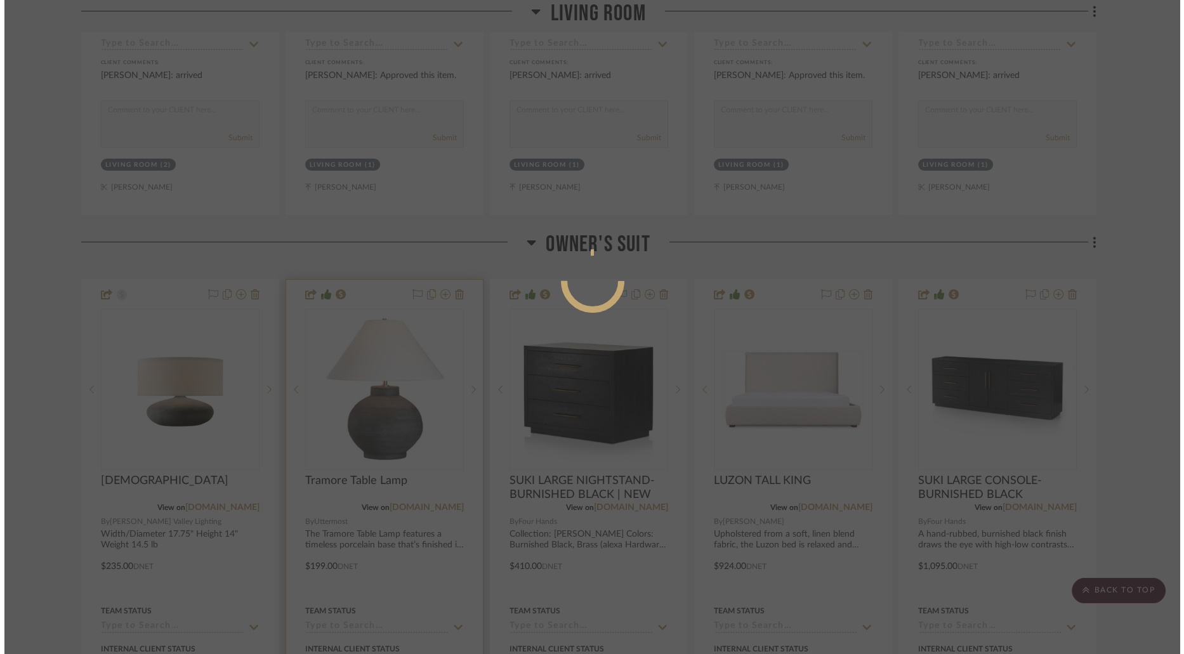
scroll to position [0, 0]
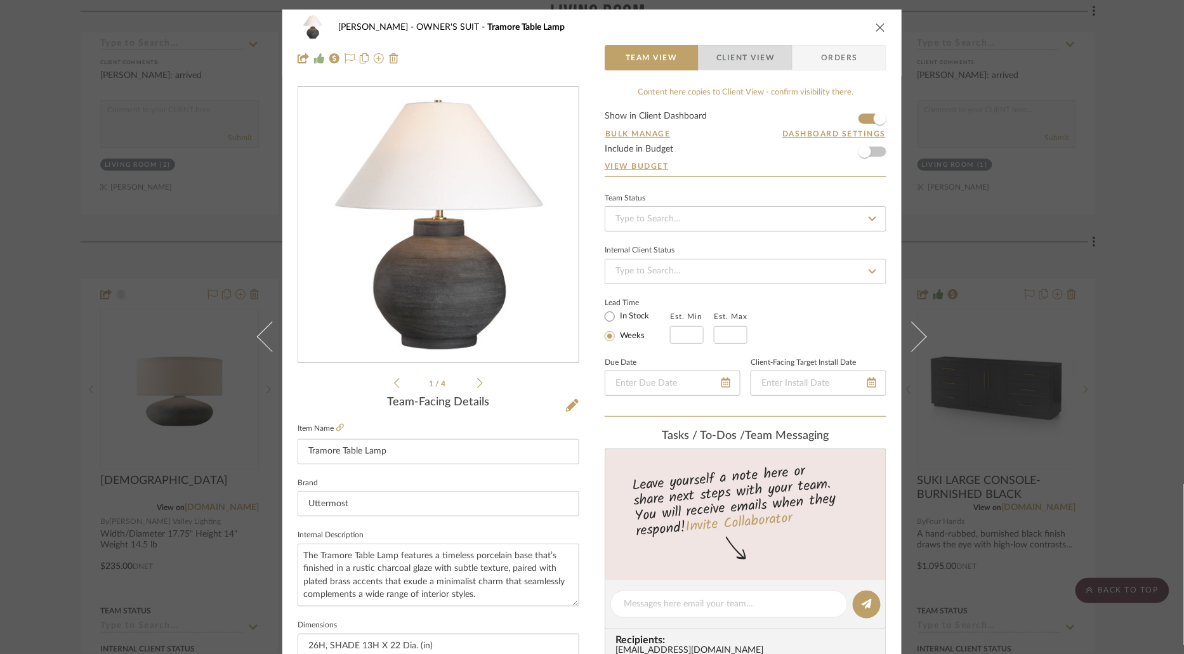
click at [746, 64] on span "Client View" at bounding box center [745, 57] width 58 height 25
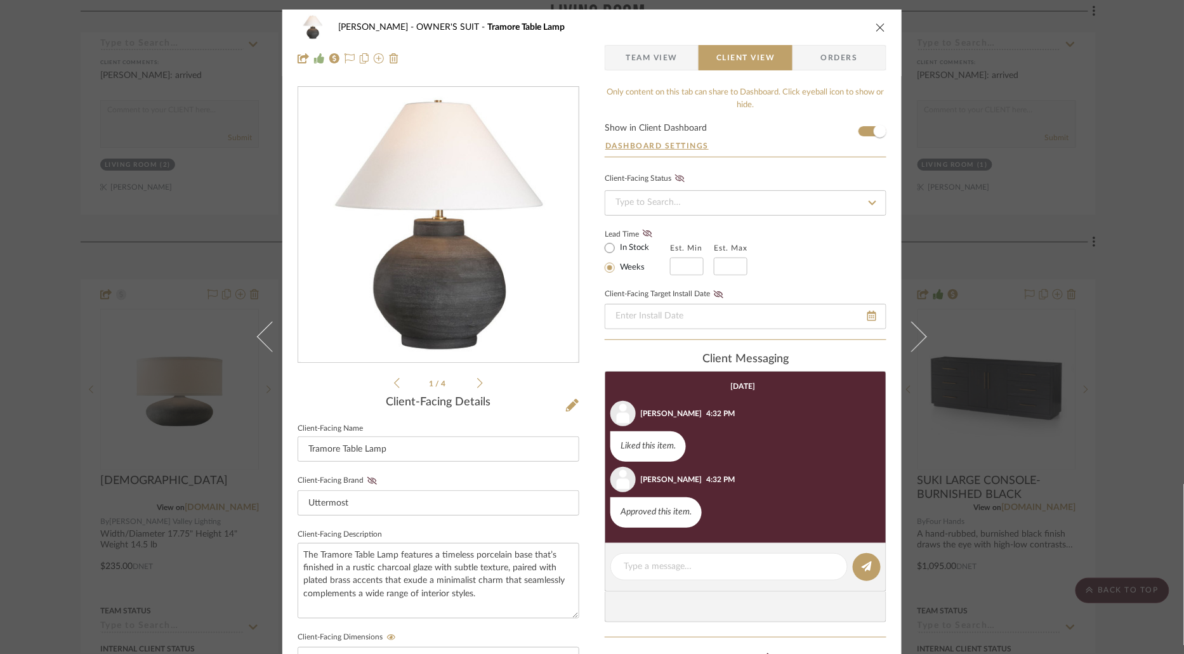
click at [880, 27] on icon "close" at bounding box center [880, 27] width 10 height 10
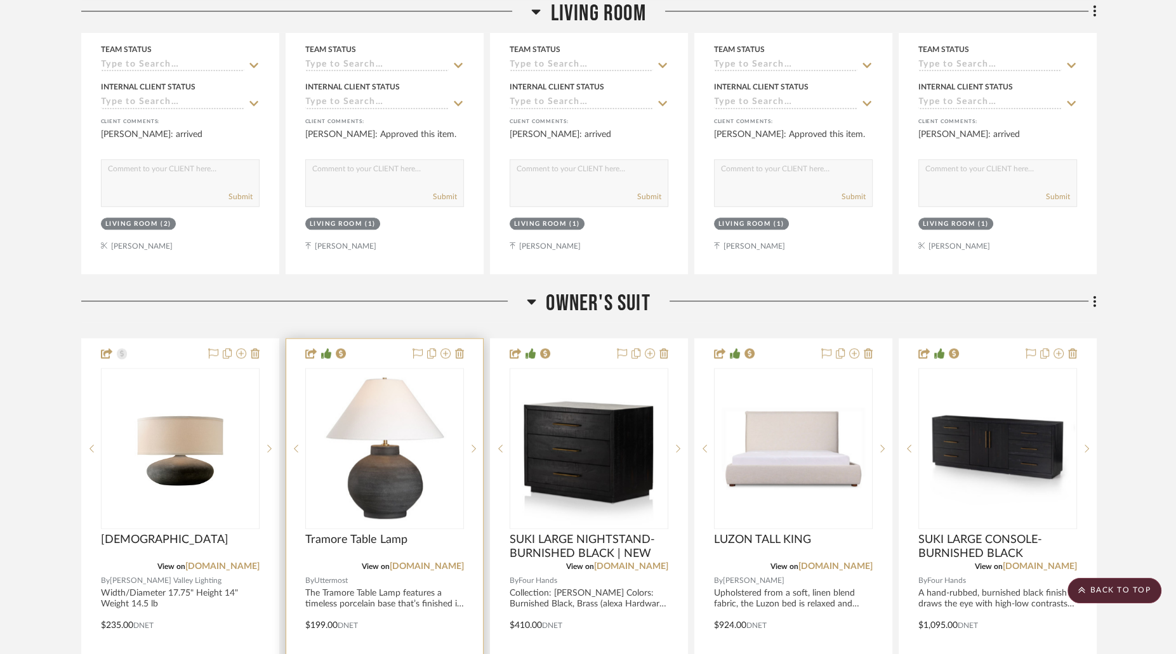
scroll to position [1139, 0]
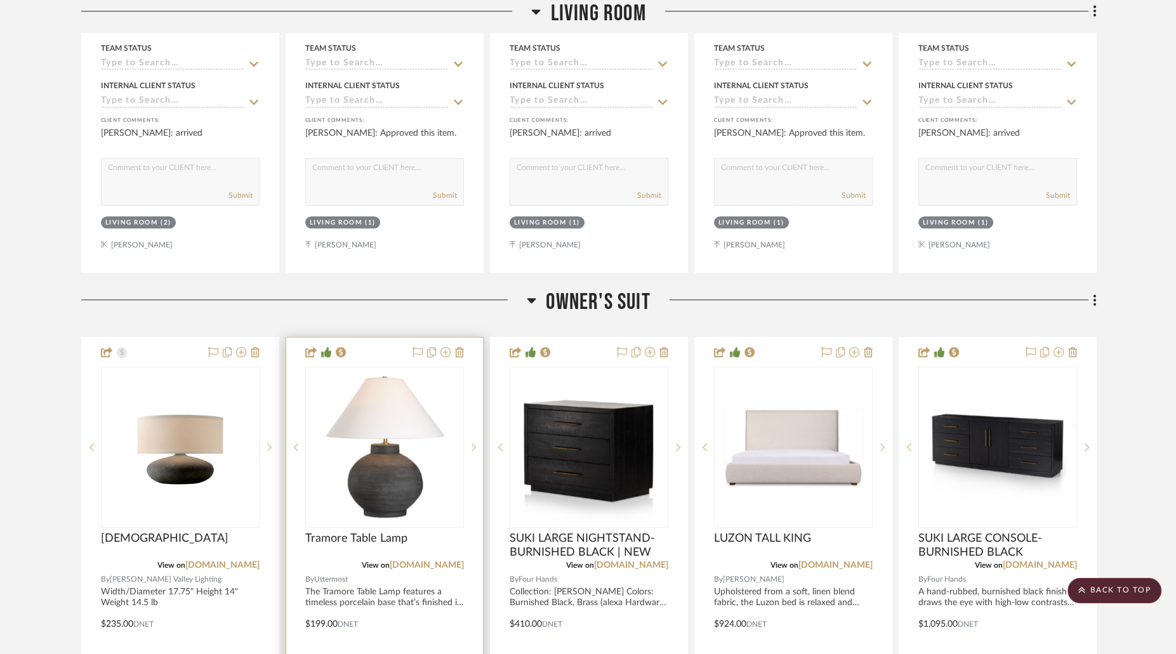
click at [402, 427] on img "0" at bounding box center [384, 447] width 156 height 156
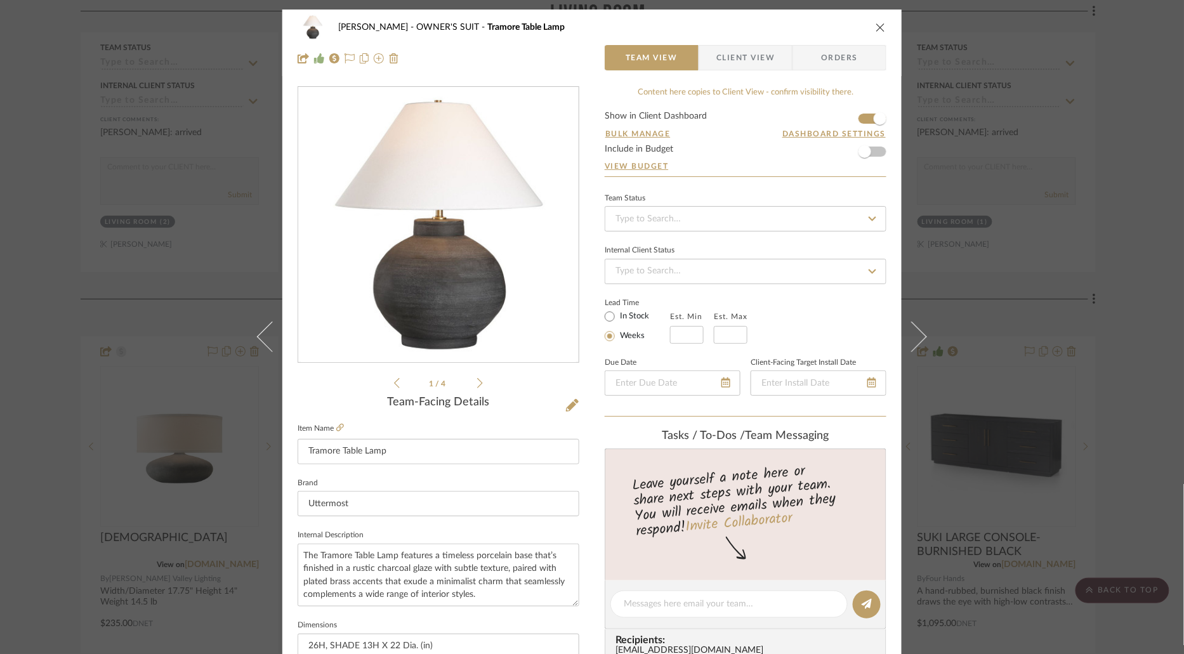
click at [877, 27] on icon "close" at bounding box center [880, 27] width 10 height 10
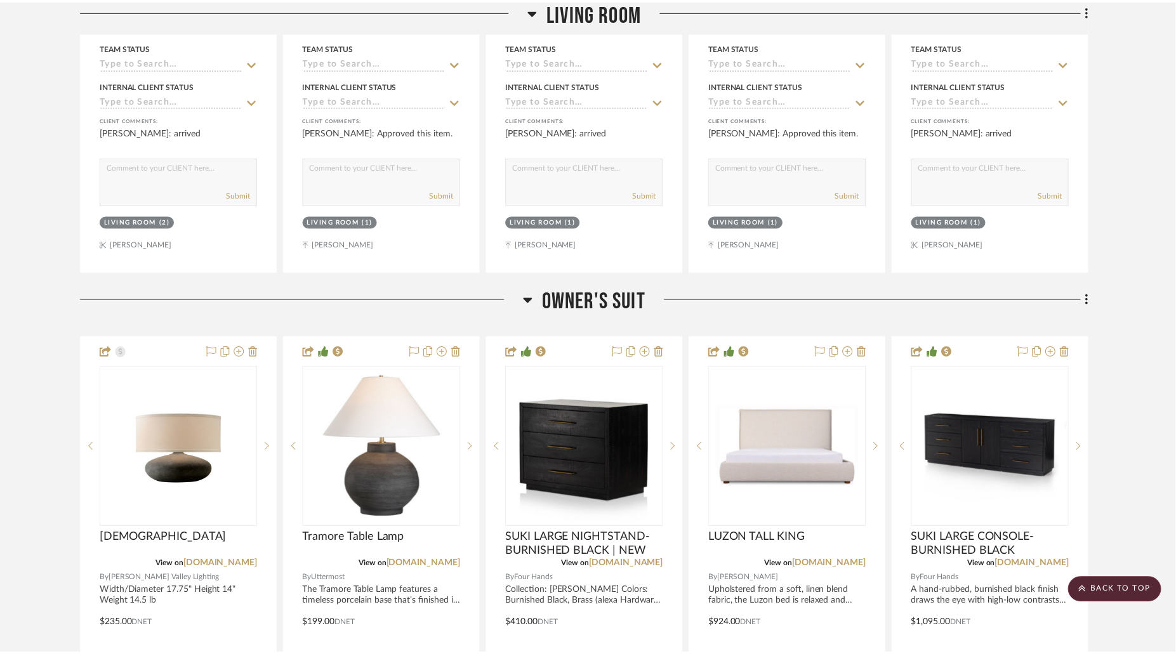
scroll to position [1139, 0]
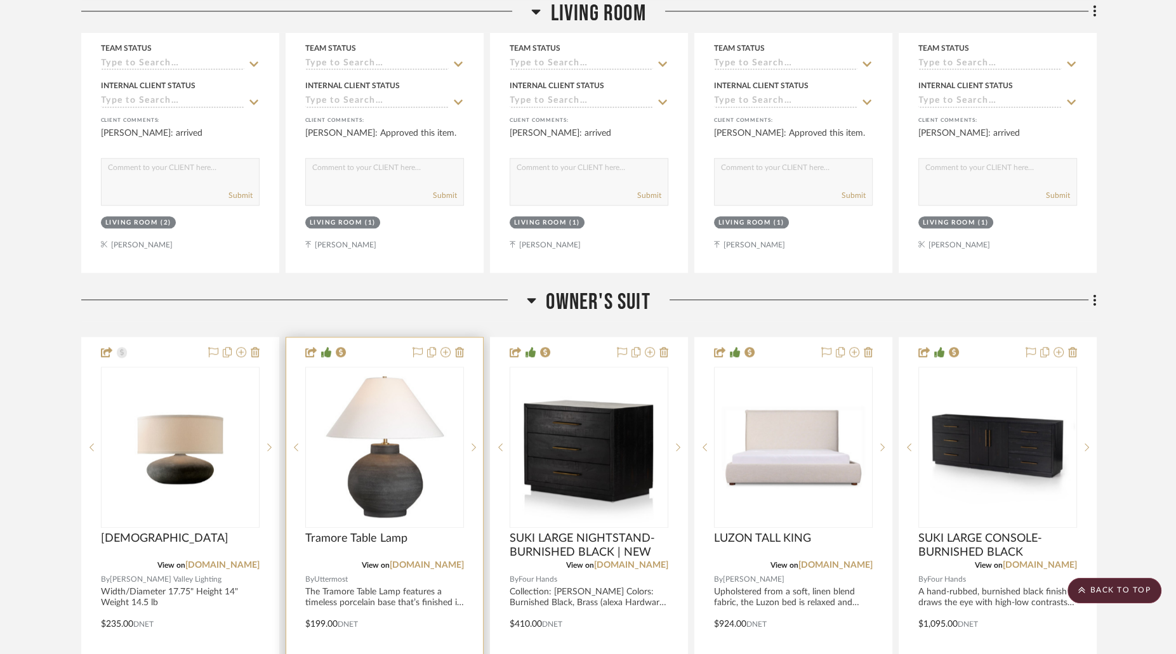
click at [440, 449] on img "0" at bounding box center [384, 447] width 156 height 156
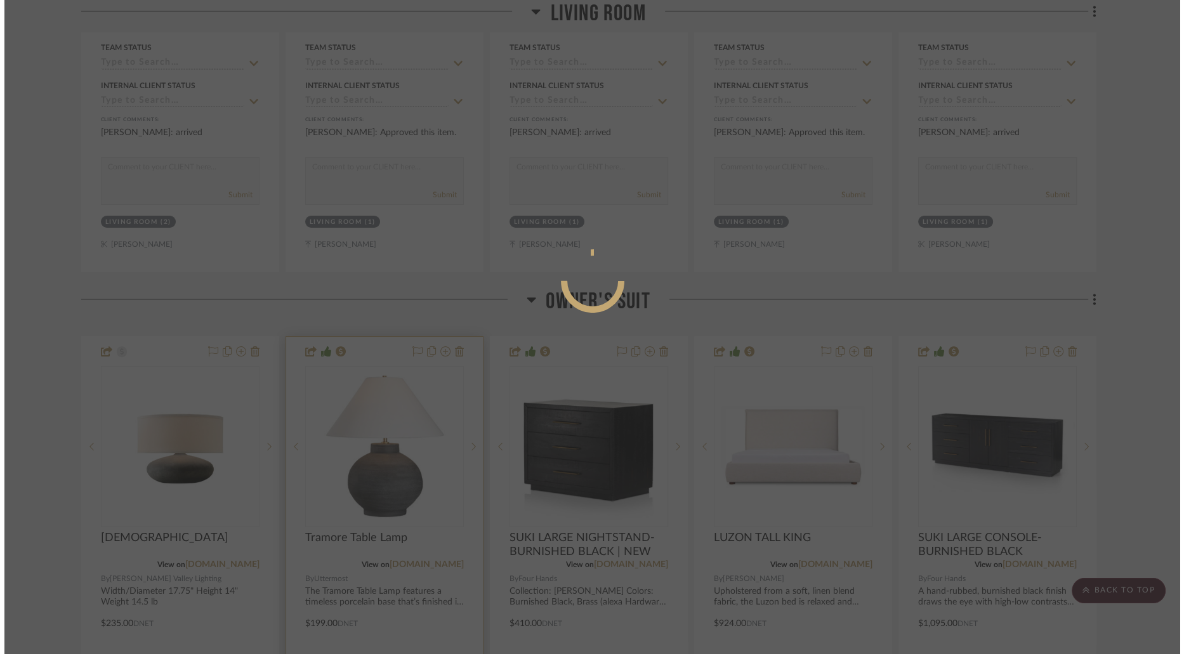
scroll to position [0, 0]
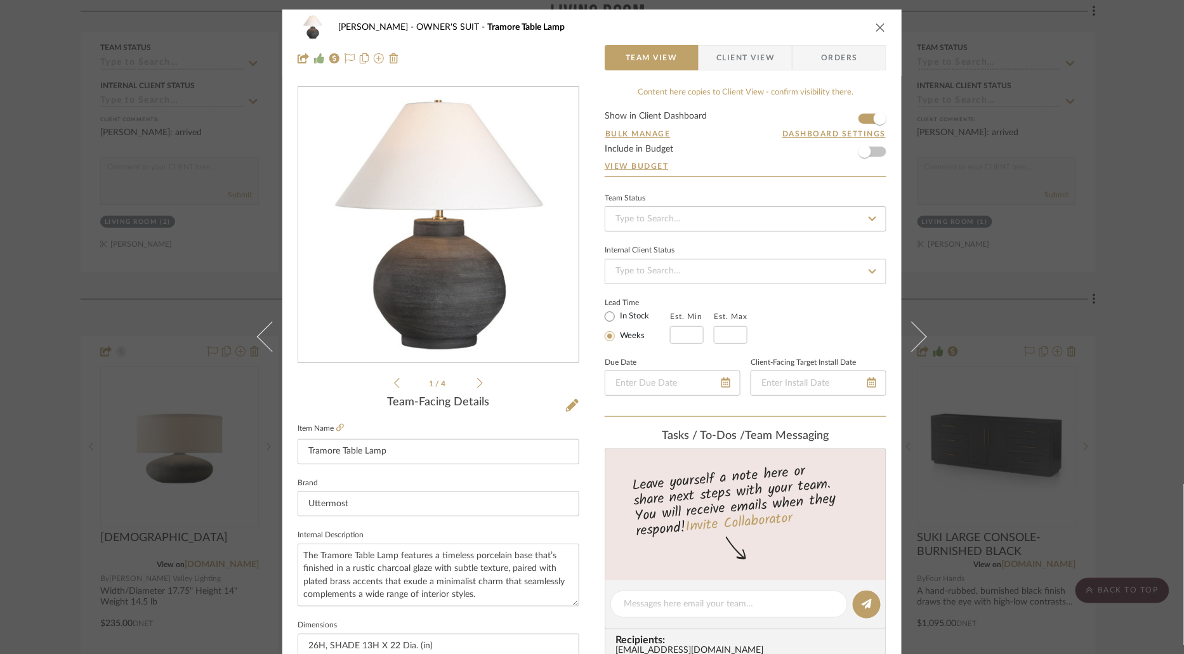
click at [879, 27] on icon "close" at bounding box center [880, 27] width 10 height 10
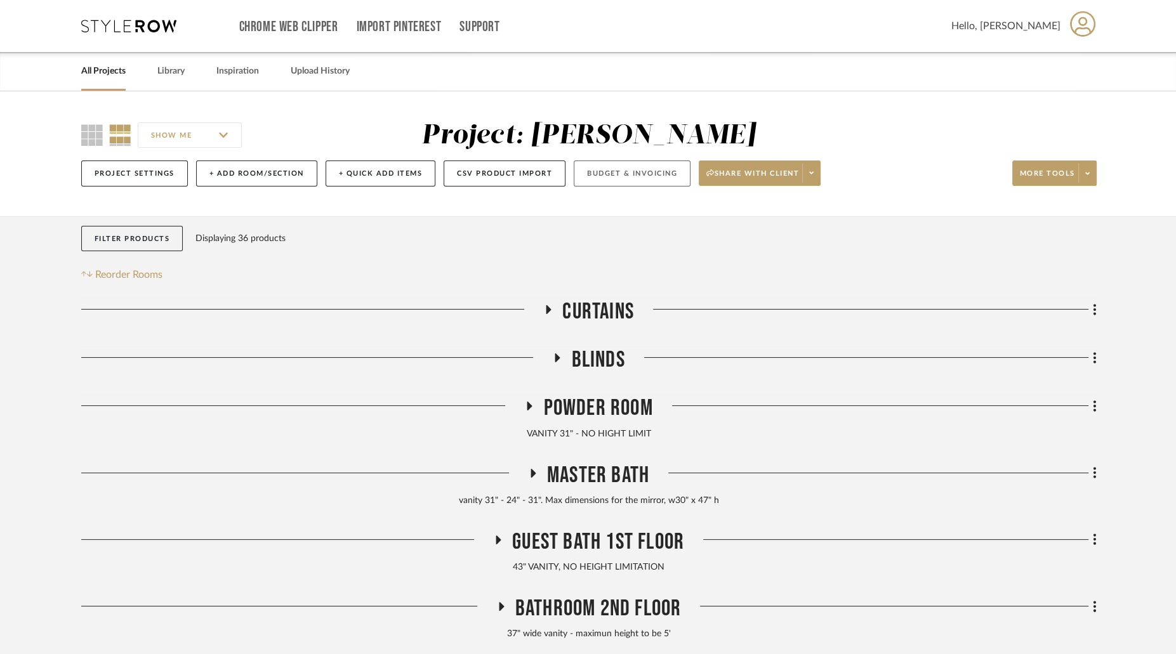
click at [623, 175] on button "Budget & Invoicing" at bounding box center [631, 174] width 117 height 26
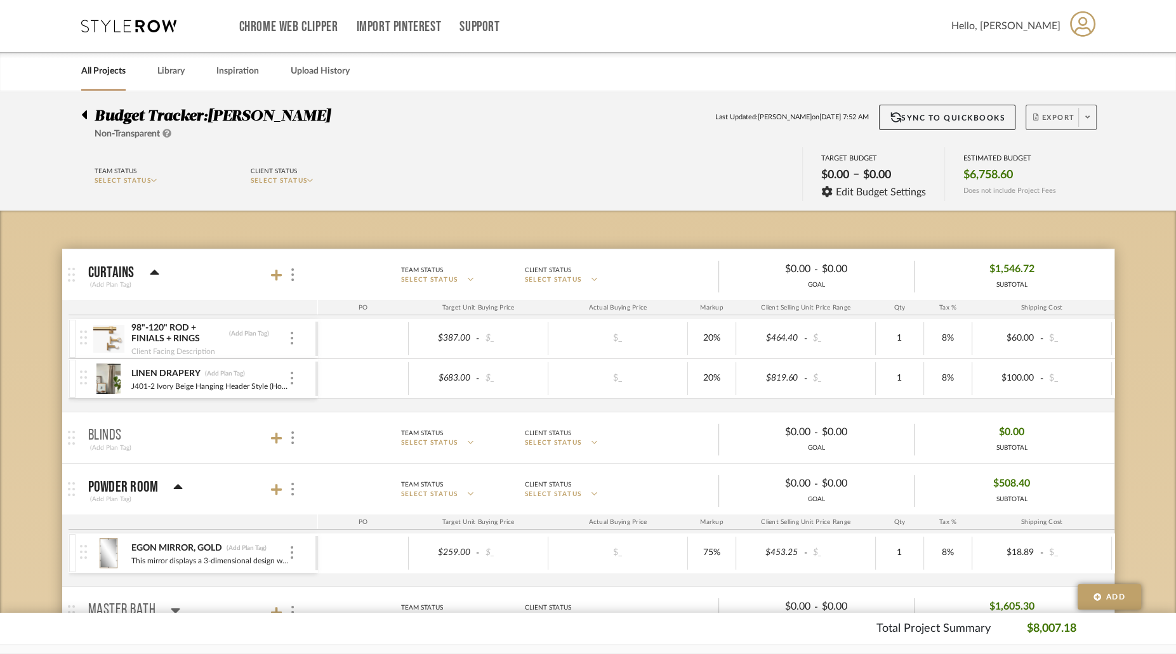
click at [1052, 128] on span "Export" at bounding box center [1054, 122] width 42 height 19
click at [1064, 157] on span "Export PDF" at bounding box center [1083, 153] width 95 height 11
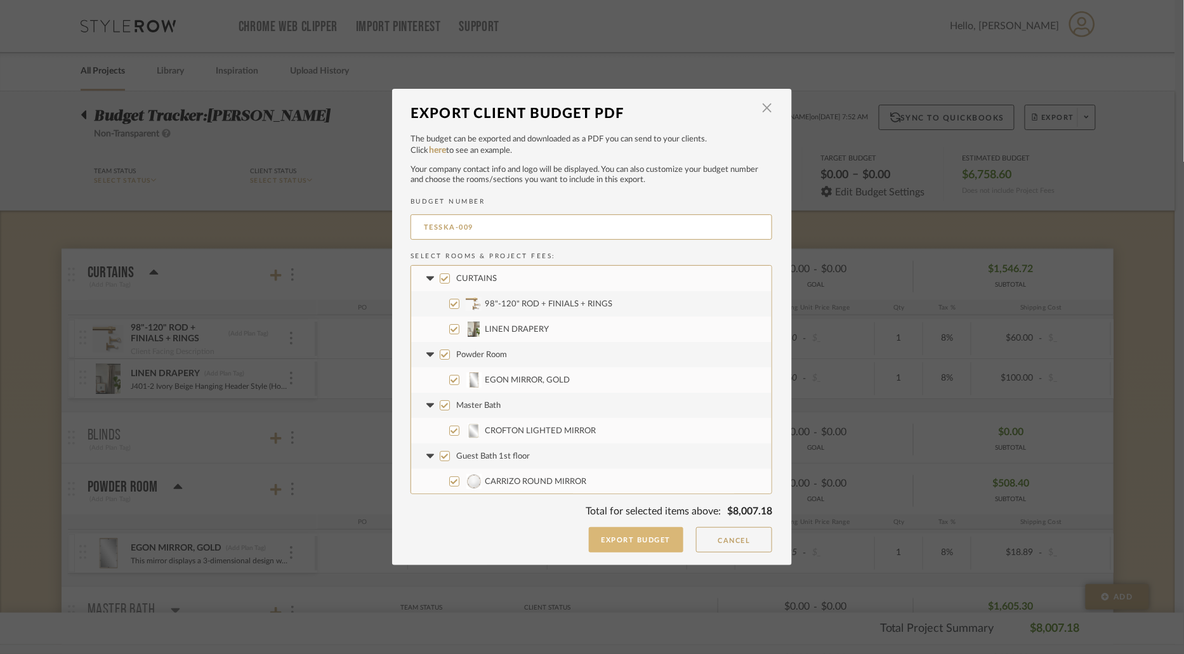
click at [612, 545] on button "Export Budget" at bounding box center [636, 539] width 95 height 25
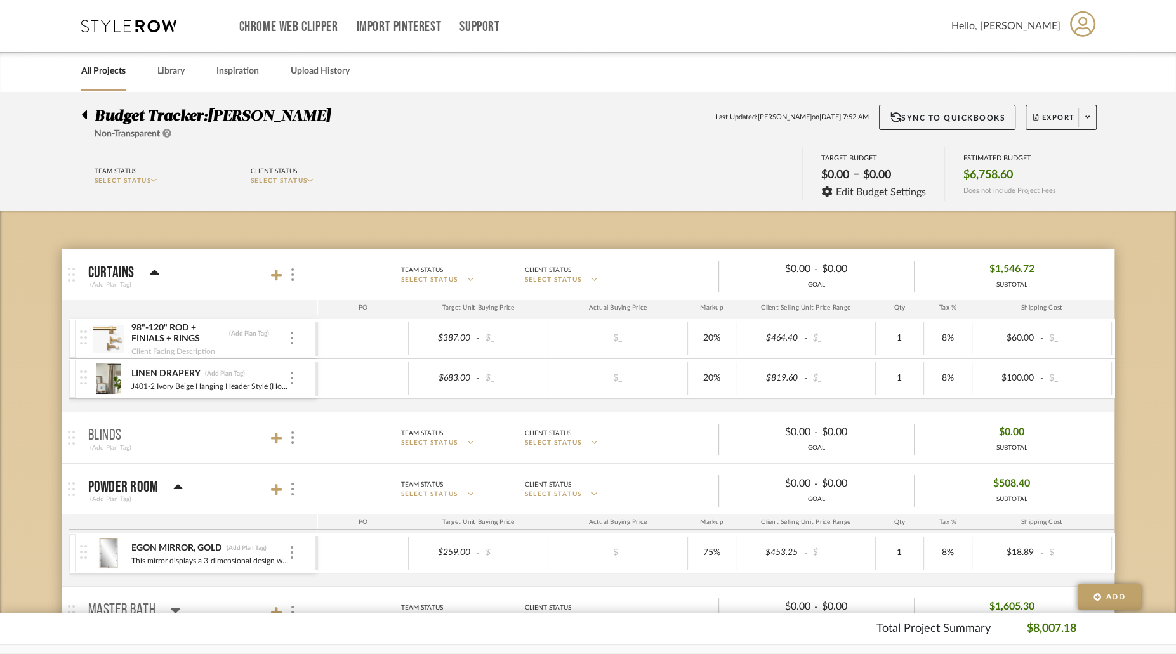
click at [84, 113] on icon at bounding box center [84, 114] width 5 height 9
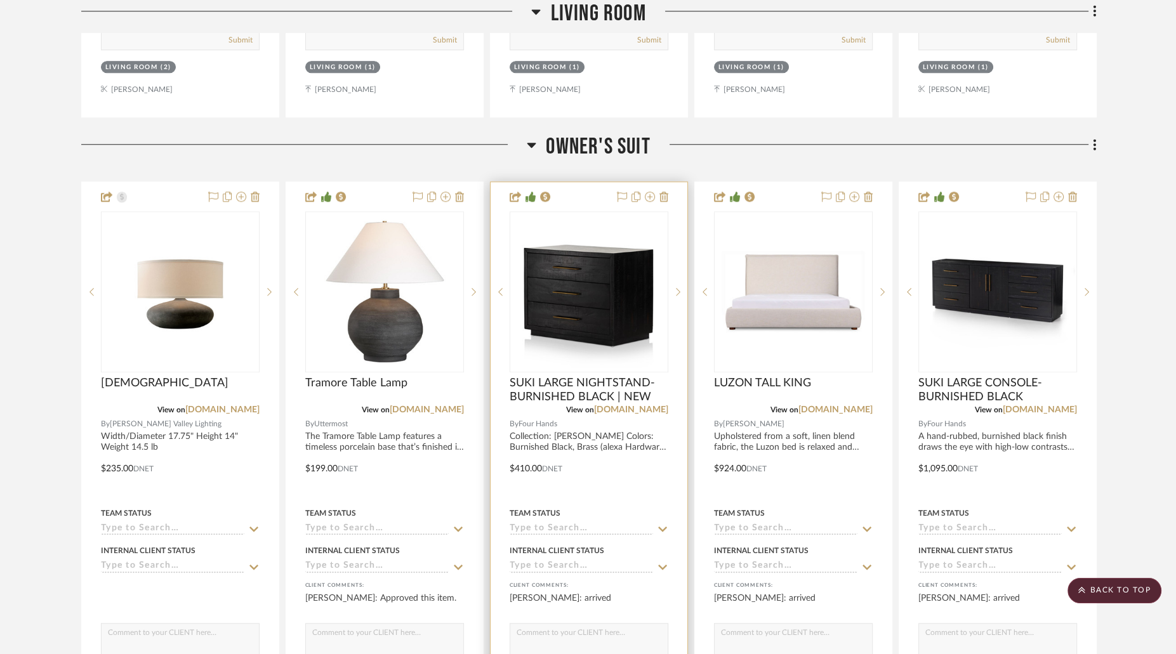
scroll to position [1308, 0]
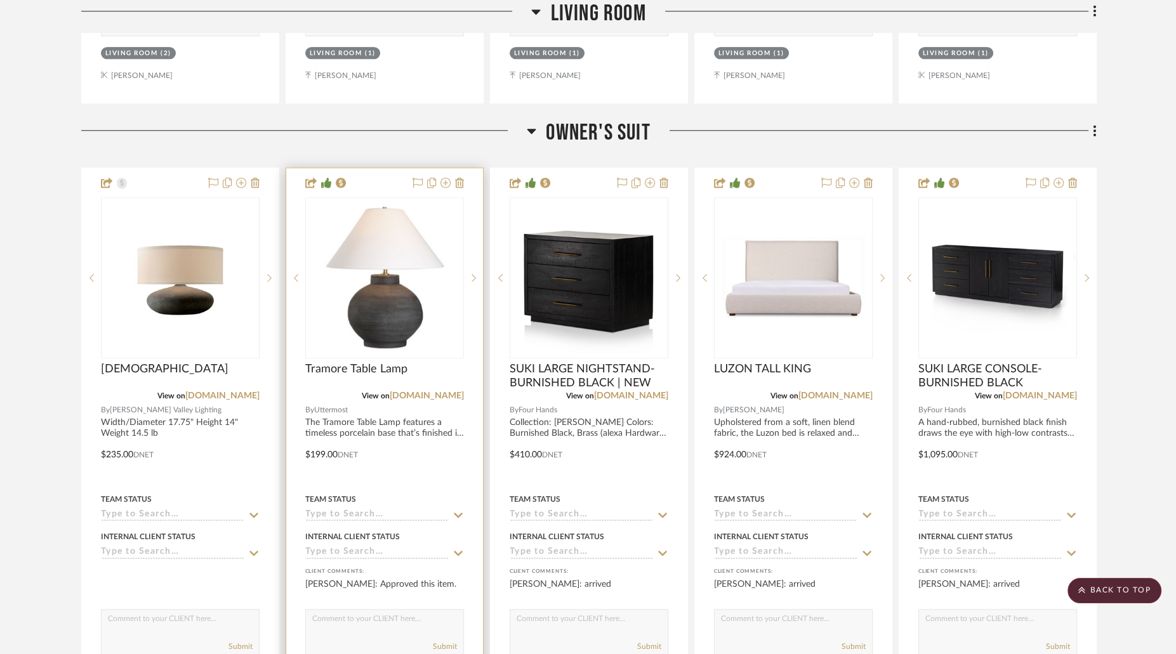
click at [385, 277] on img "0" at bounding box center [384, 278] width 156 height 156
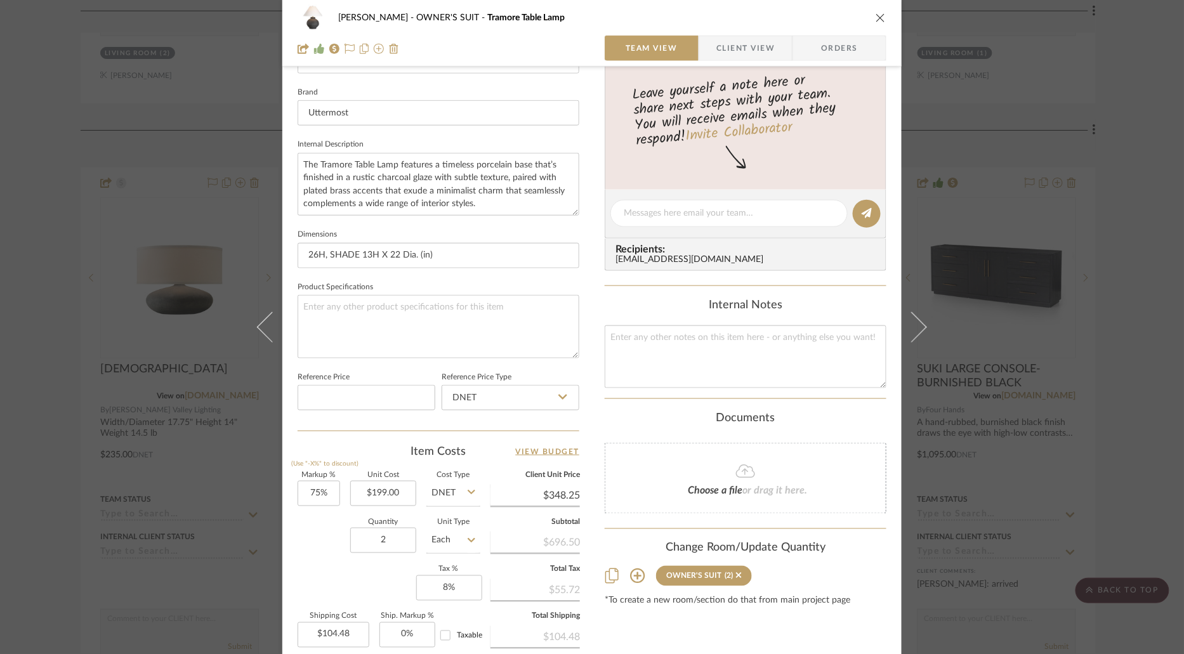
scroll to position [402, 0]
